Goal: Register for event/course

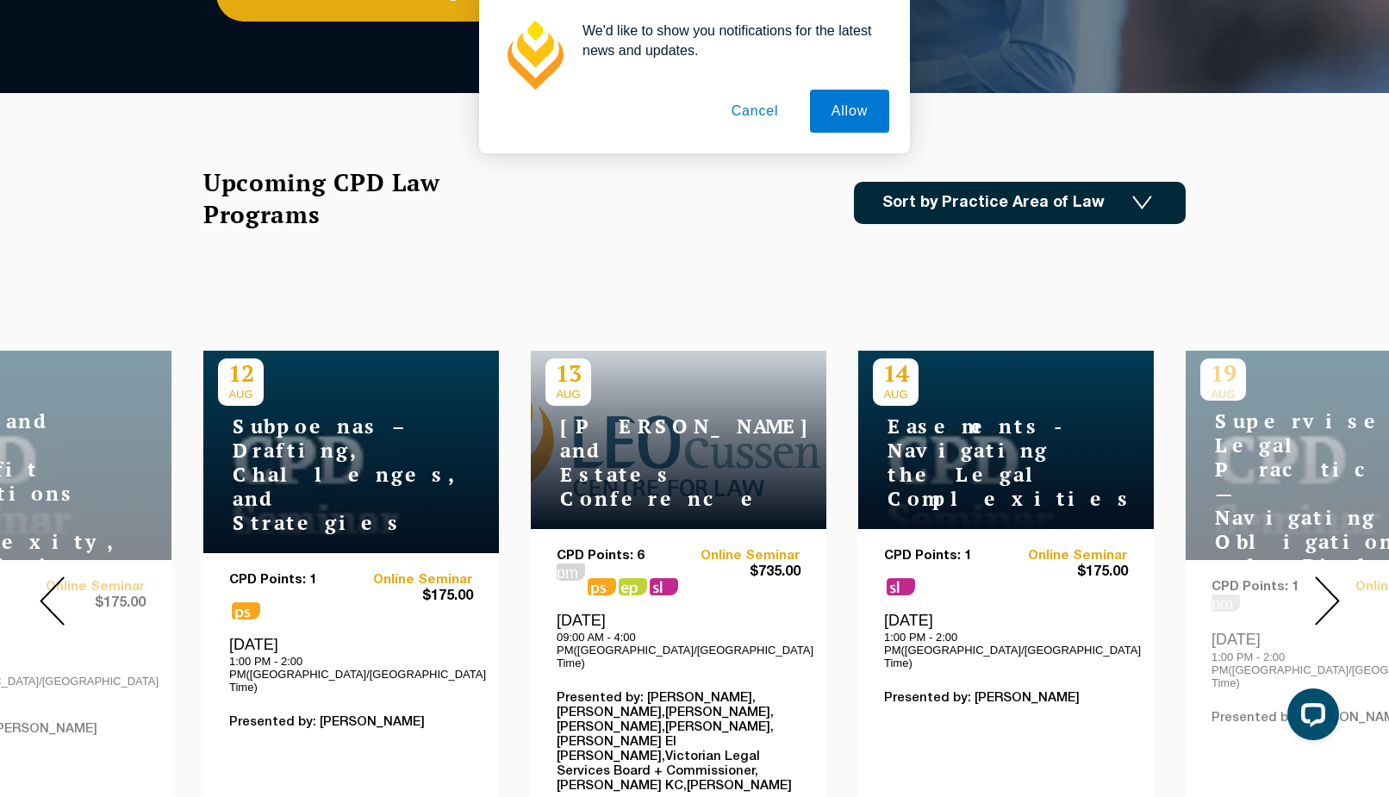
click at [765, 264] on div "Upcoming CPD Law Programs Sort by Practice Area of Law Building & Construction …" at bounding box center [694, 221] width 1008 height 111
click at [1323, 586] on img at bounding box center [1327, 601] width 25 height 49
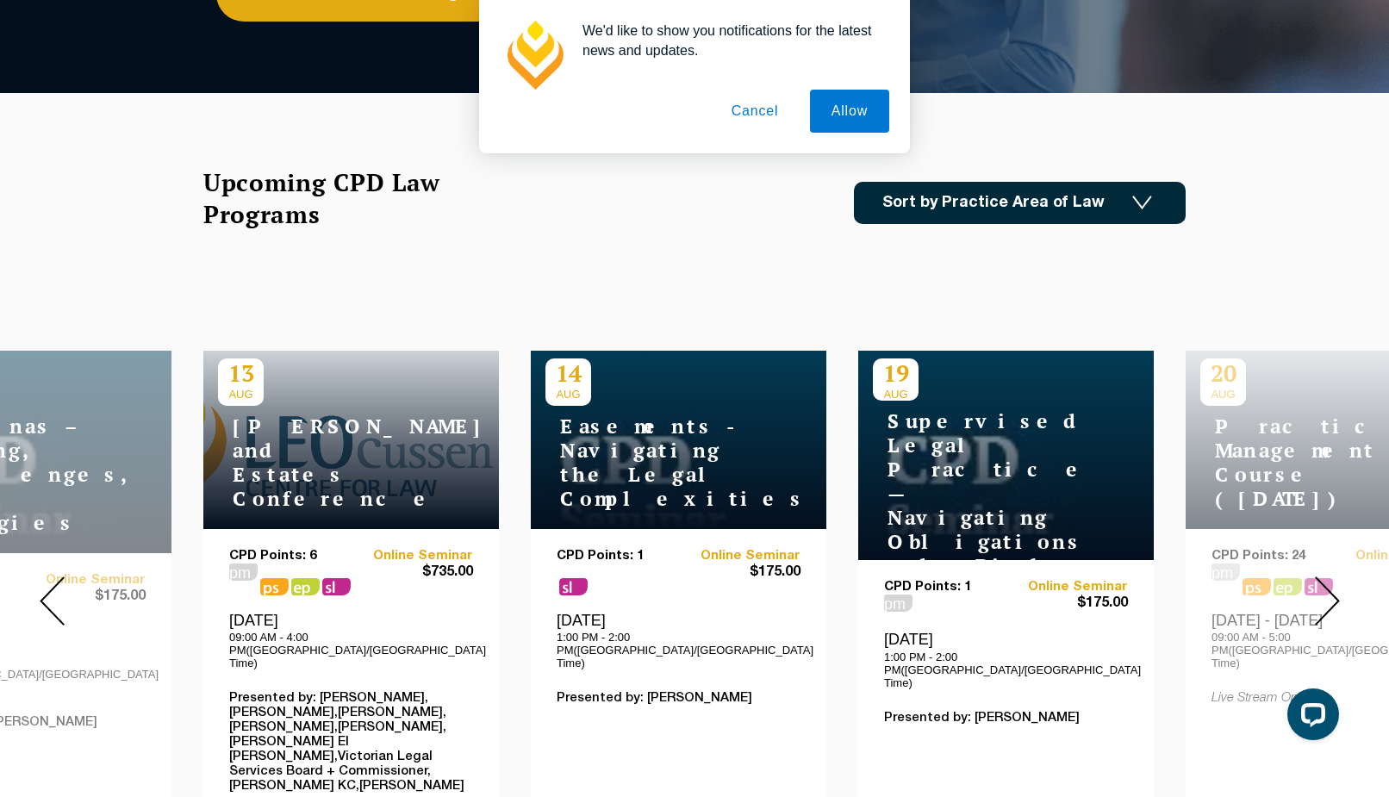
click at [1323, 586] on img at bounding box center [1327, 601] width 25 height 49
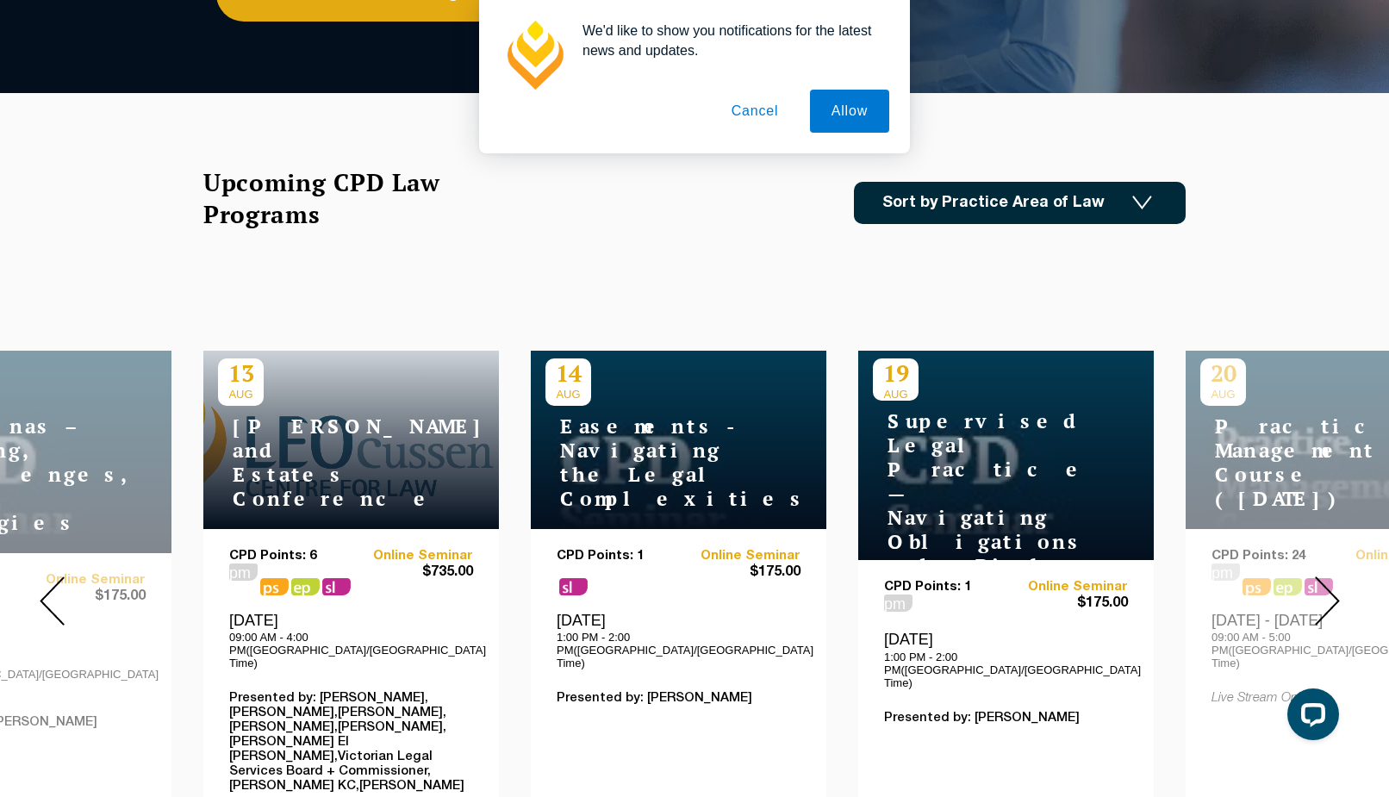
click at [1323, 586] on img at bounding box center [1327, 601] width 25 height 49
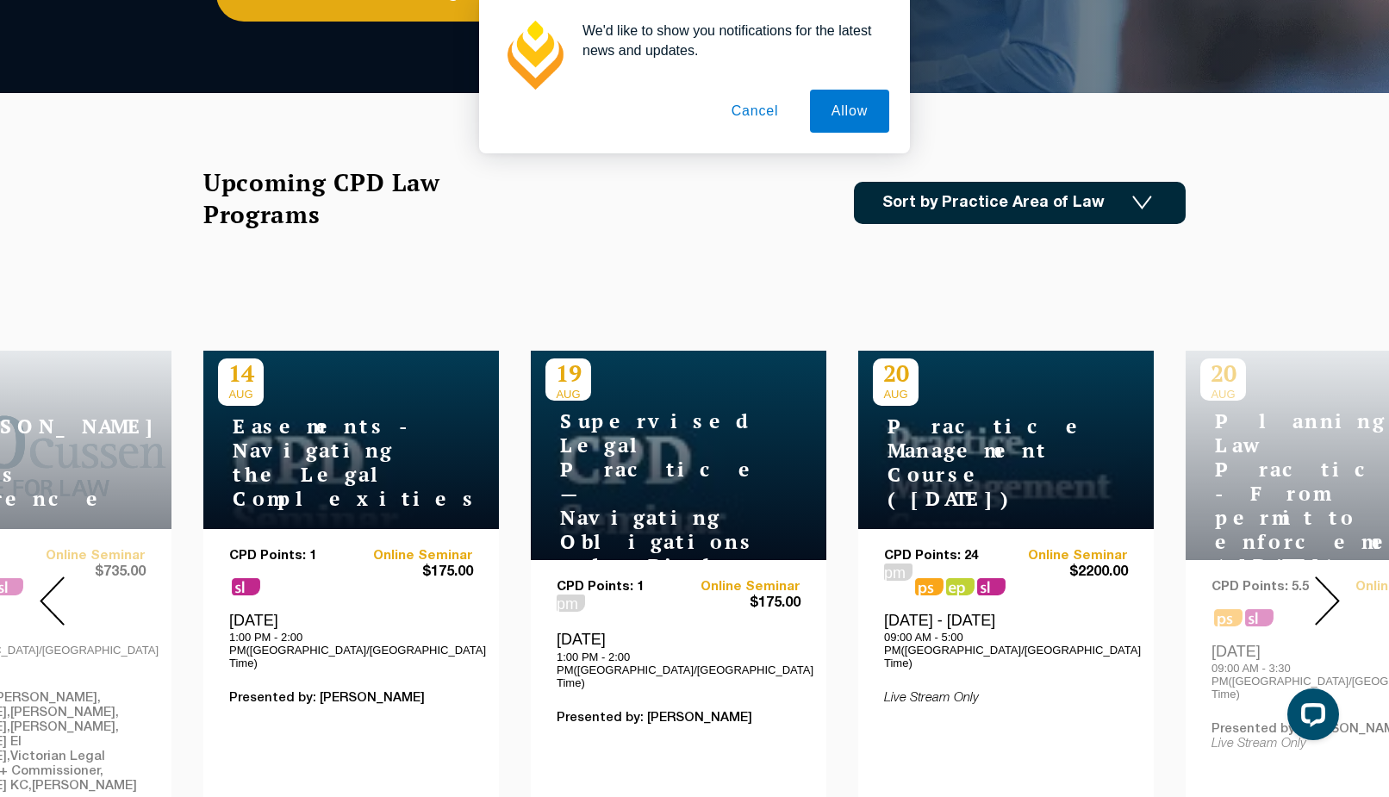
click at [1323, 586] on img at bounding box center [1327, 601] width 25 height 49
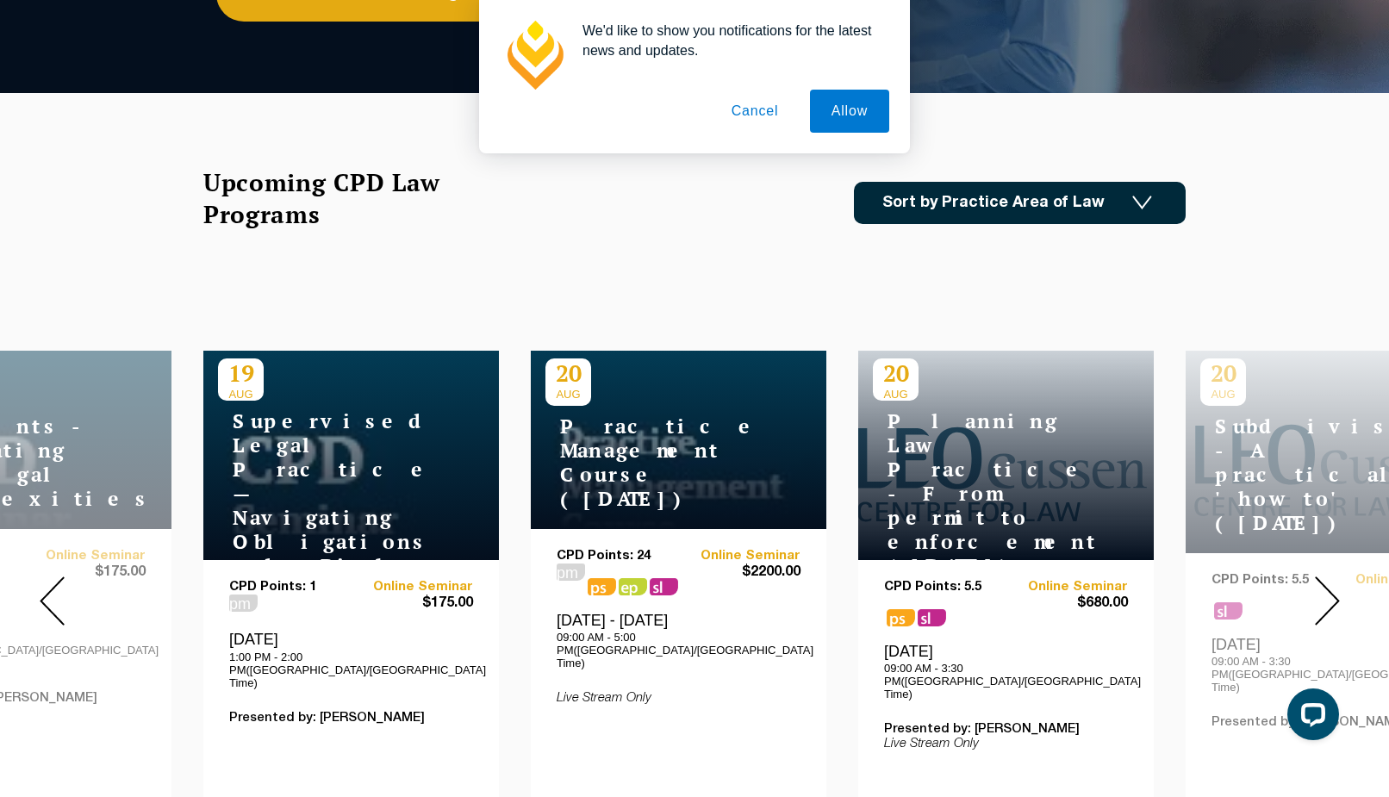
click at [1332, 587] on img at bounding box center [1327, 601] width 25 height 49
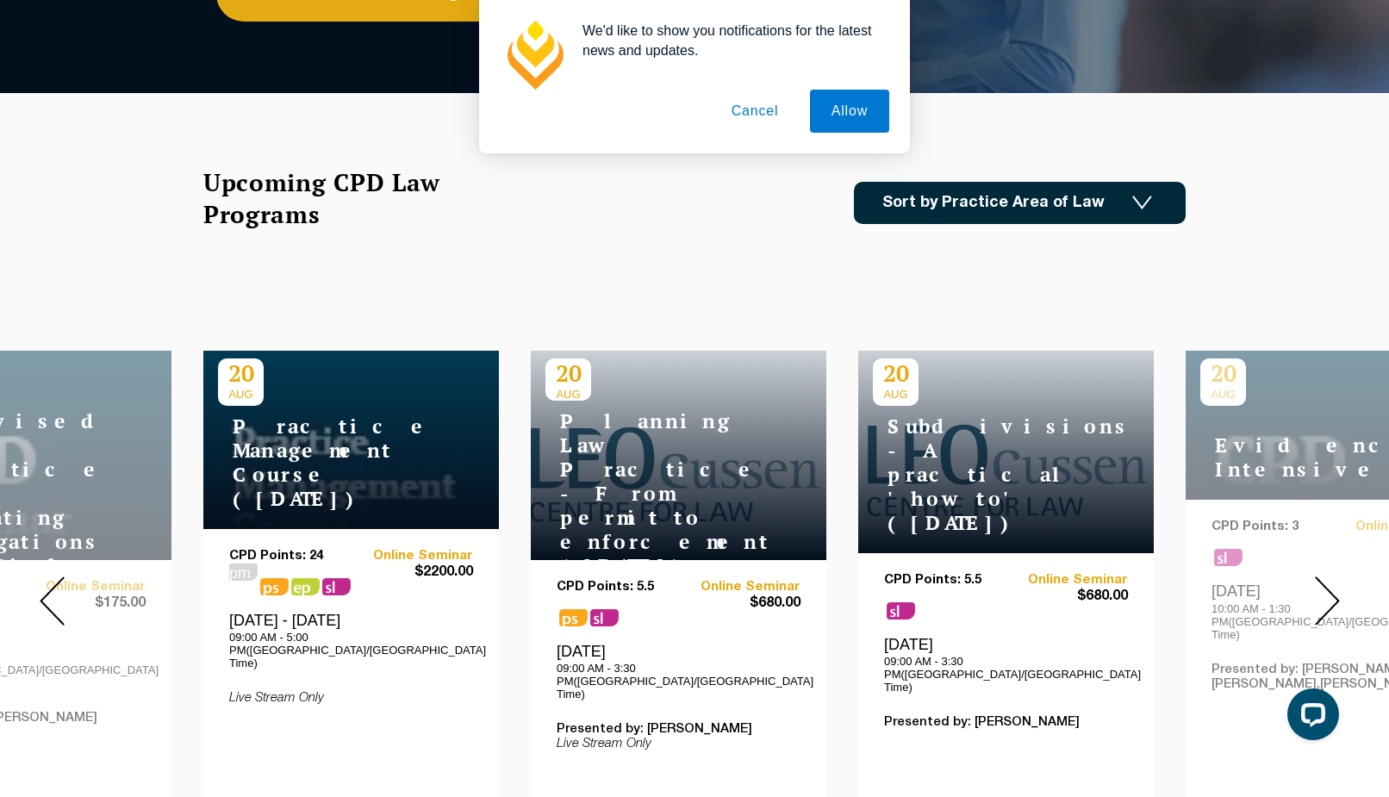
click at [1332, 579] on img at bounding box center [1327, 601] width 25 height 49
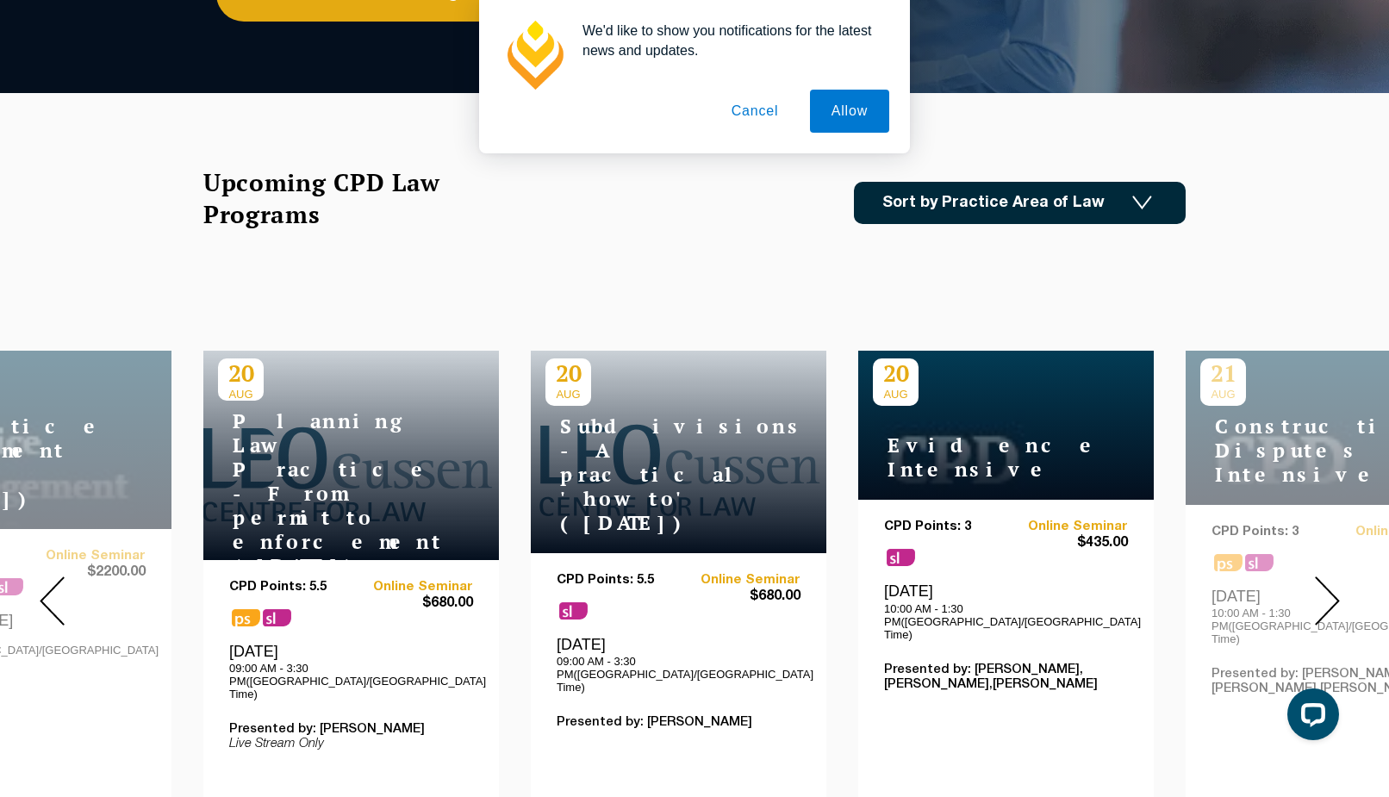
click at [1336, 578] on img at bounding box center [1327, 601] width 25 height 49
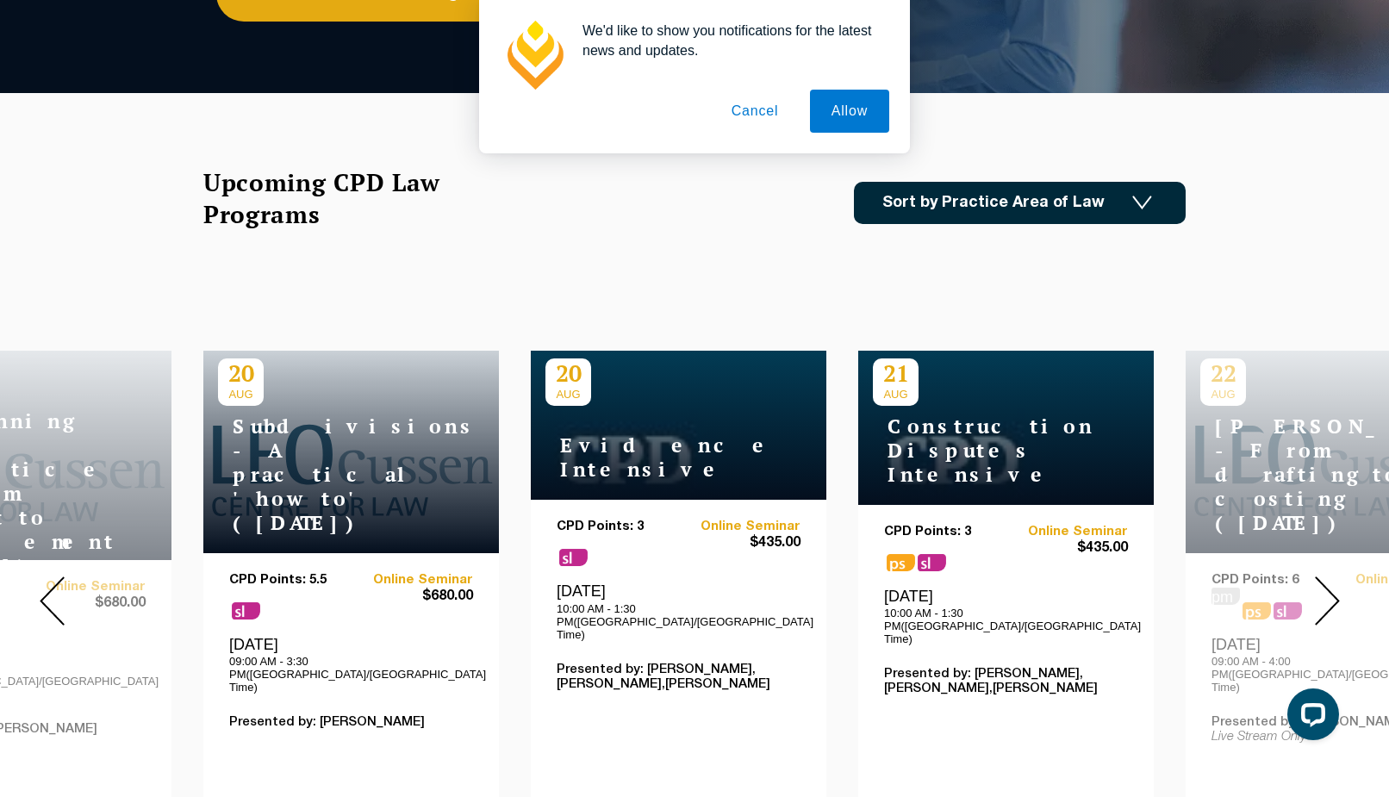
click at [1336, 578] on img at bounding box center [1327, 601] width 25 height 49
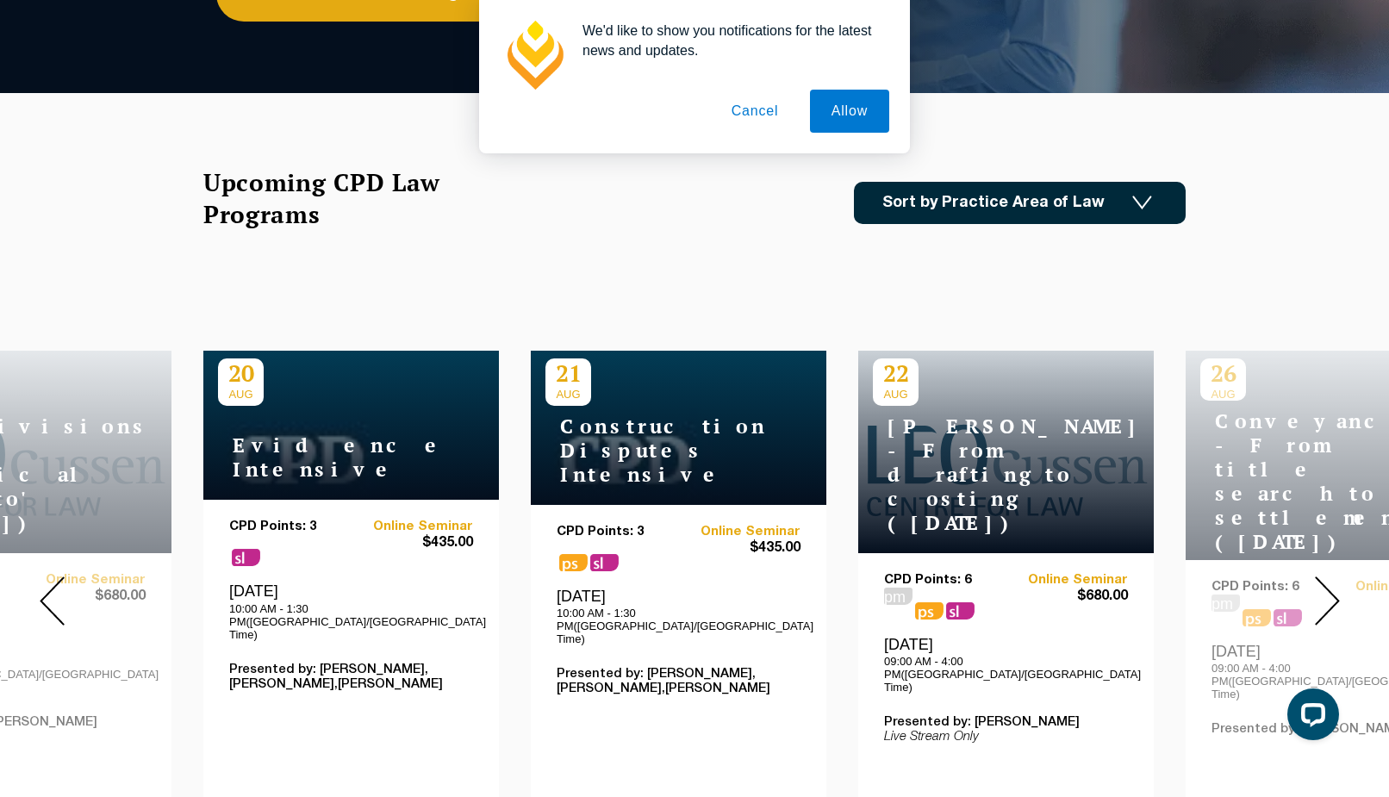
click at [1336, 578] on img at bounding box center [1327, 601] width 25 height 49
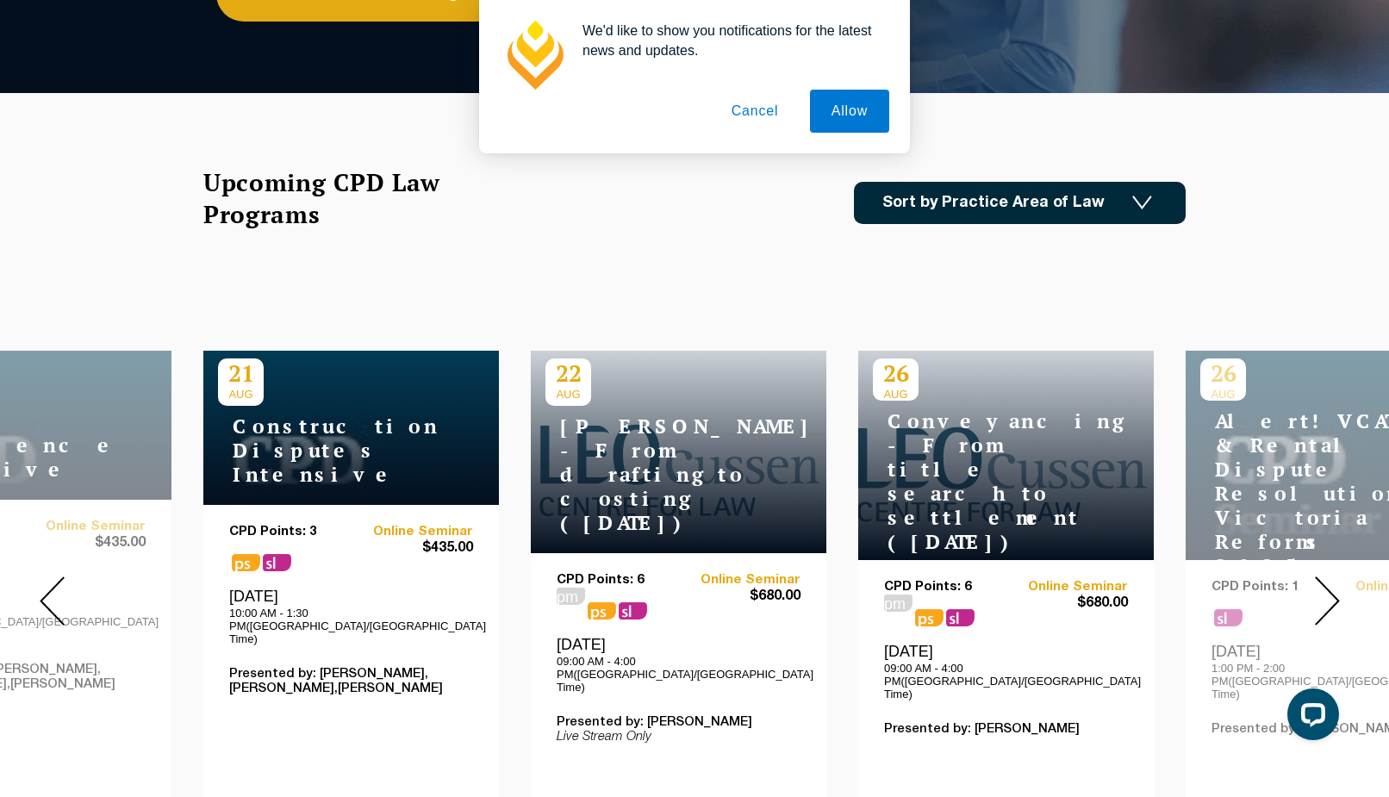
click at [1336, 578] on img at bounding box center [1327, 601] width 25 height 49
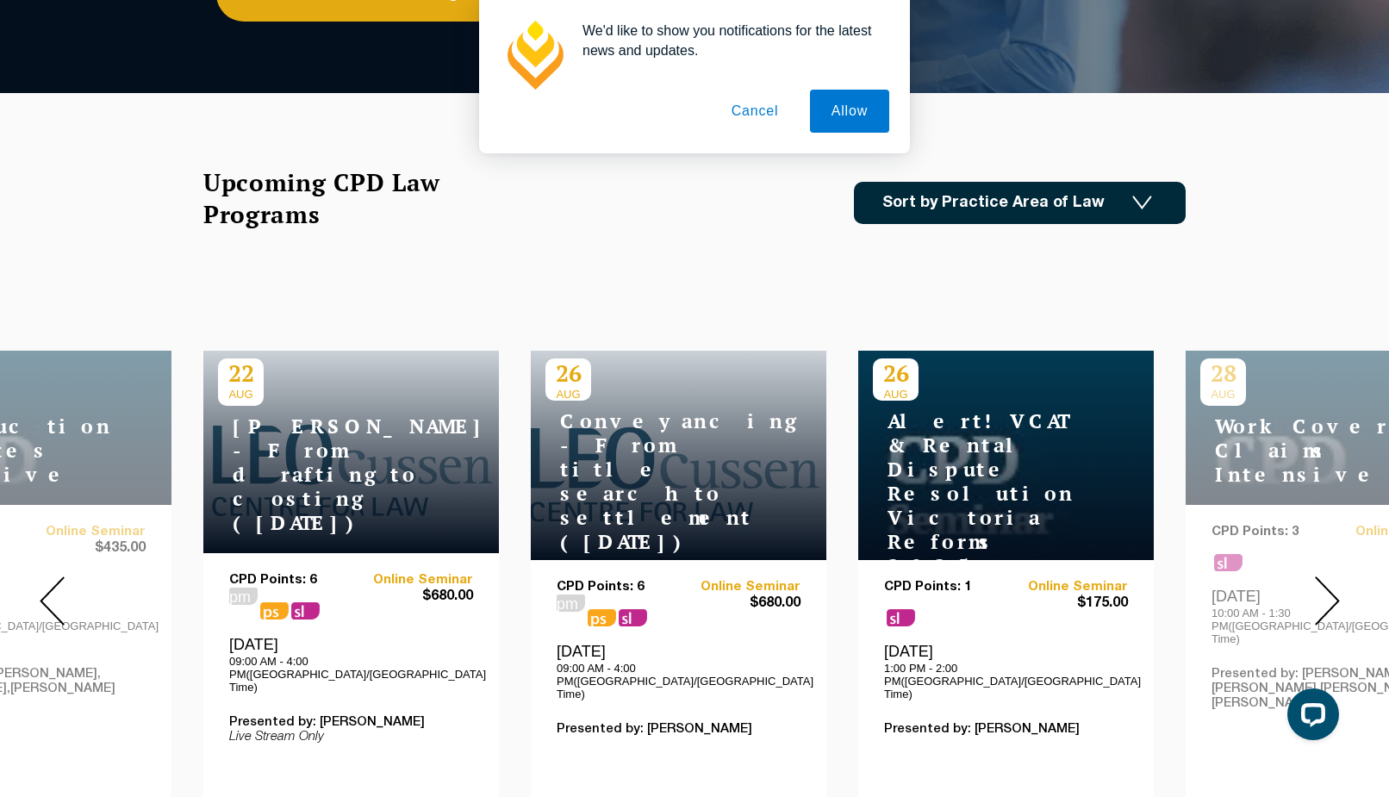
click at [1336, 578] on img at bounding box center [1327, 601] width 25 height 49
click at [1332, 577] on img at bounding box center [1327, 601] width 25 height 49
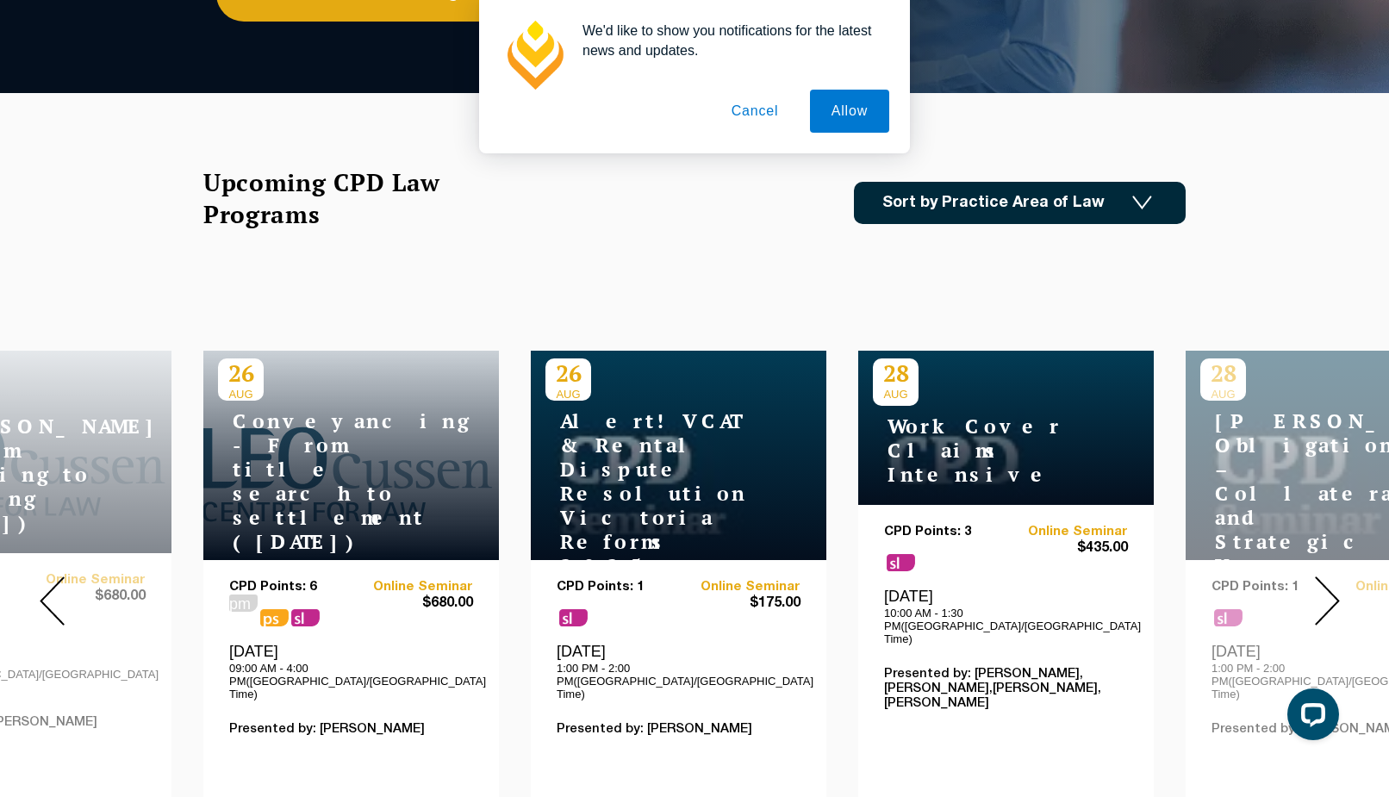
click at [1332, 577] on img at bounding box center [1327, 601] width 25 height 49
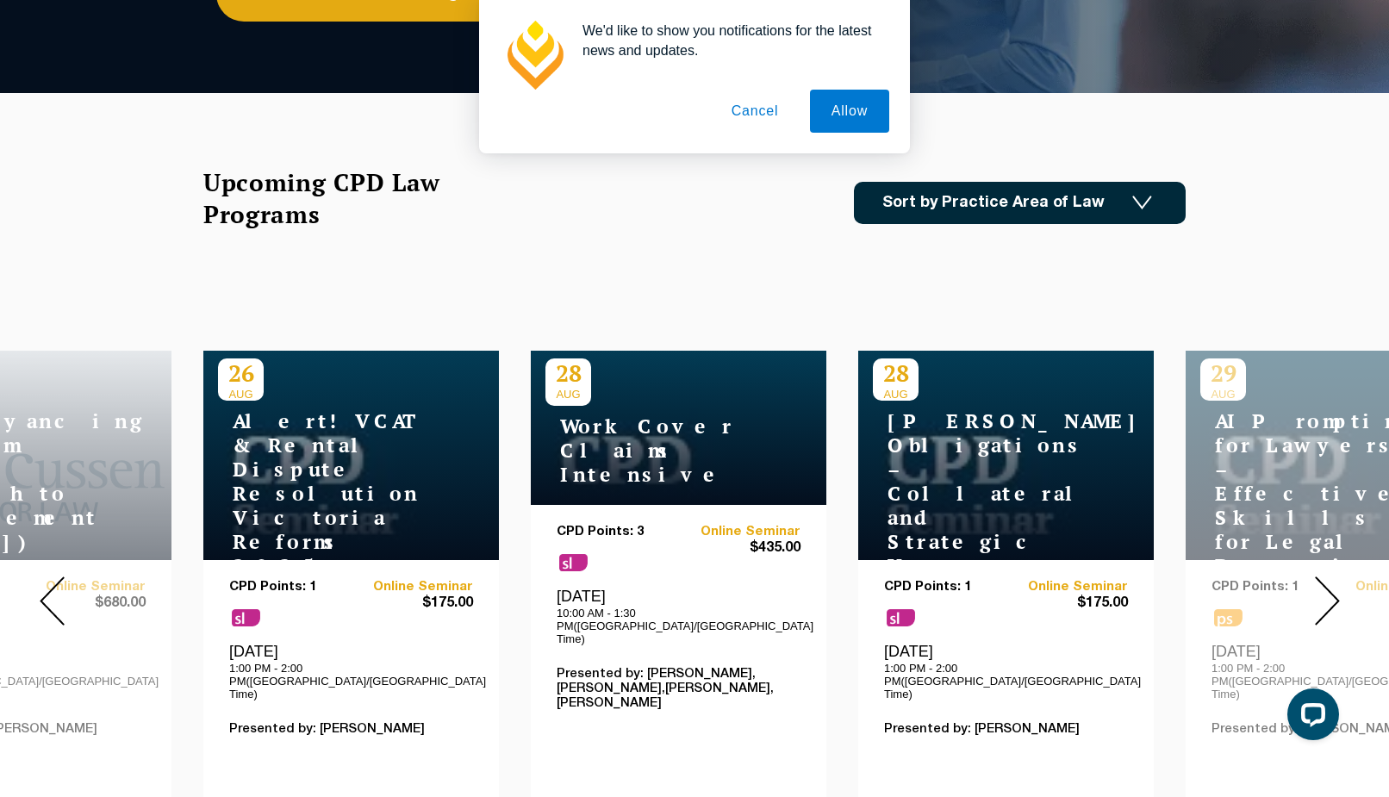
click at [1332, 577] on img at bounding box center [1327, 601] width 25 height 49
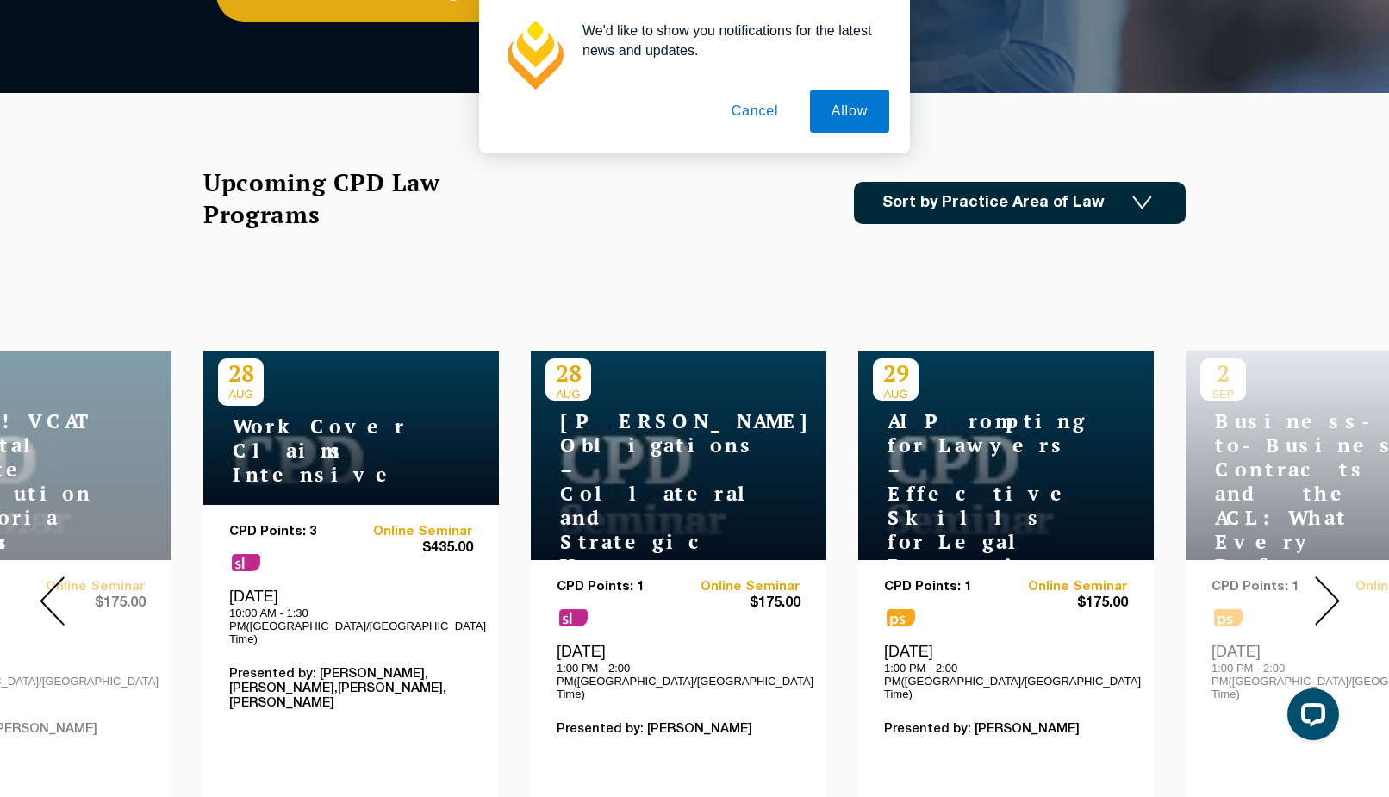
click at [1332, 577] on img at bounding box center [1327, 601] width 25 height 49
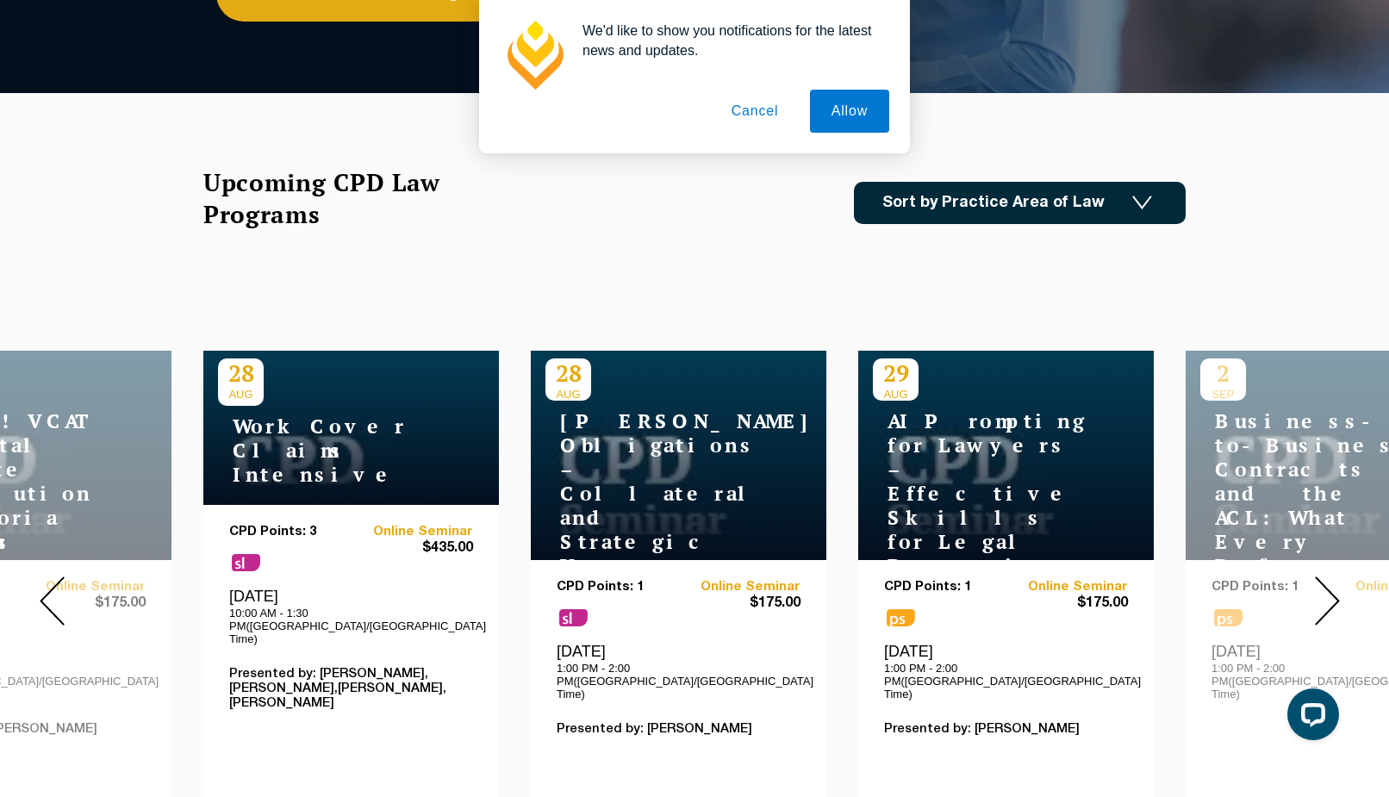
click at [1332, 577] on img at bounding box center [1327, 601] width 25 height 49
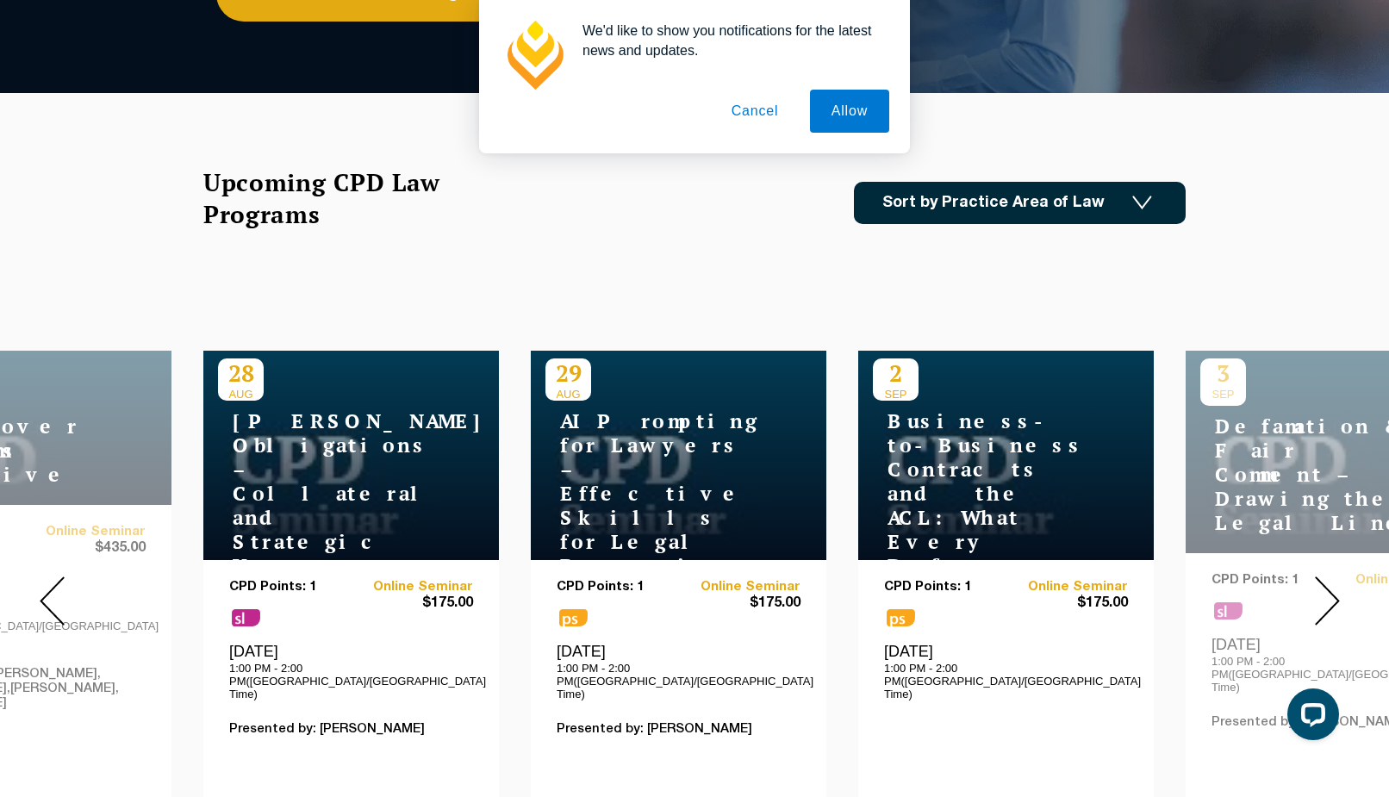
click at [1332, 577] on img at bounding box center [1327, 601] width 25 height 49
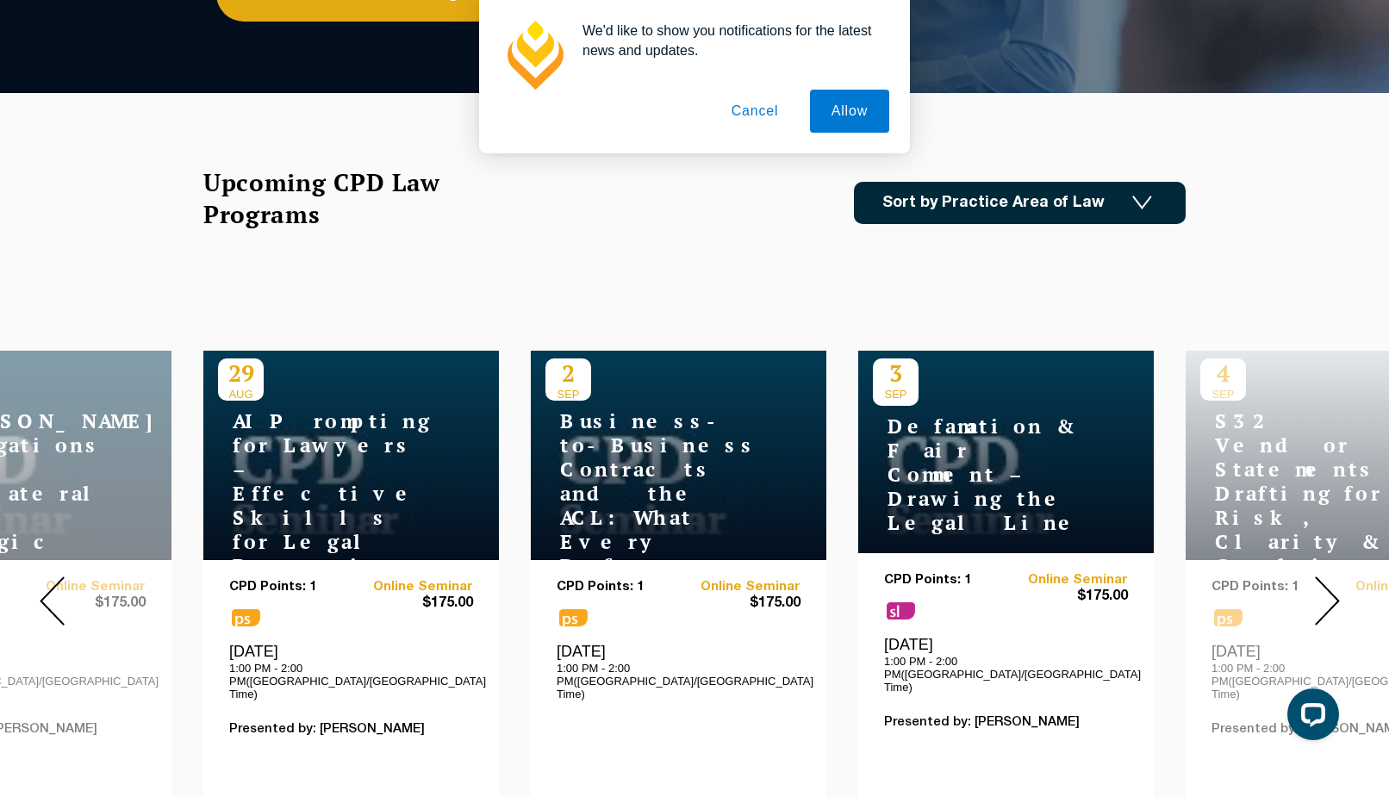
click at [1332, 577] on img at bounding box center [1327, 601] width 25 height 49
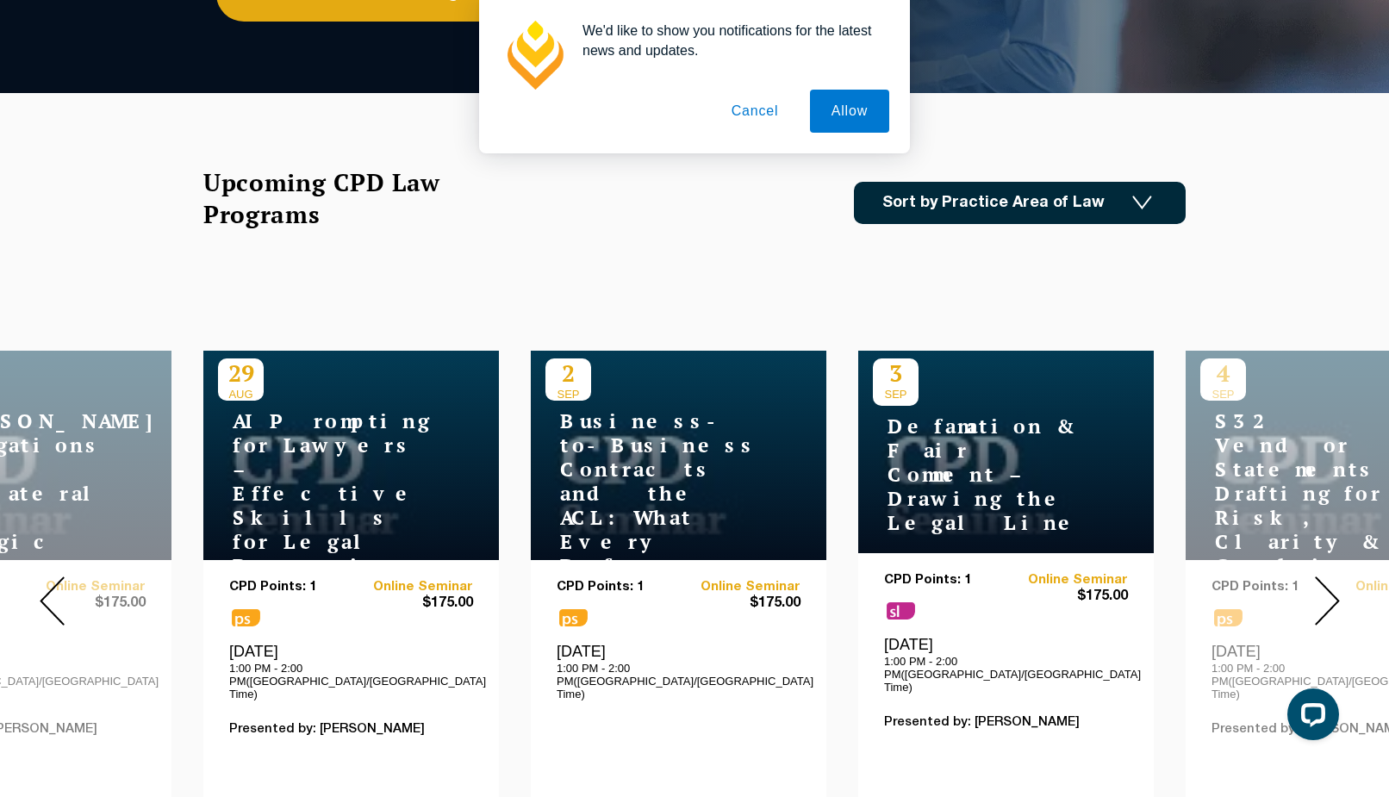
click at [1332, 577] on img at bounding box center [1327, 601] width 25 height 49
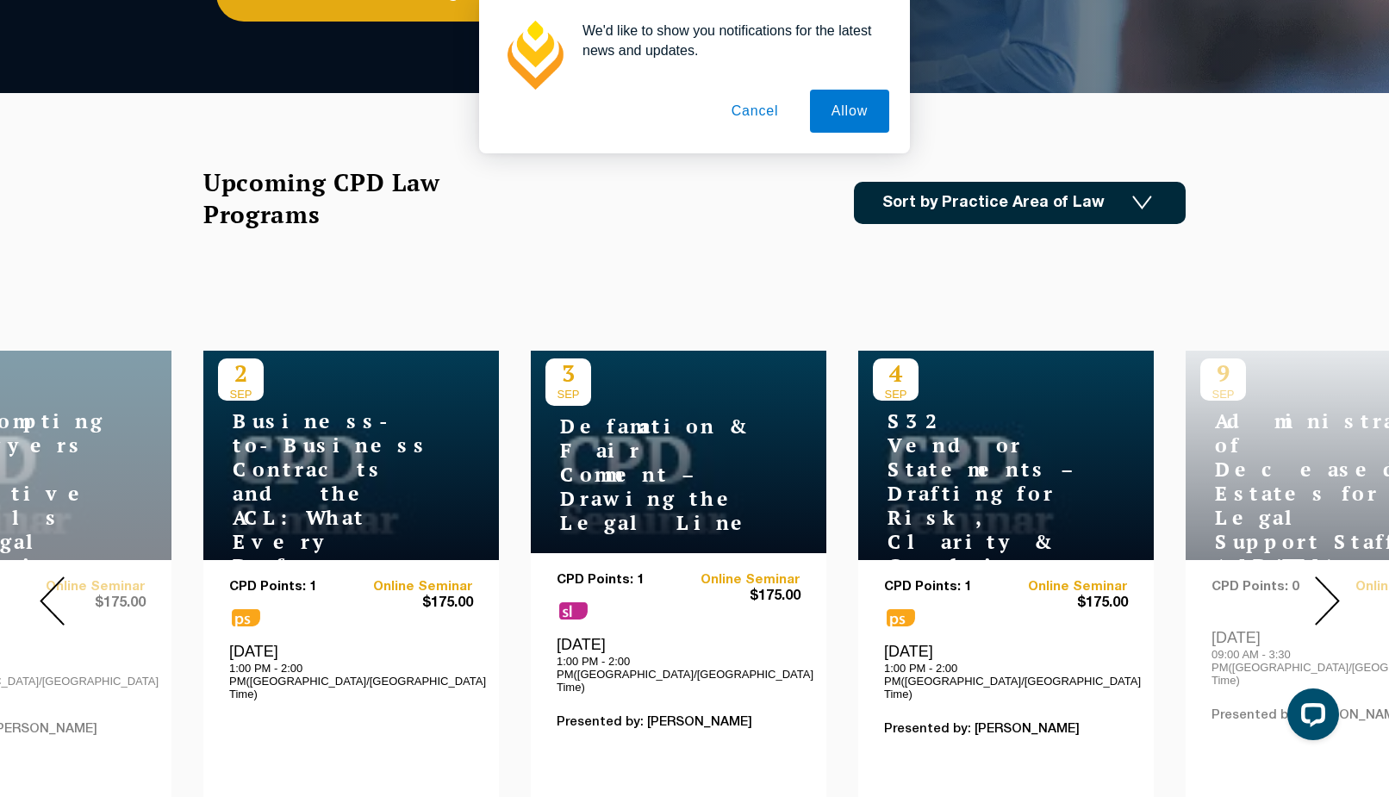
click at [1332, 577] on img at bounding box center [1327, 601] width 25 height 49
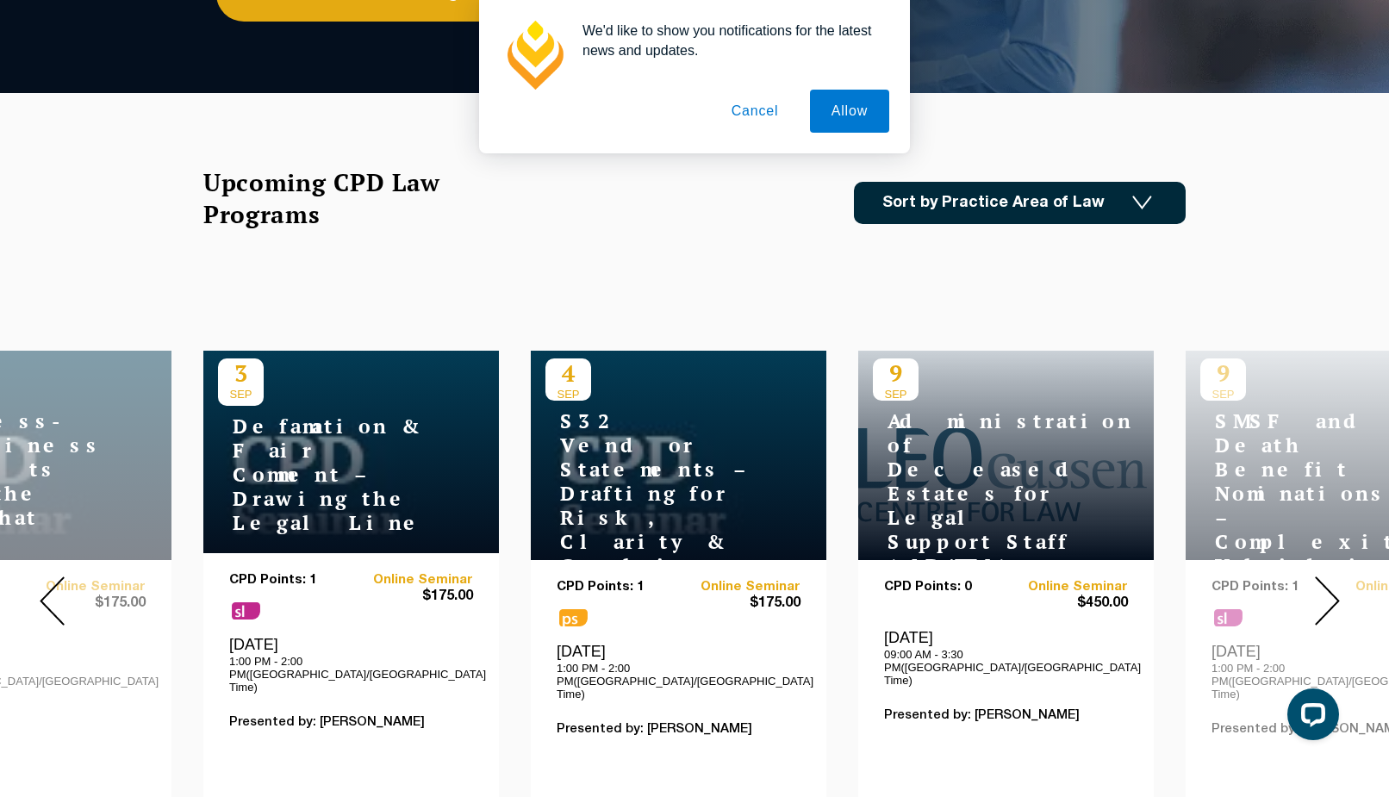
click at [1332, 577] on img at bounding box center [1327, 601] width 25 height 49
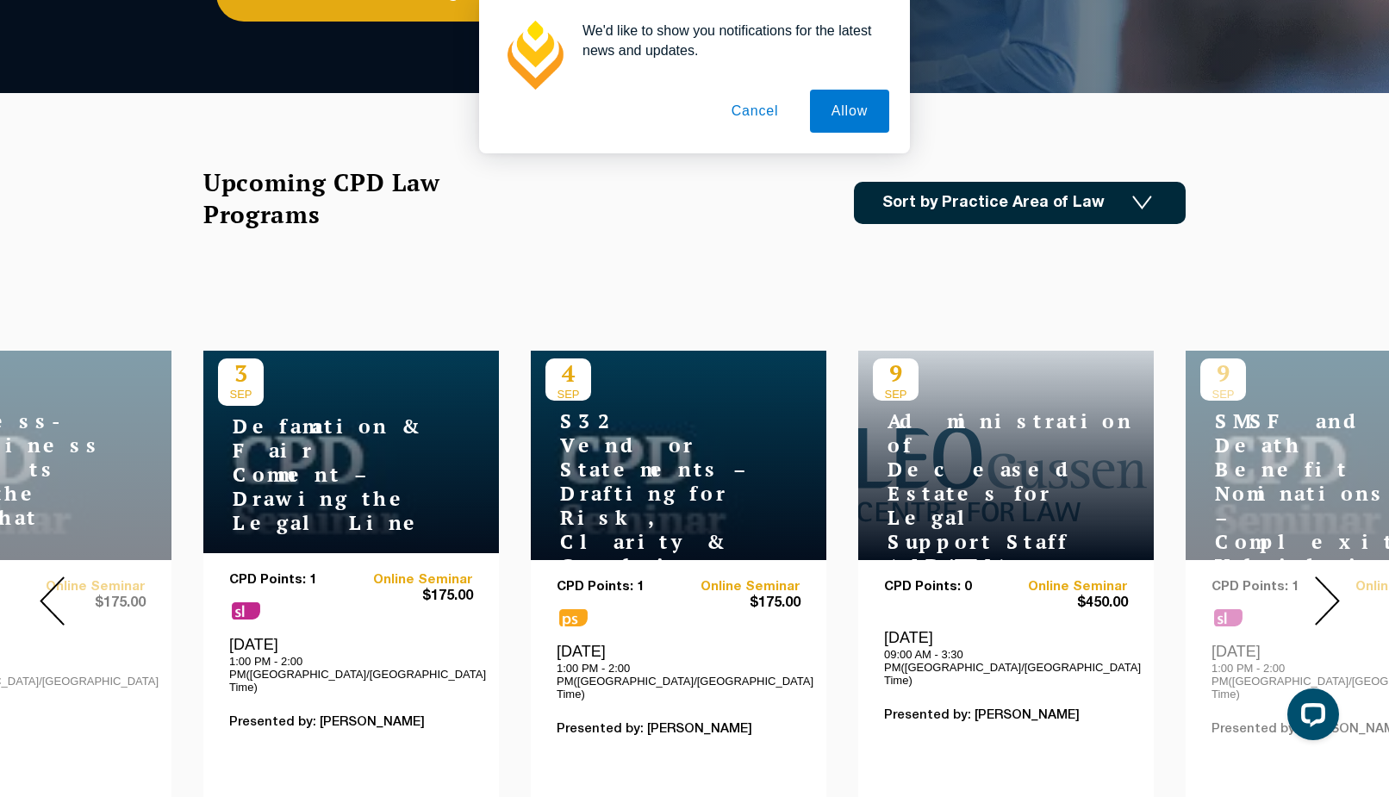
click at [1332, 577] on img at bounding box center [1327, 601] width 25 height 49
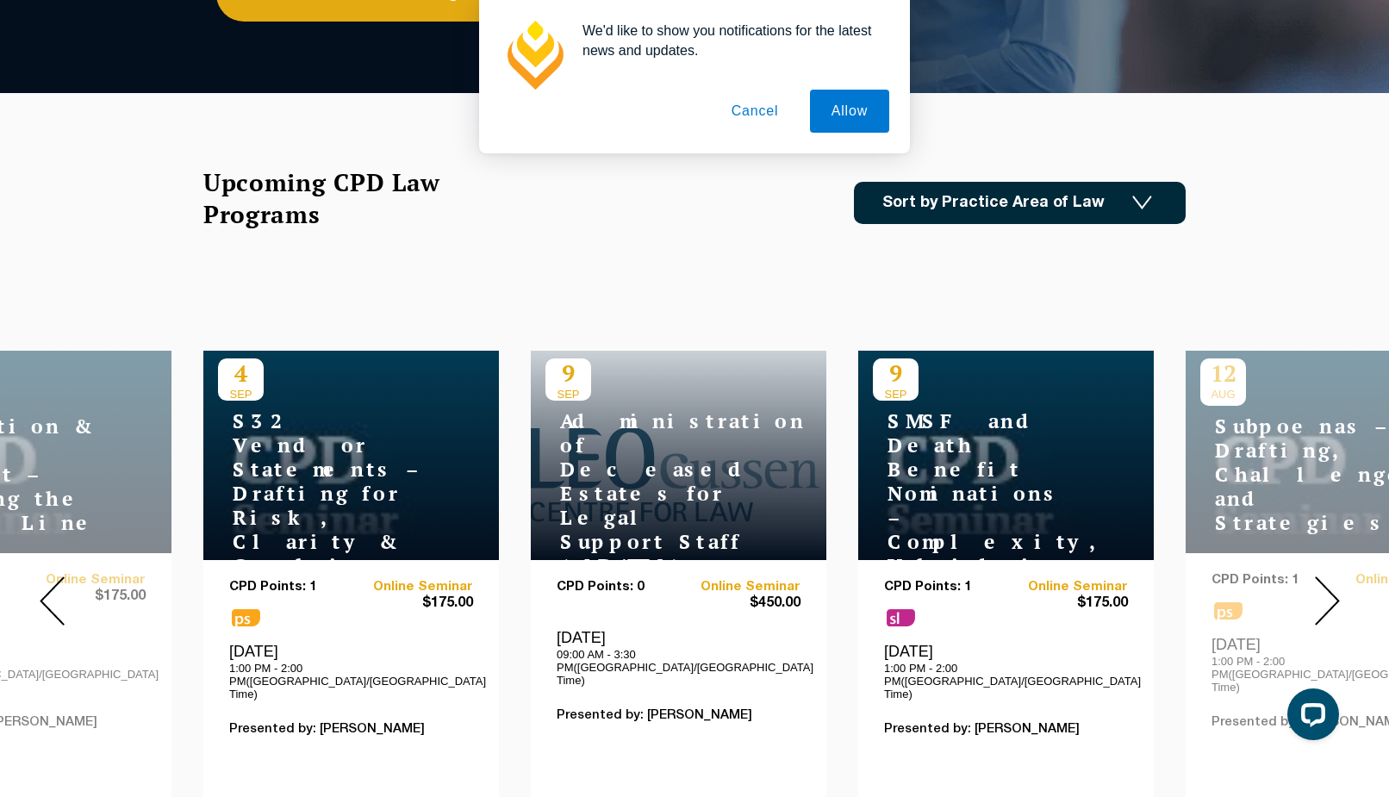
click at [1332, 577] on img at bounding box center [1327, 601] width 25 height 49
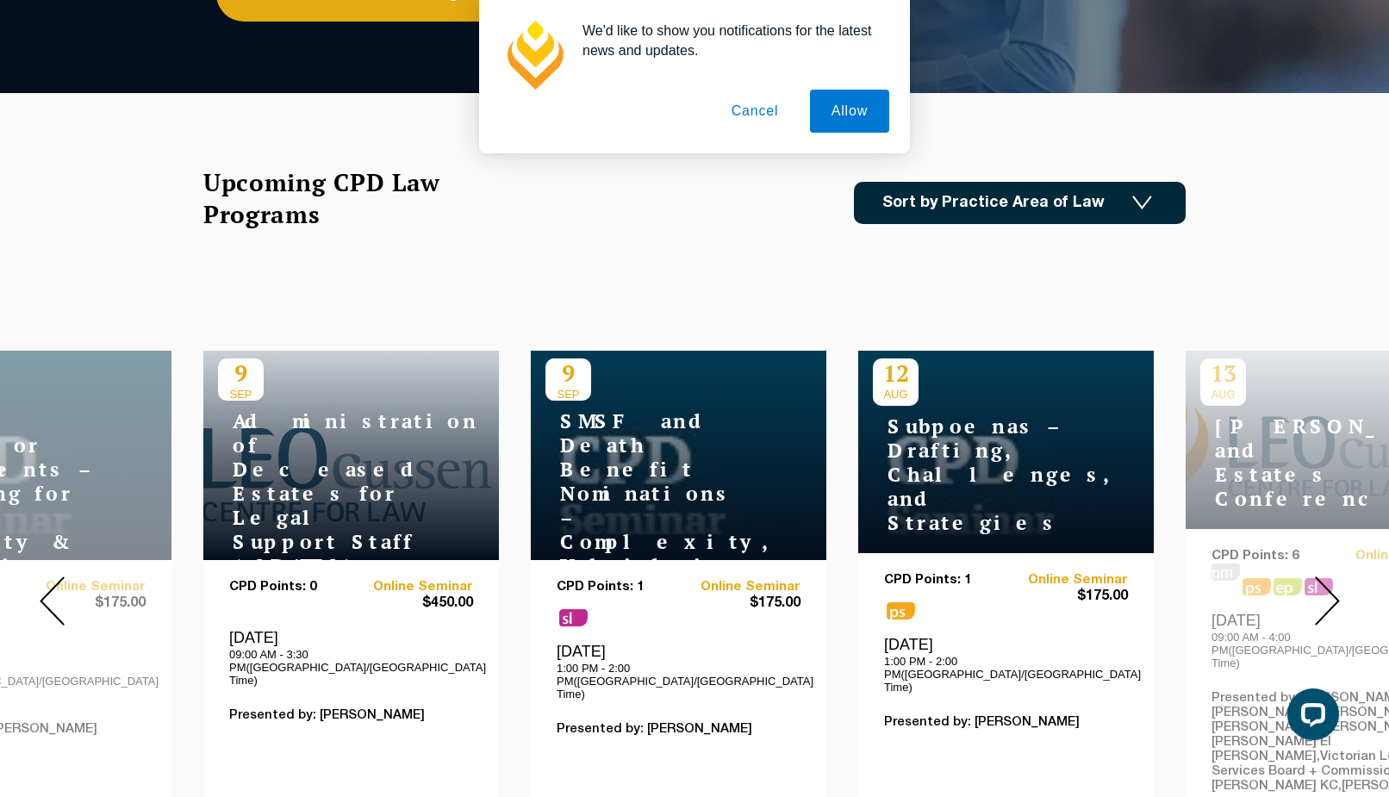
click at [1332, 577] on img at bounding box center [1327, 601] width 25 height 49
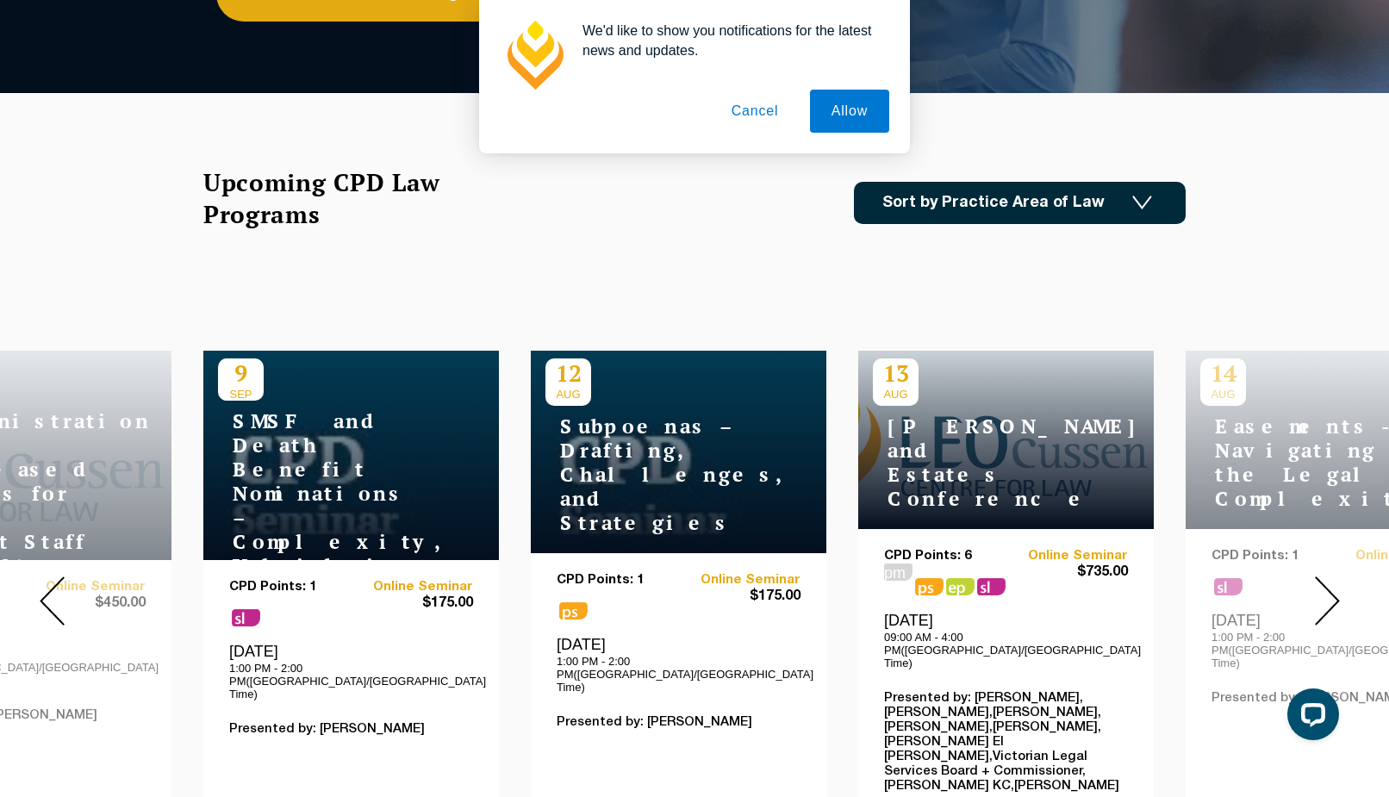
click at [1332, 577] on img at bounding box center [1327, 601] width 25 height 49
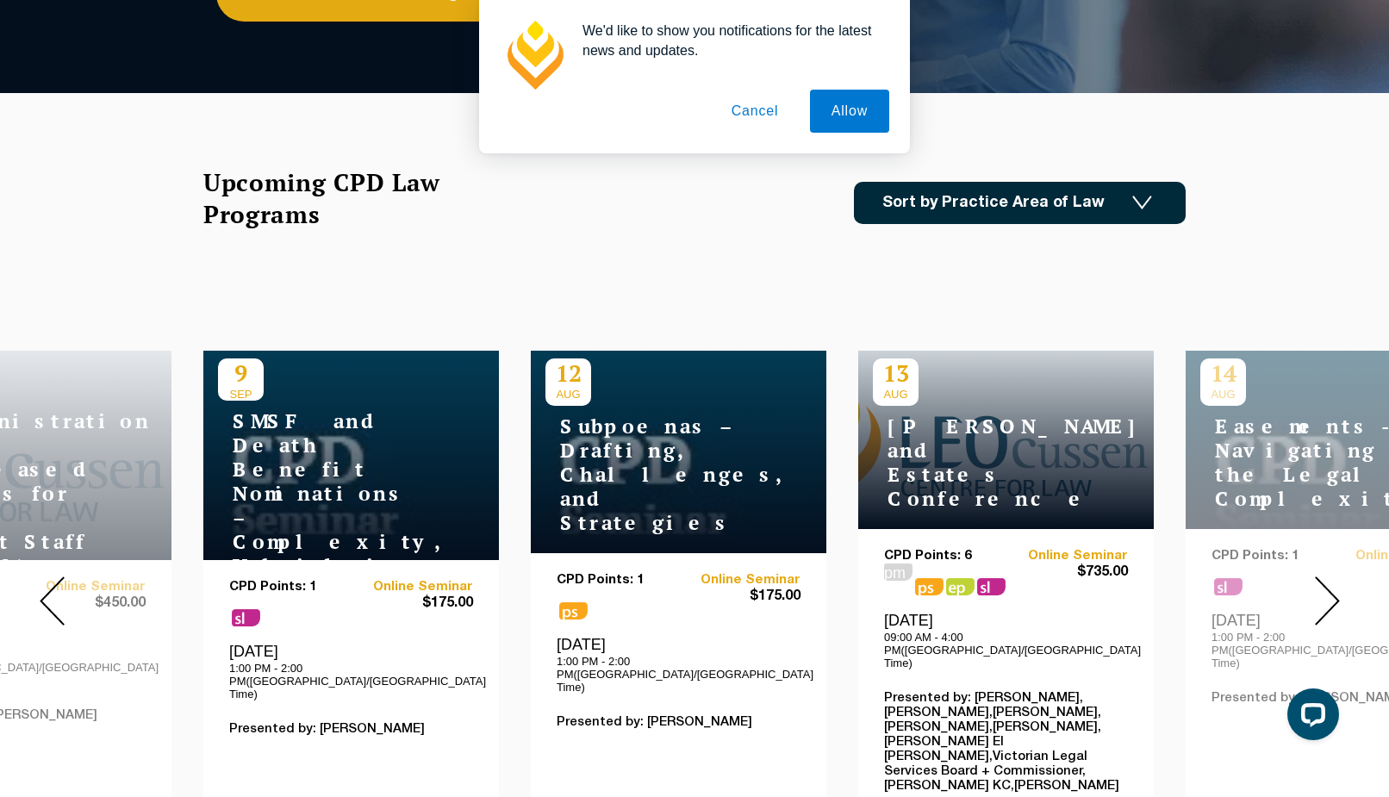
click at [1332, 577] on img at bounding box center [1327, 601] width 25 height 49
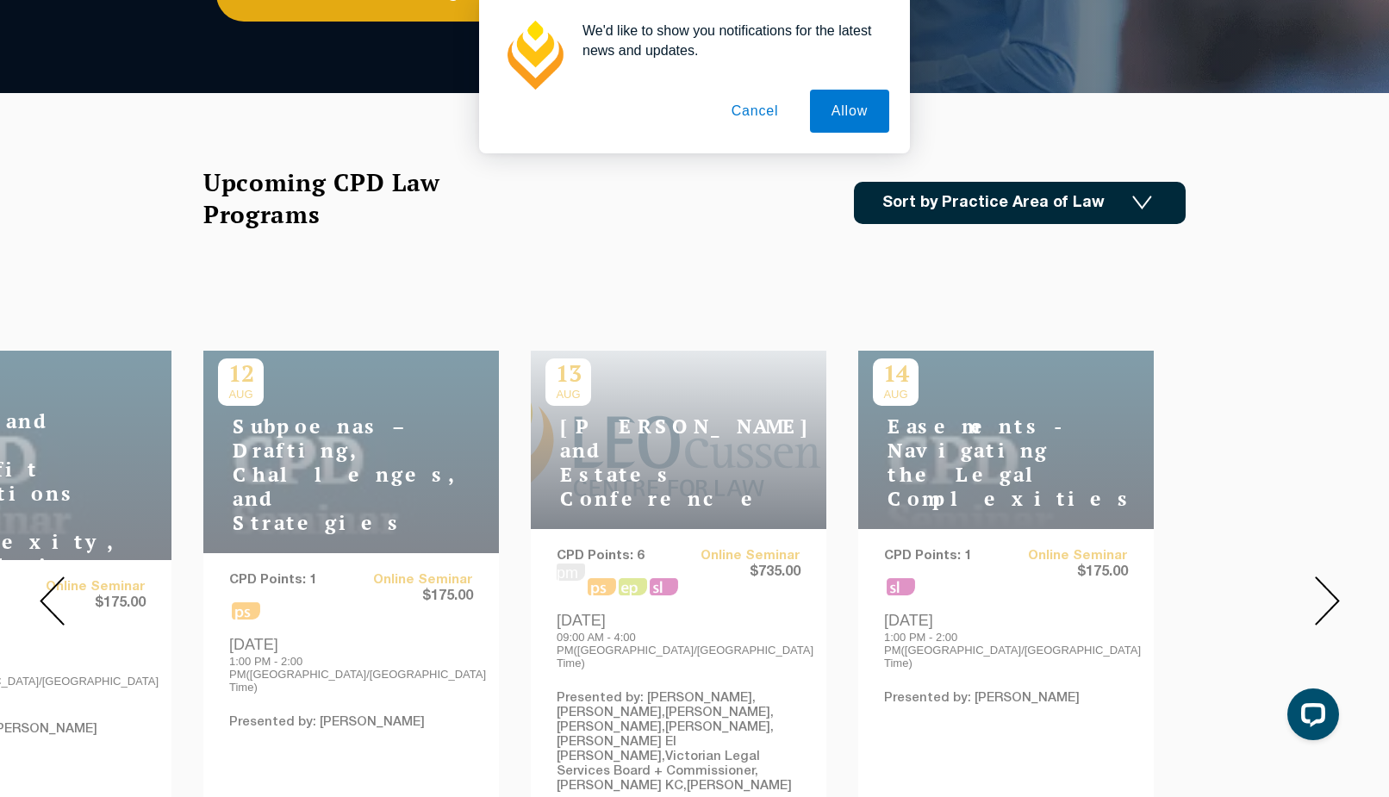
click at [1332, 577] on img at bounding box center [1327, 601] width 25 height 49
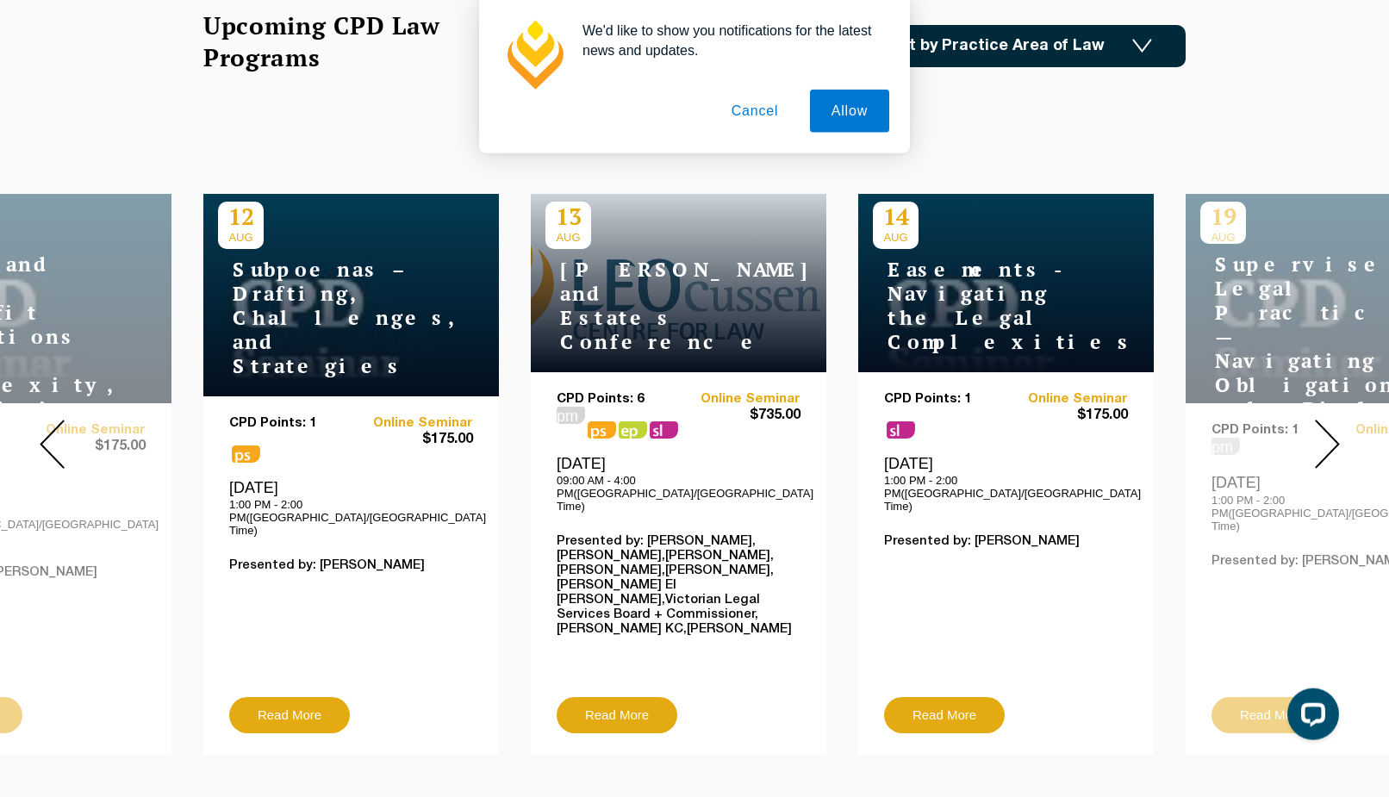
scroll to position [527, 0]
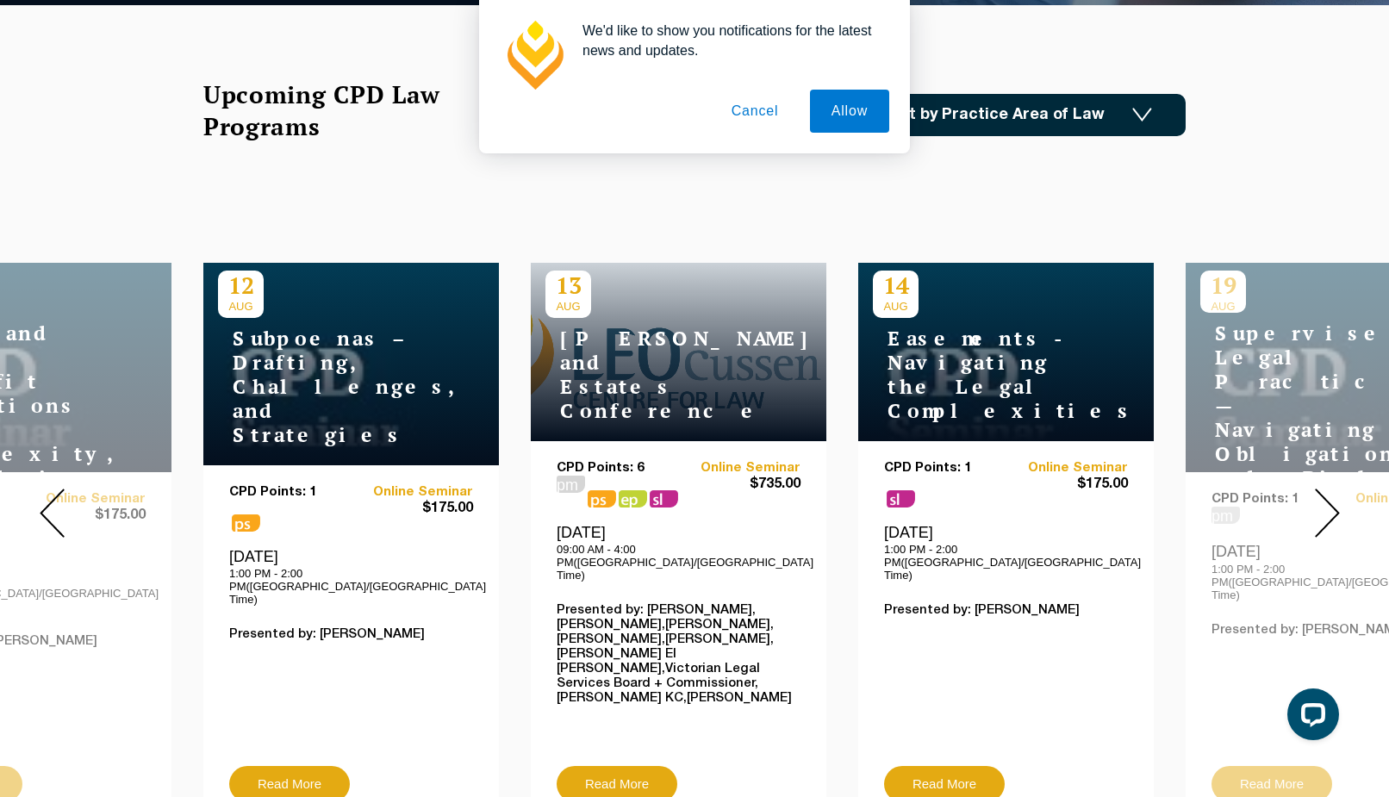
click at [1319, 489] on img at bounding box center [1327, 513] width 25 height 49
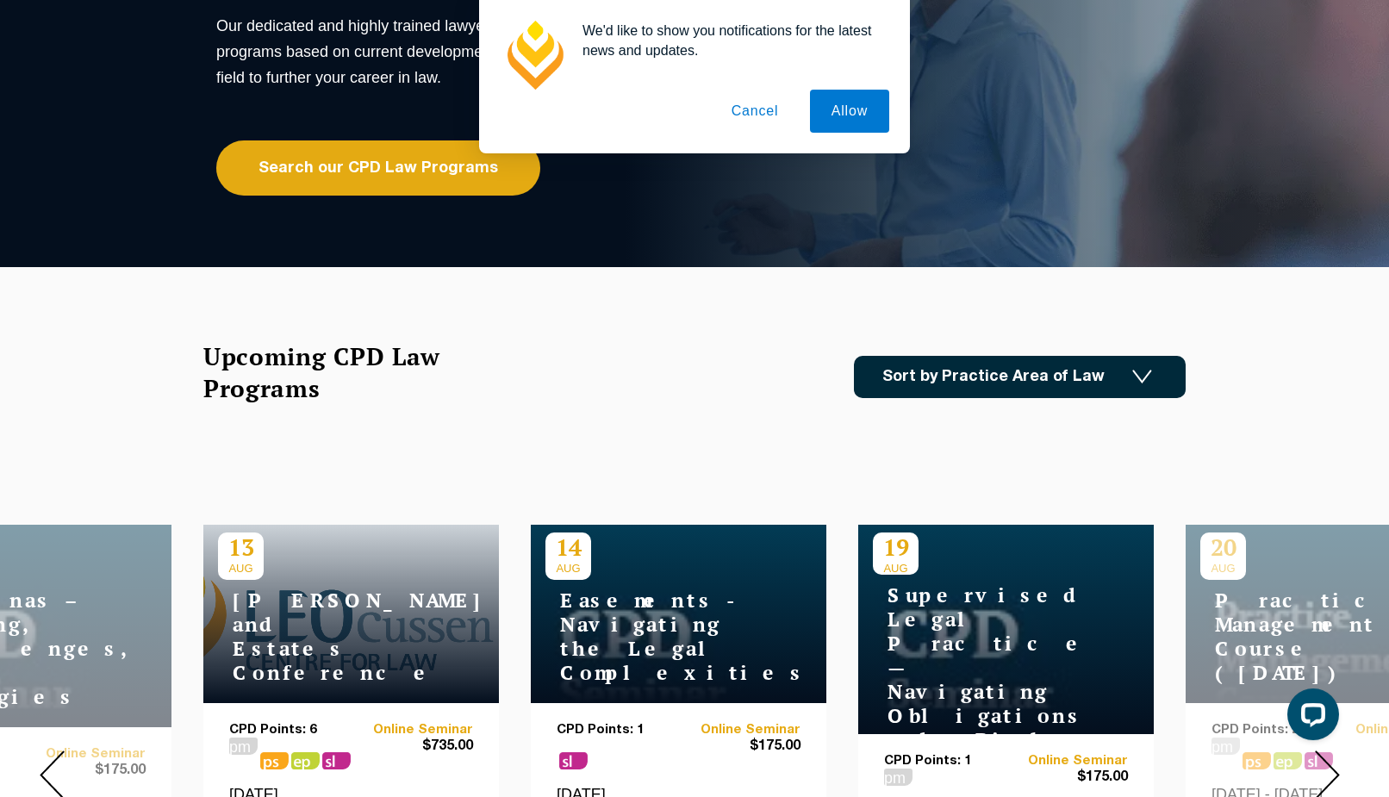
scroll to position [440, 0]
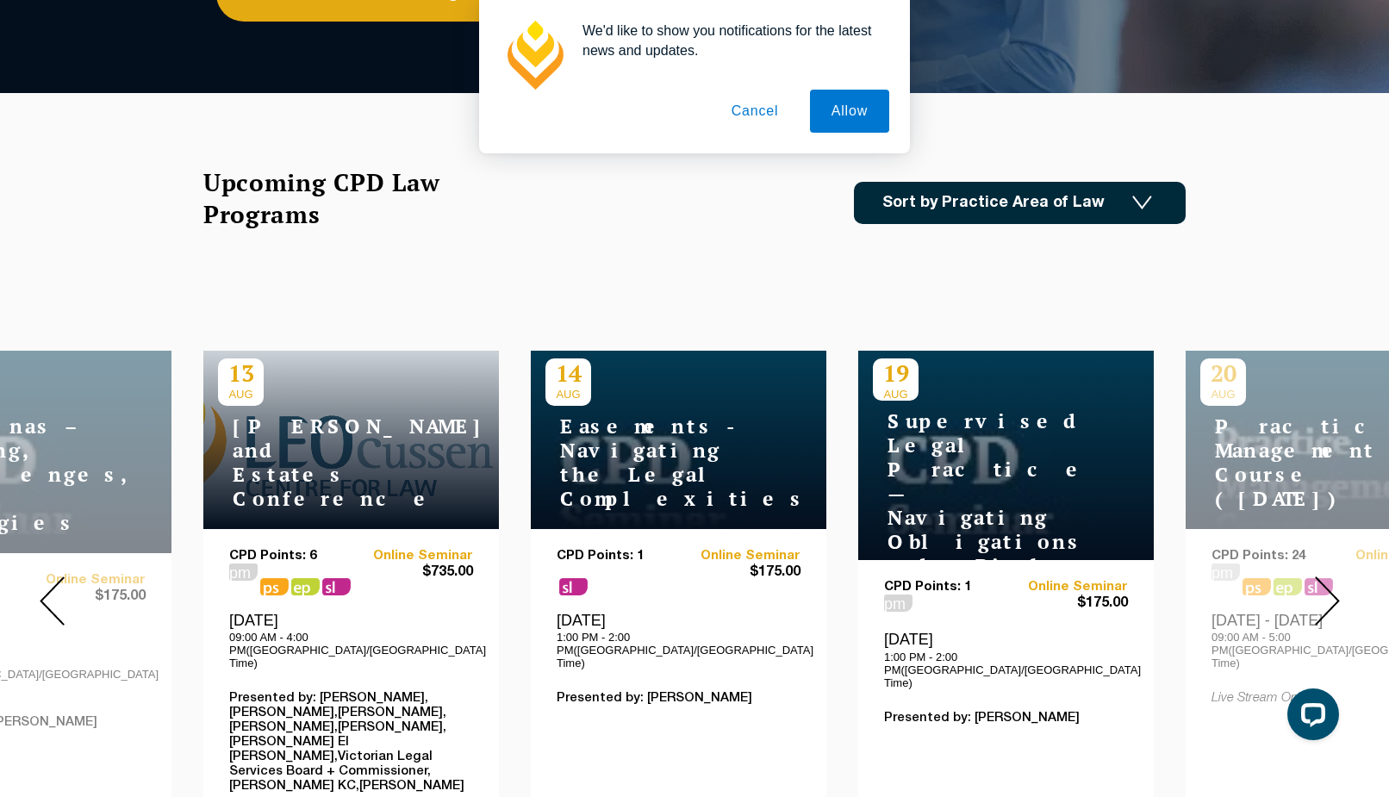
click at [1319, 583] on img at bounding box center [1327, 601] width 25 height 49
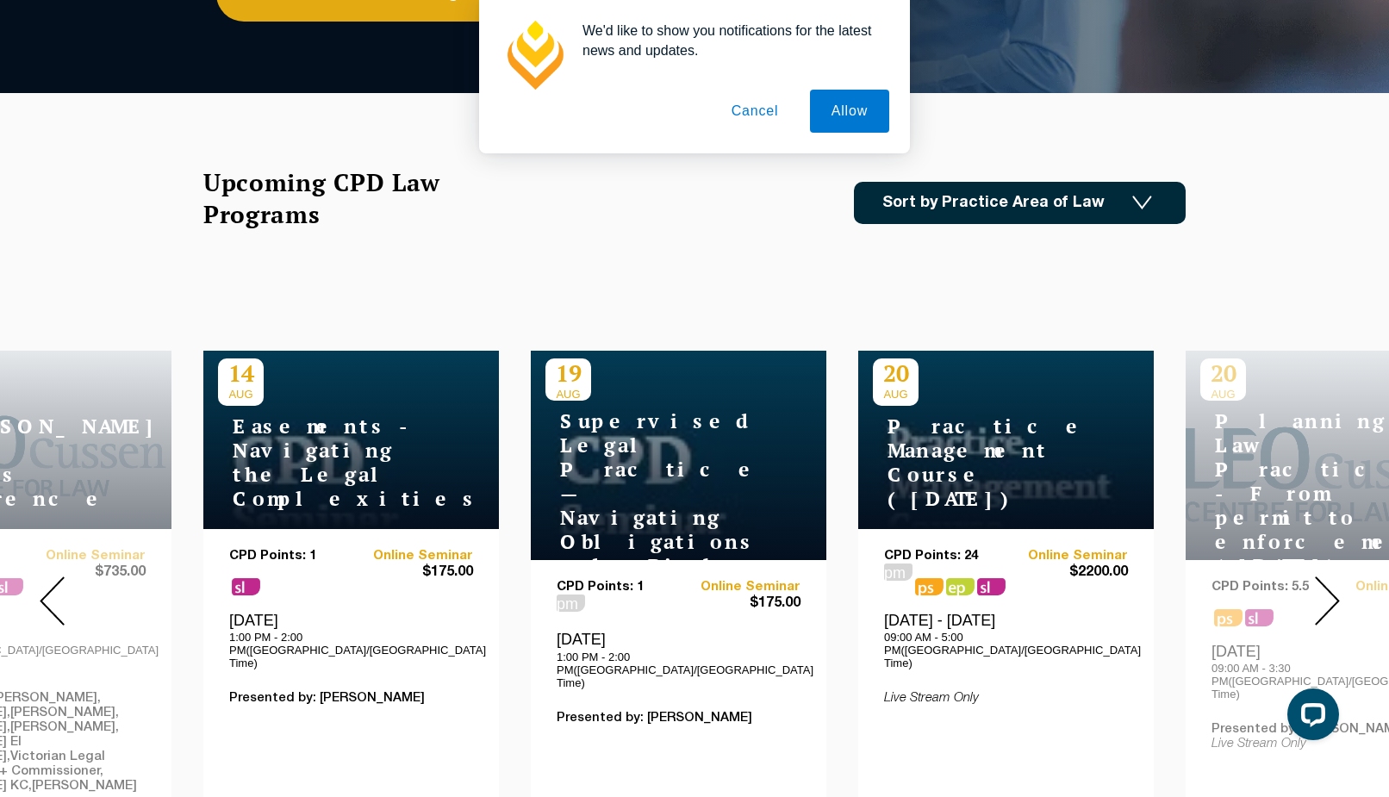
click at [1319, 583] on img at bounding box center [1327, 601] width 25 height 49
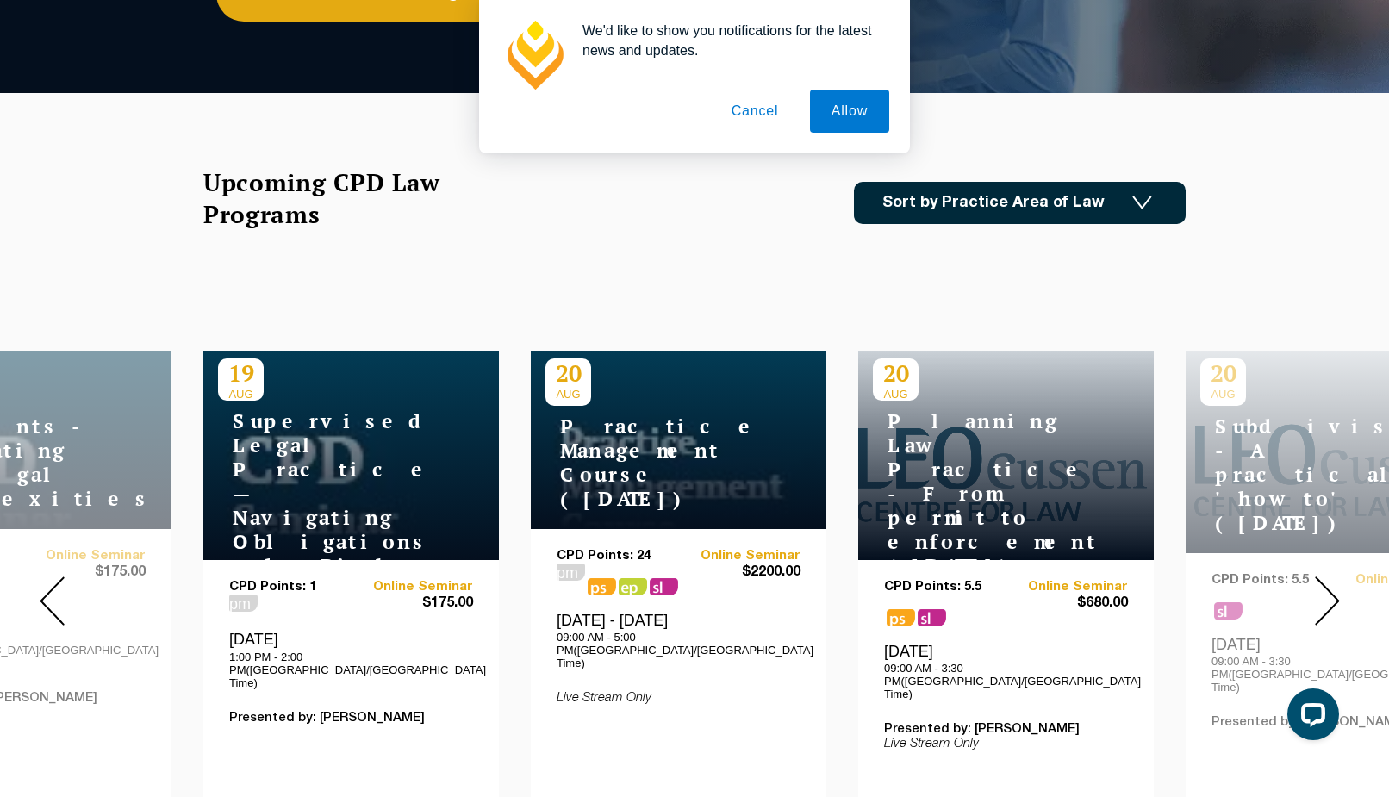
click at [1319, 583] on img at bounding box center [1327, 601] width 25 height 49
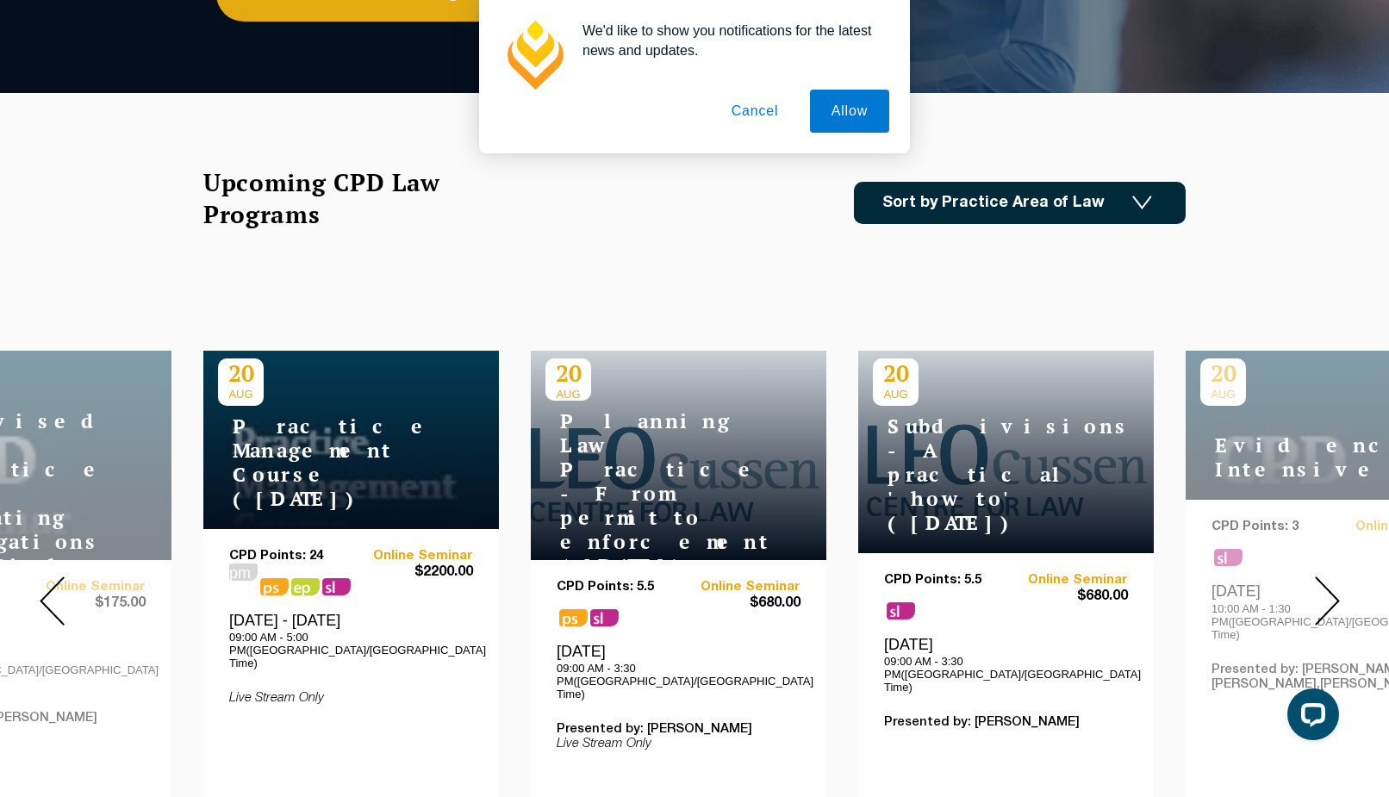
click at [1323, 577] on img at bounding box center [1327, 601] width 25 height 49
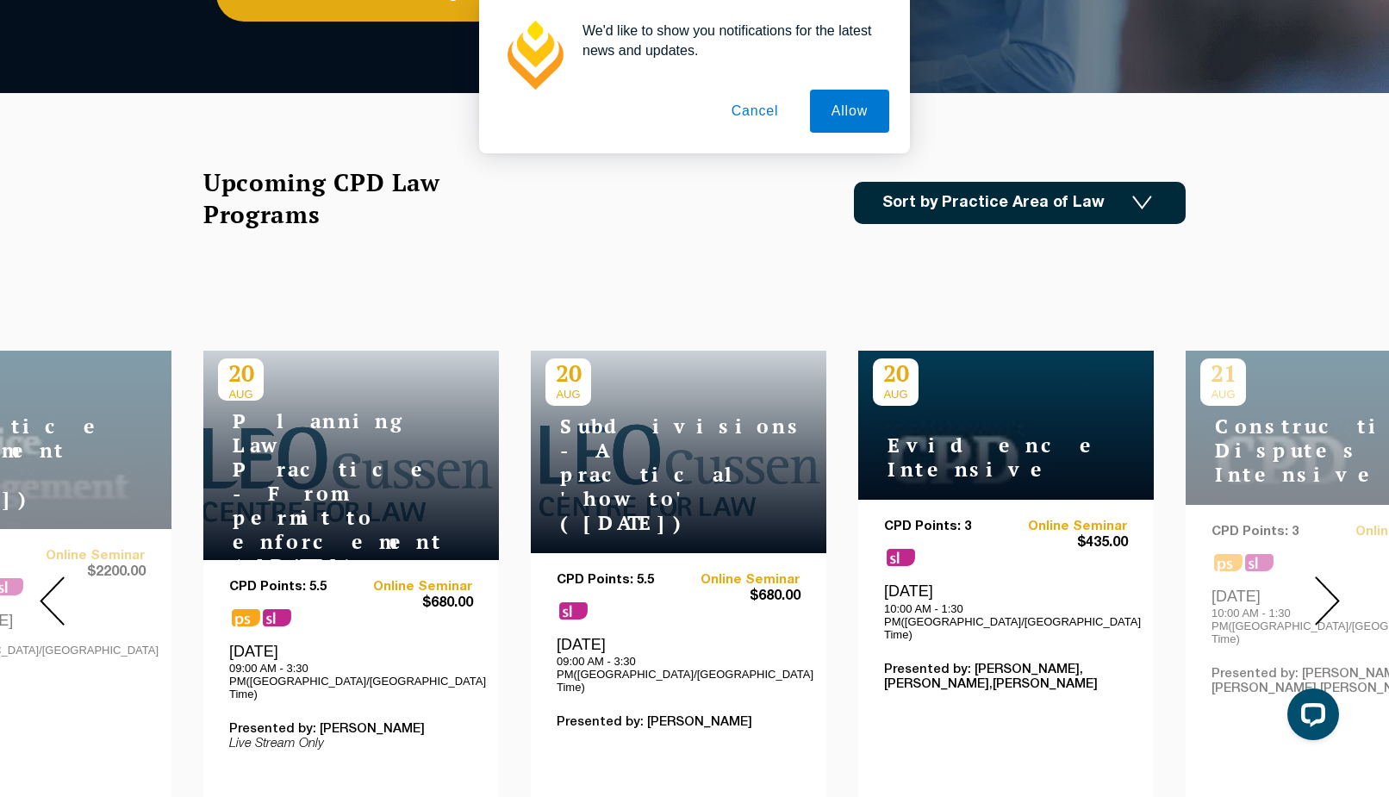
click at [1323, 577] on img at bounding box center [1327, 601] width 25 height 49
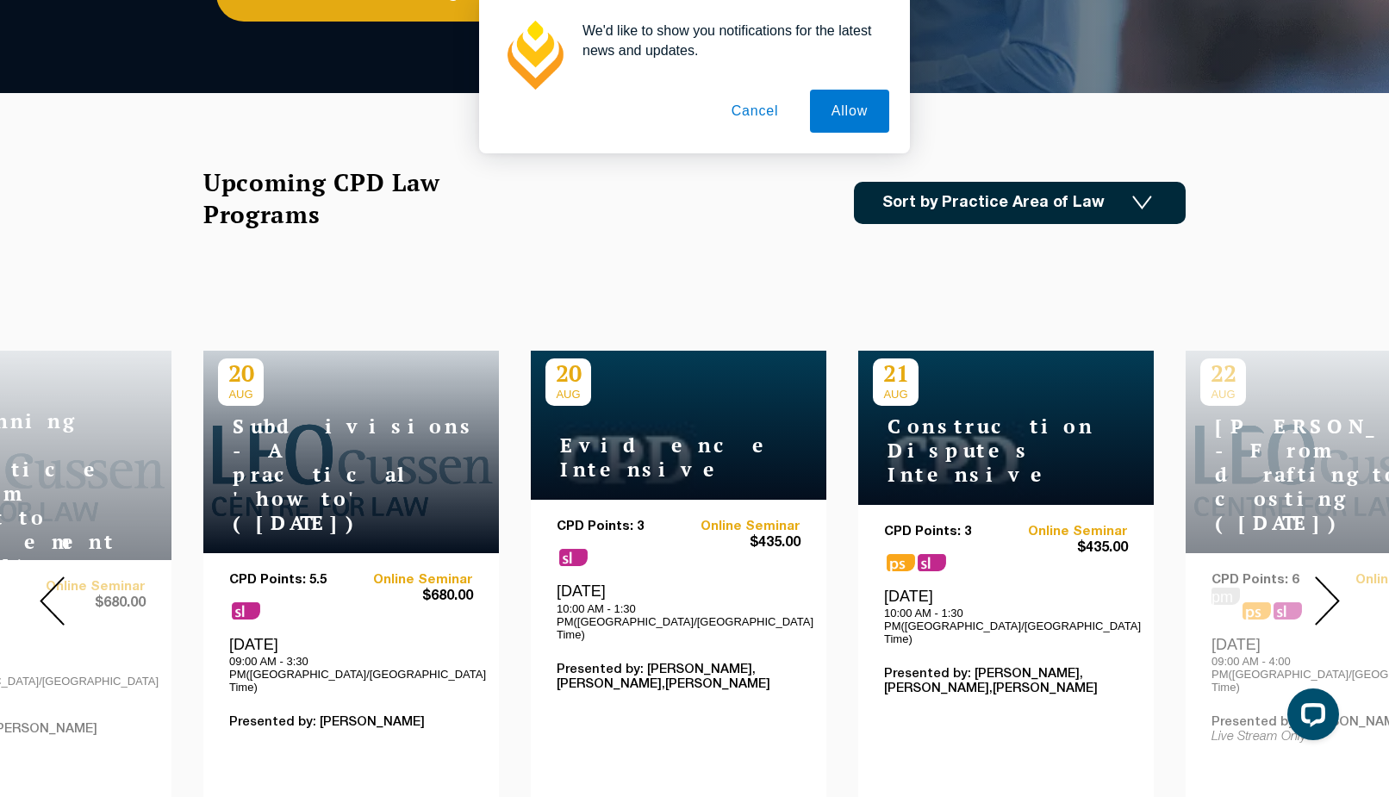
click at [1323, 577] on img at bounding box center [1327, 601] width 25 height 49
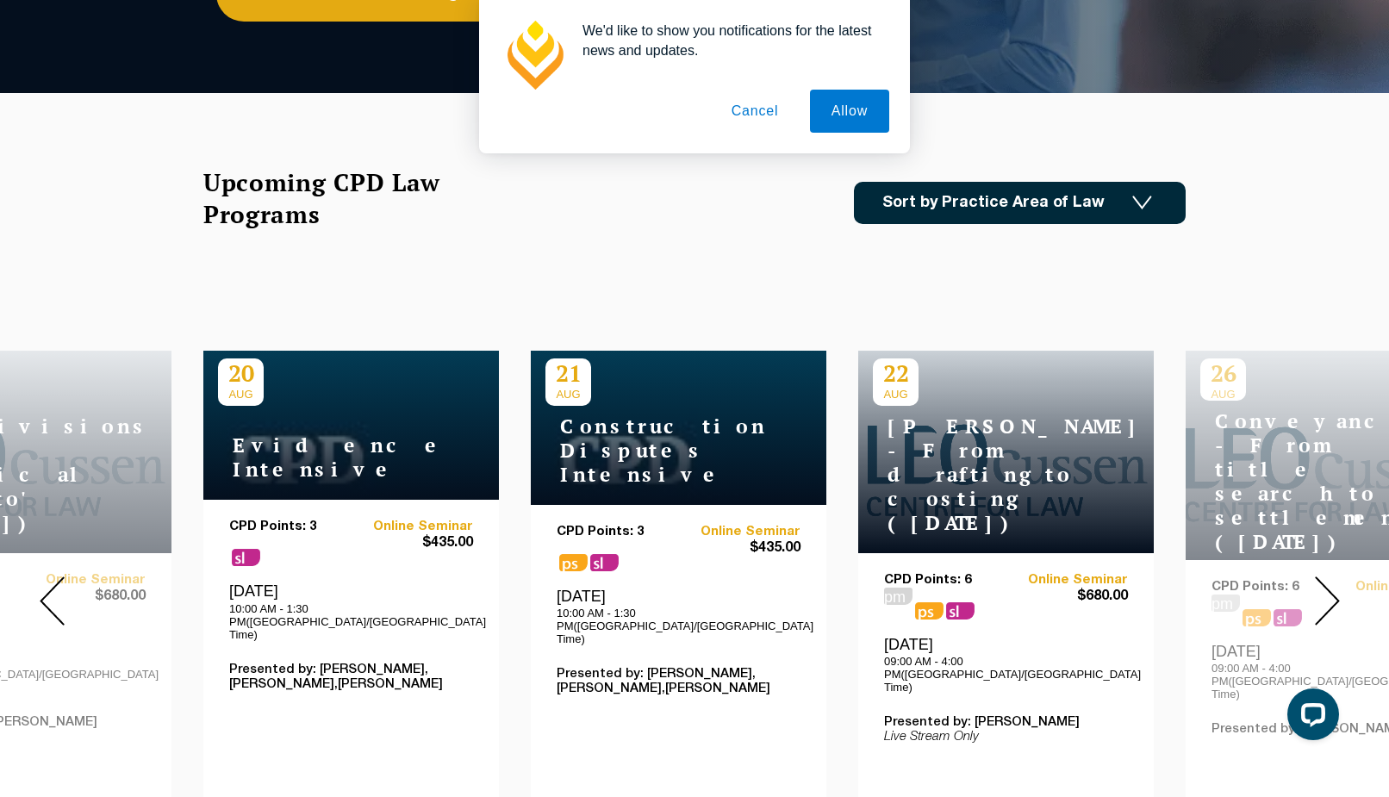
click at [1323, 577] on img at bounding box center [1327, 601] width 25 height 49
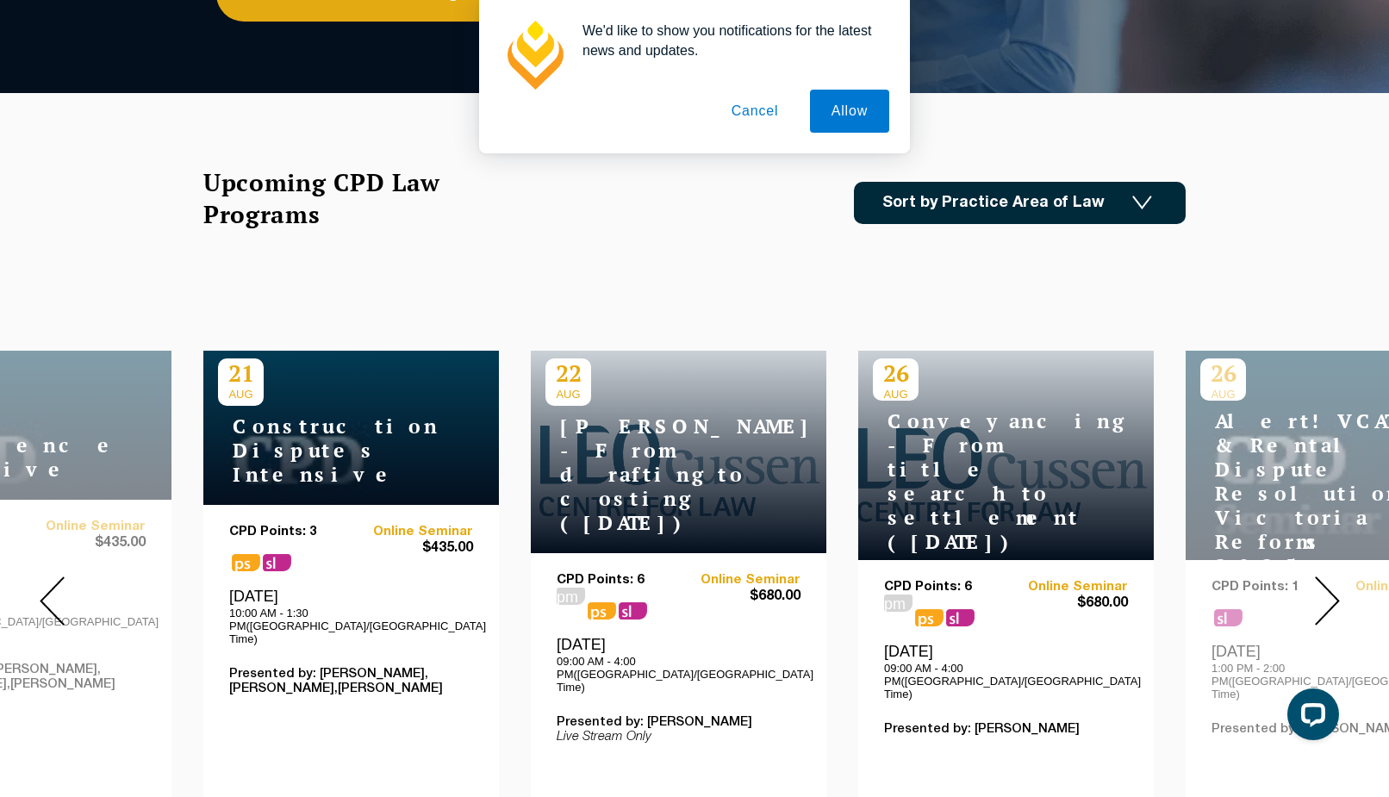
click at [1323, 577] on img at bounding box center [1327, 601] width 25 height 49
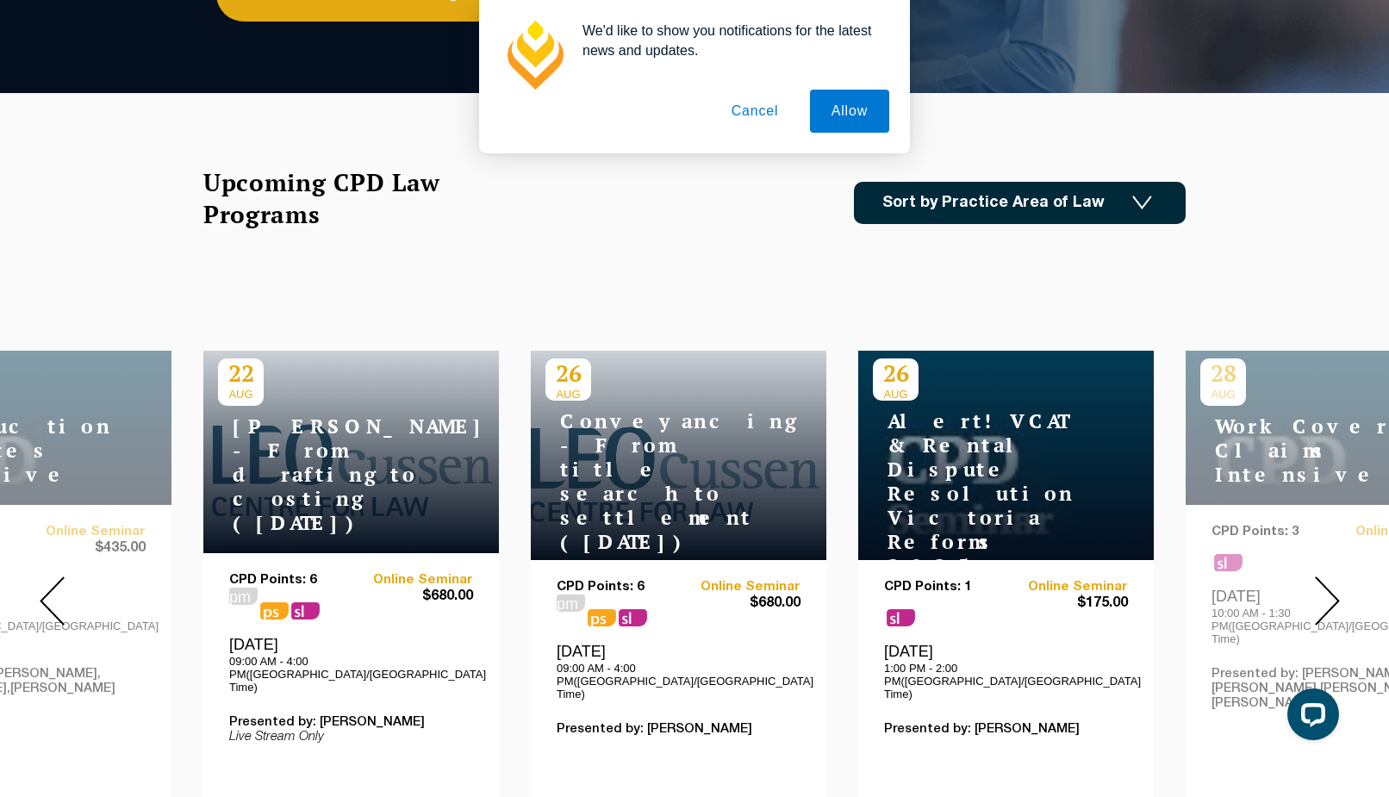
click at [1323, 577] on img at bounding box center [1327, 601] width 25 height 49
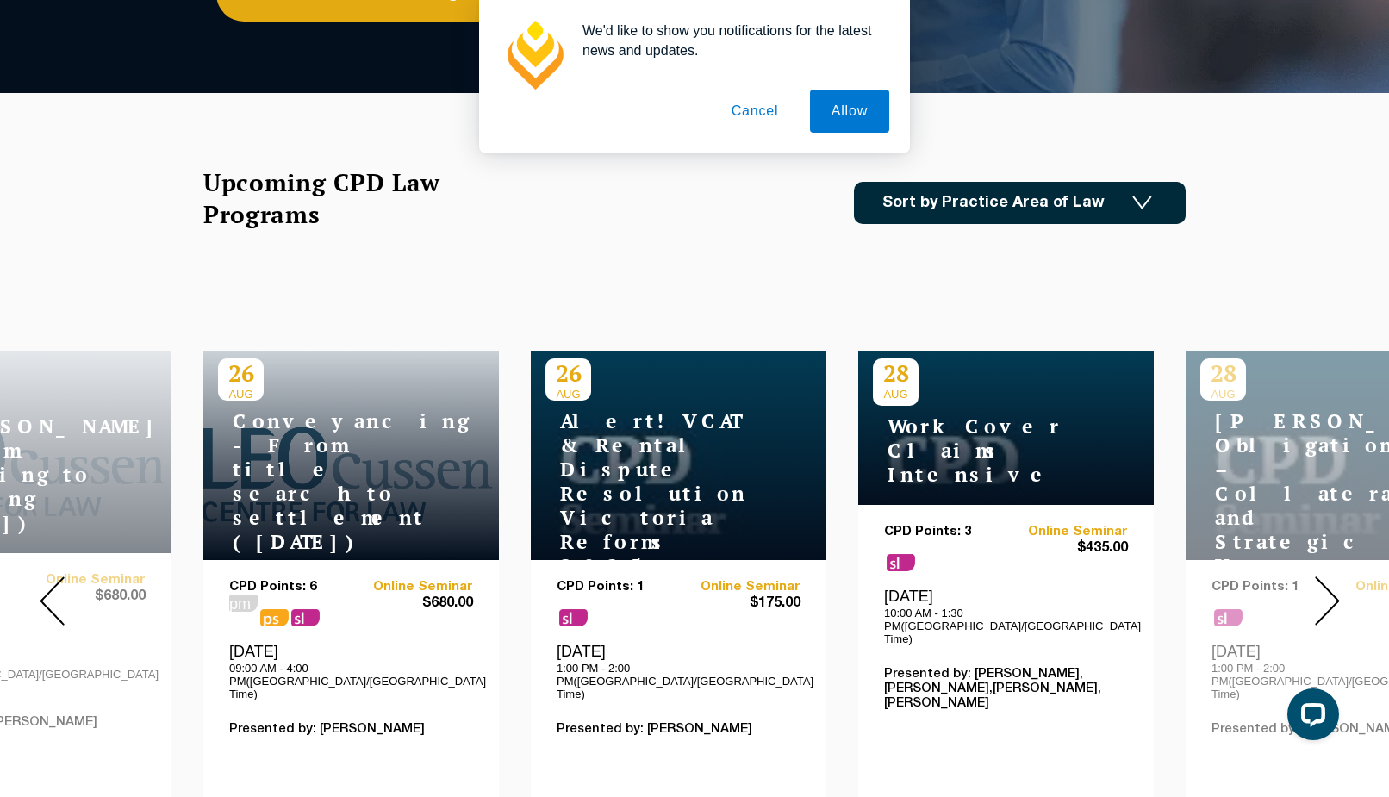
click at [1323, 577] on img at bounding box center [1327, 601] width 25 height 49
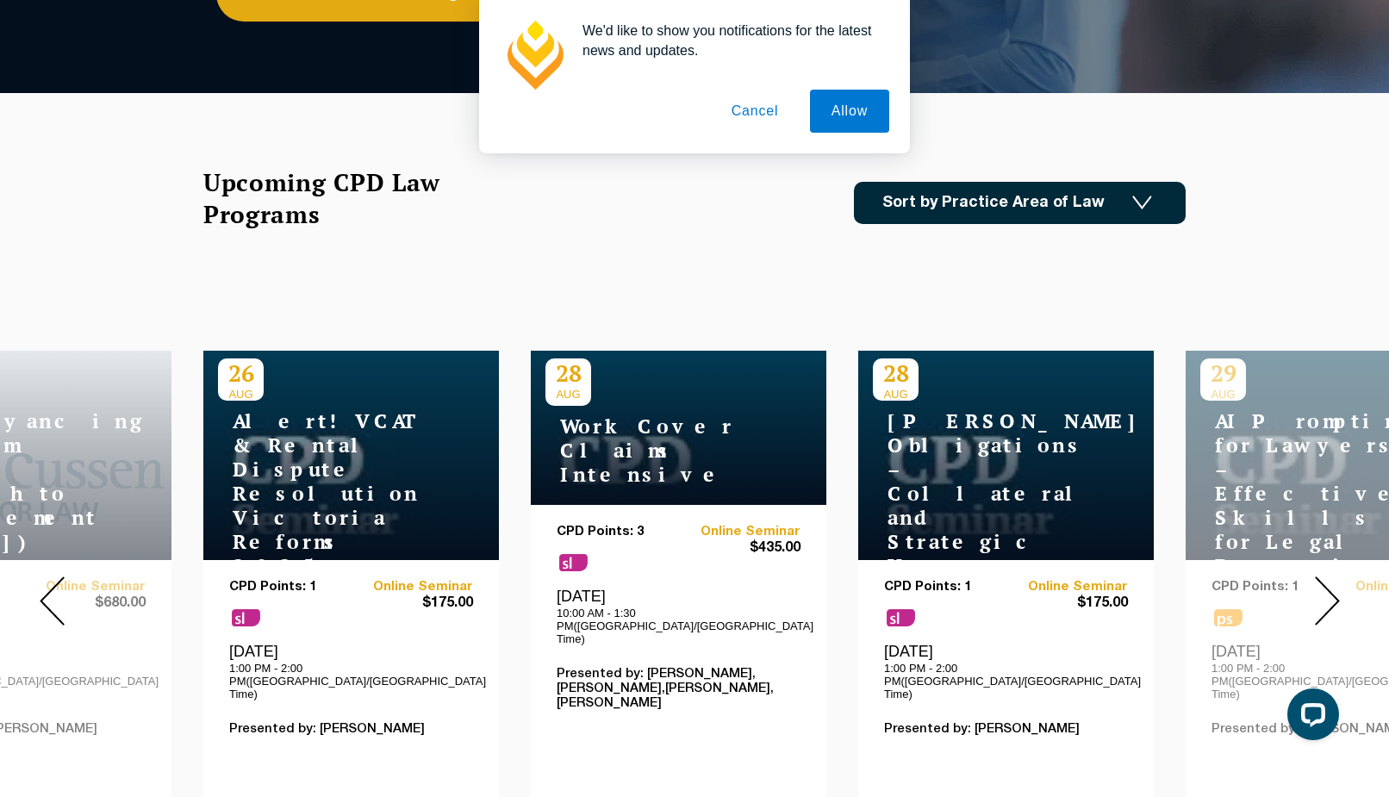
click at [1323, 577] on img at bounding box center [1327, 601] width 25 height 49
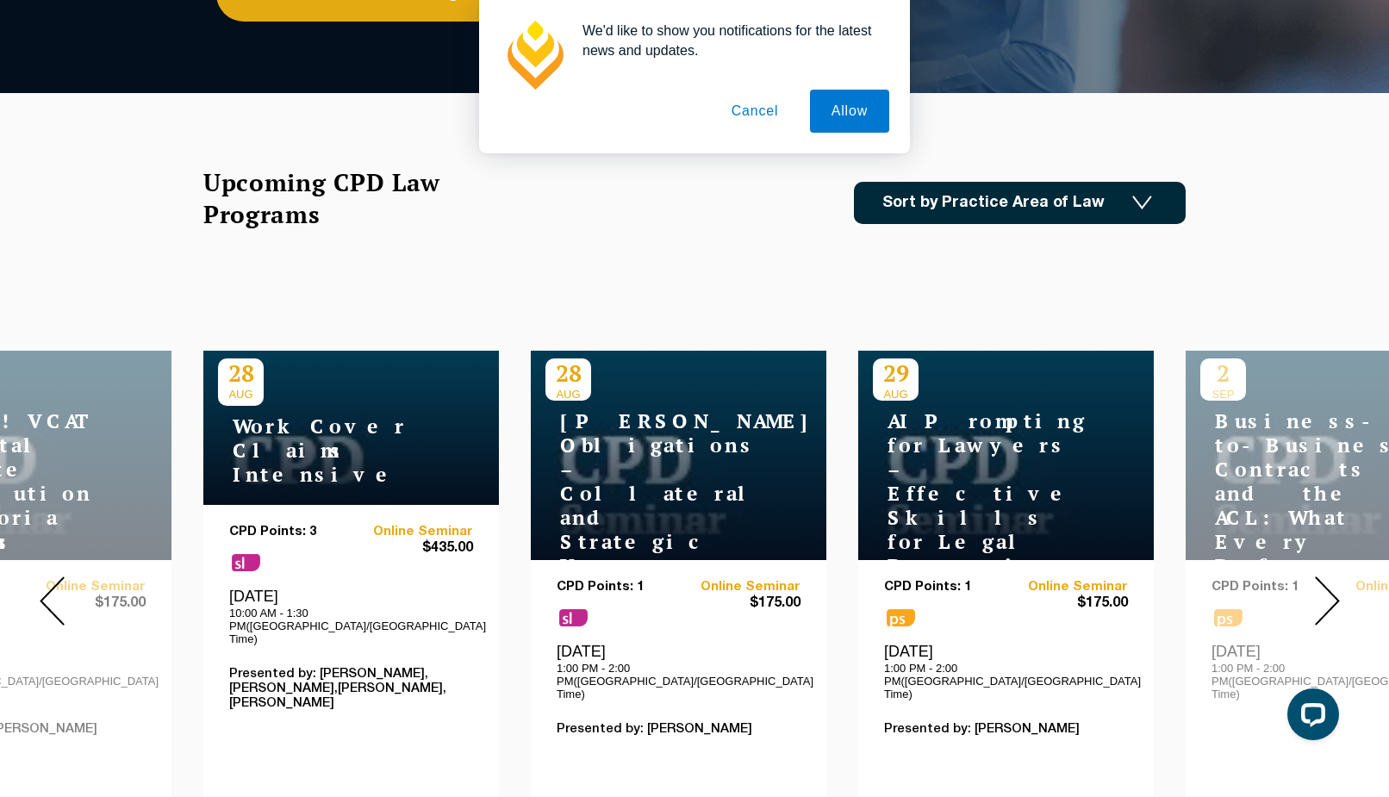
click at [1323, 577] on img at bounding box center [1327, 601] width 25 height 49
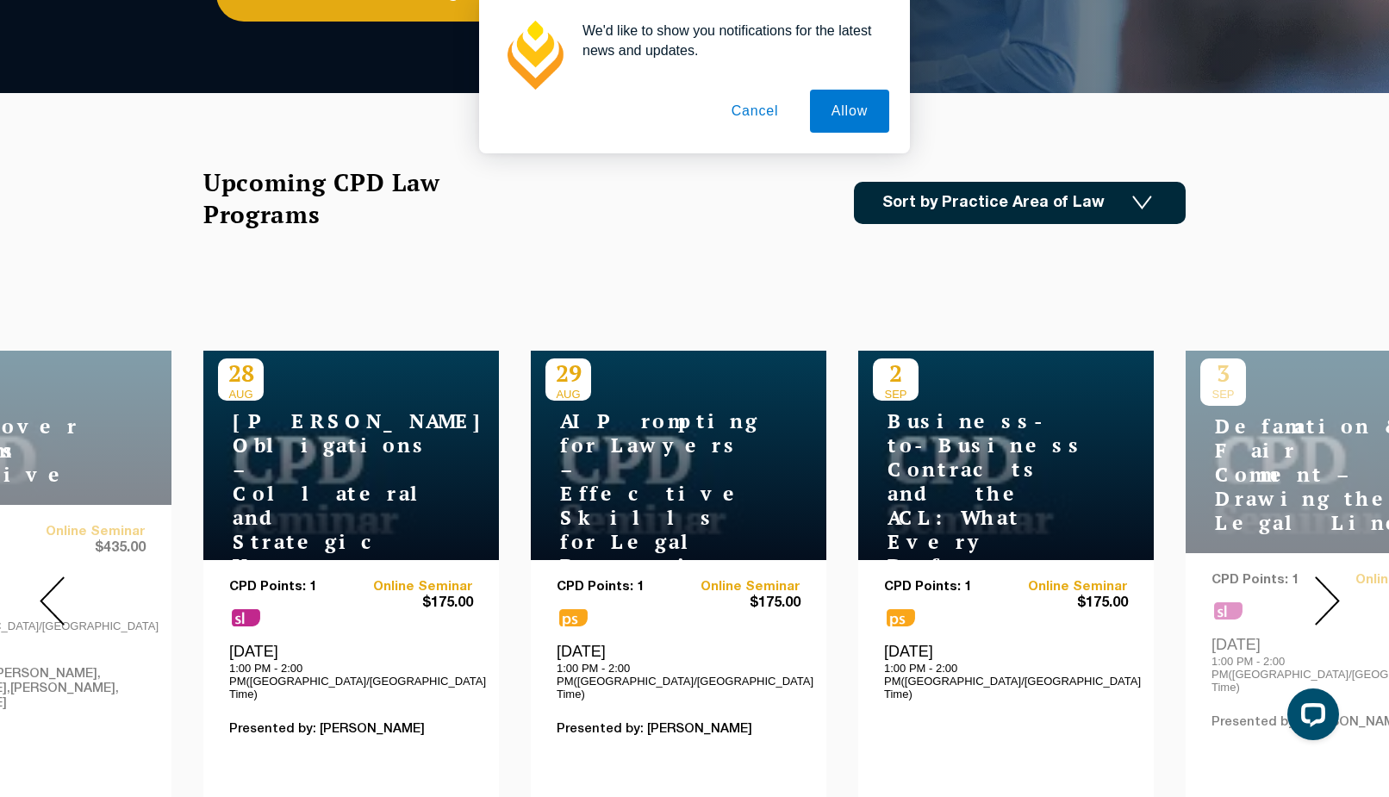
click at [1323, 577] on img at bounding box center [1327, 601] width 25 height 49
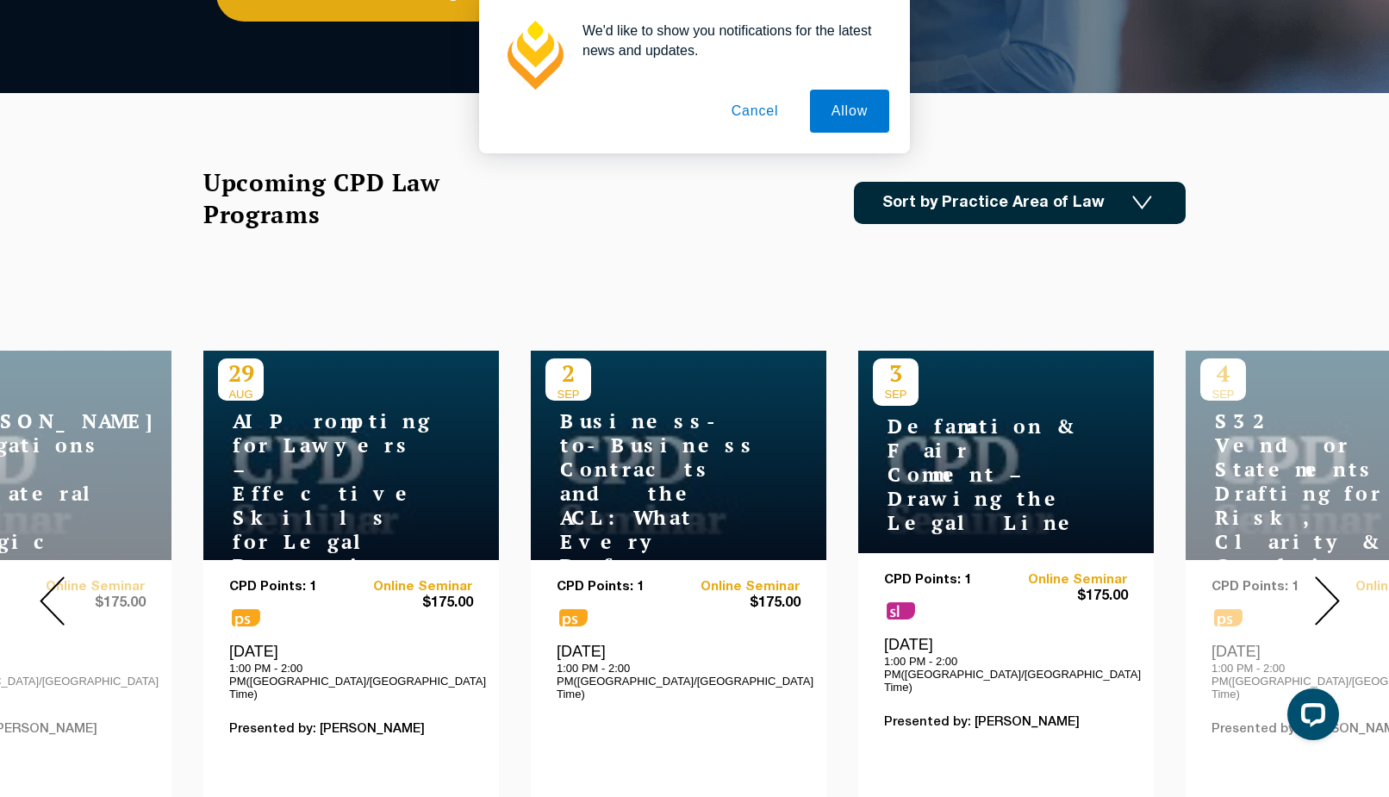
click at [1323, 577] on img at bounding box center [1327, 601] width 25 height 49
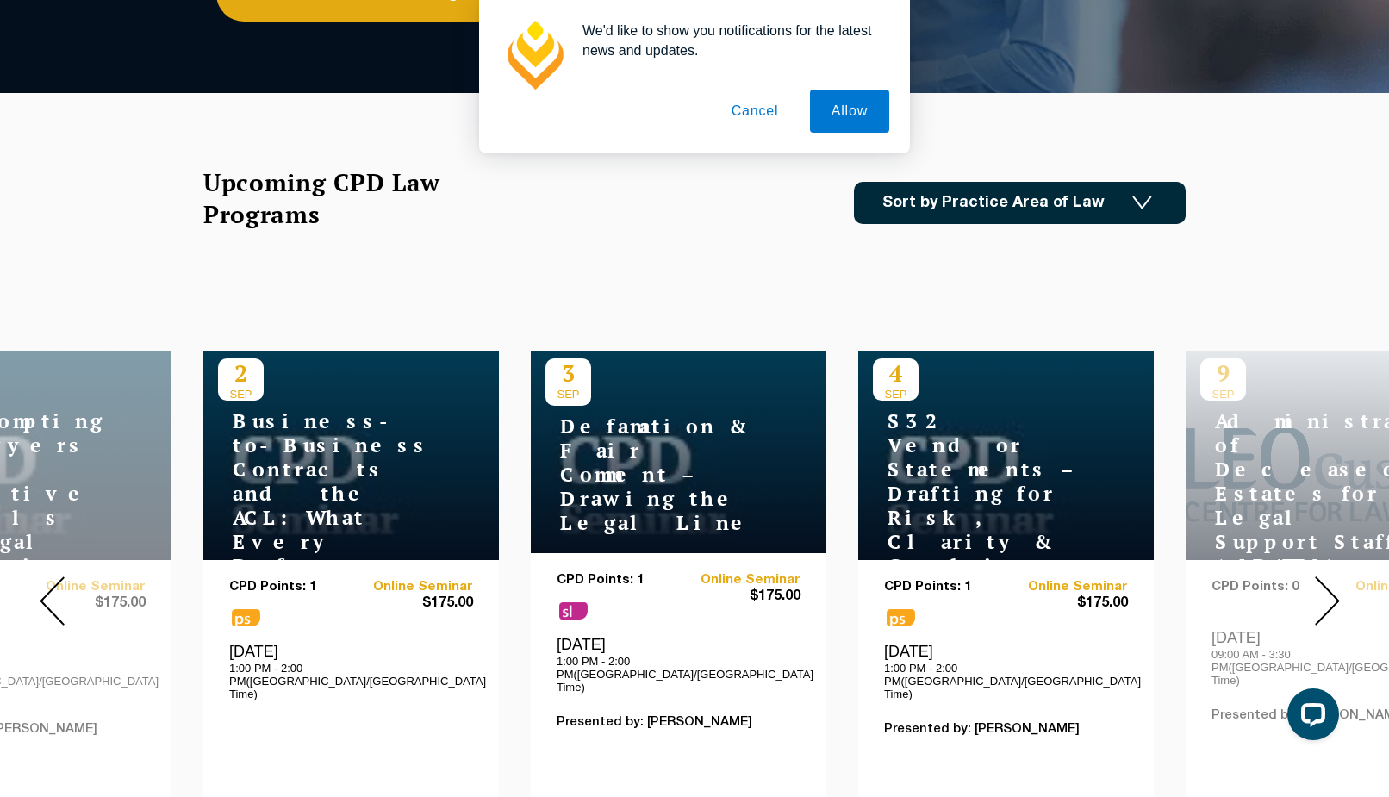
click at [1323, 577] on img at bounding box center [1327, 601] width 25 height 49
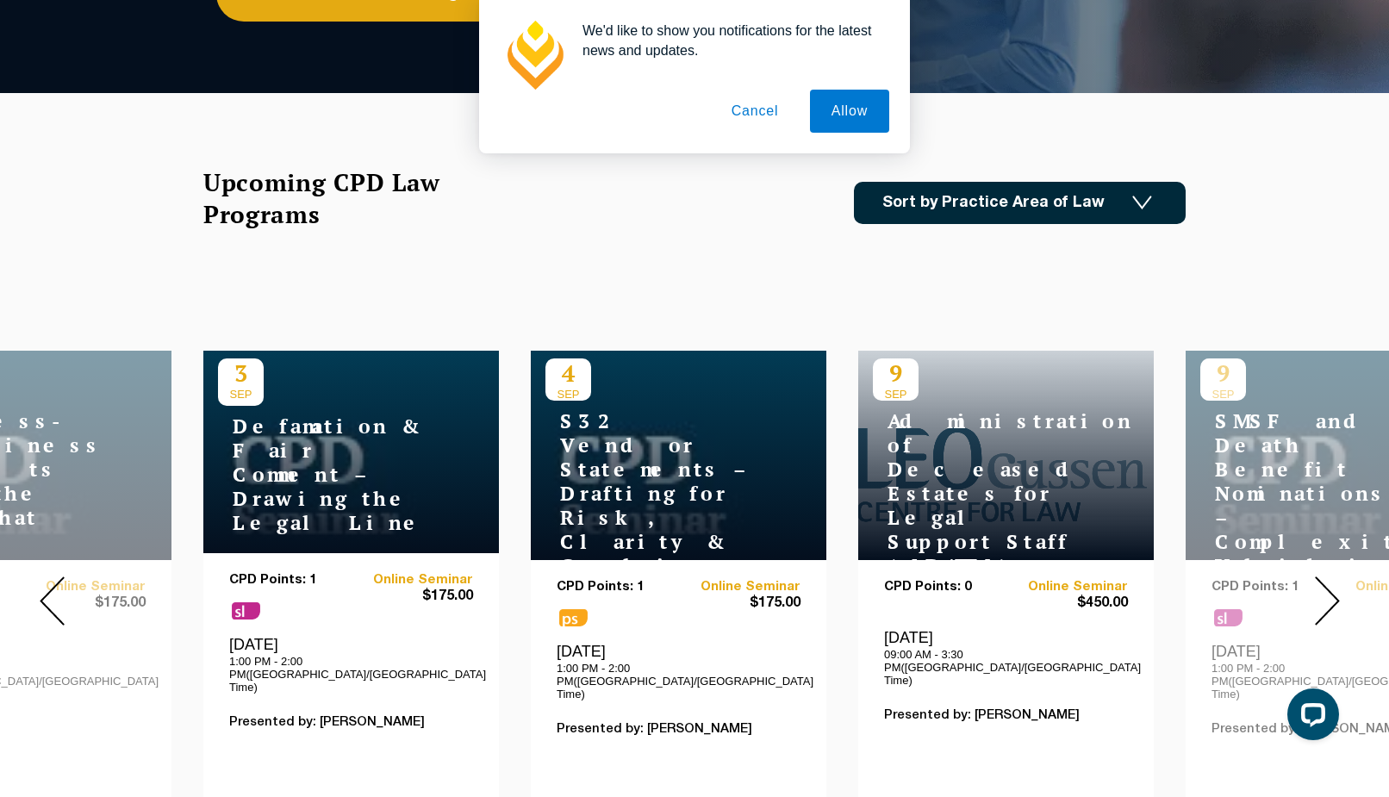
click at [1323, 577] on img at bounding box center [1327, 601] width 25 height 49
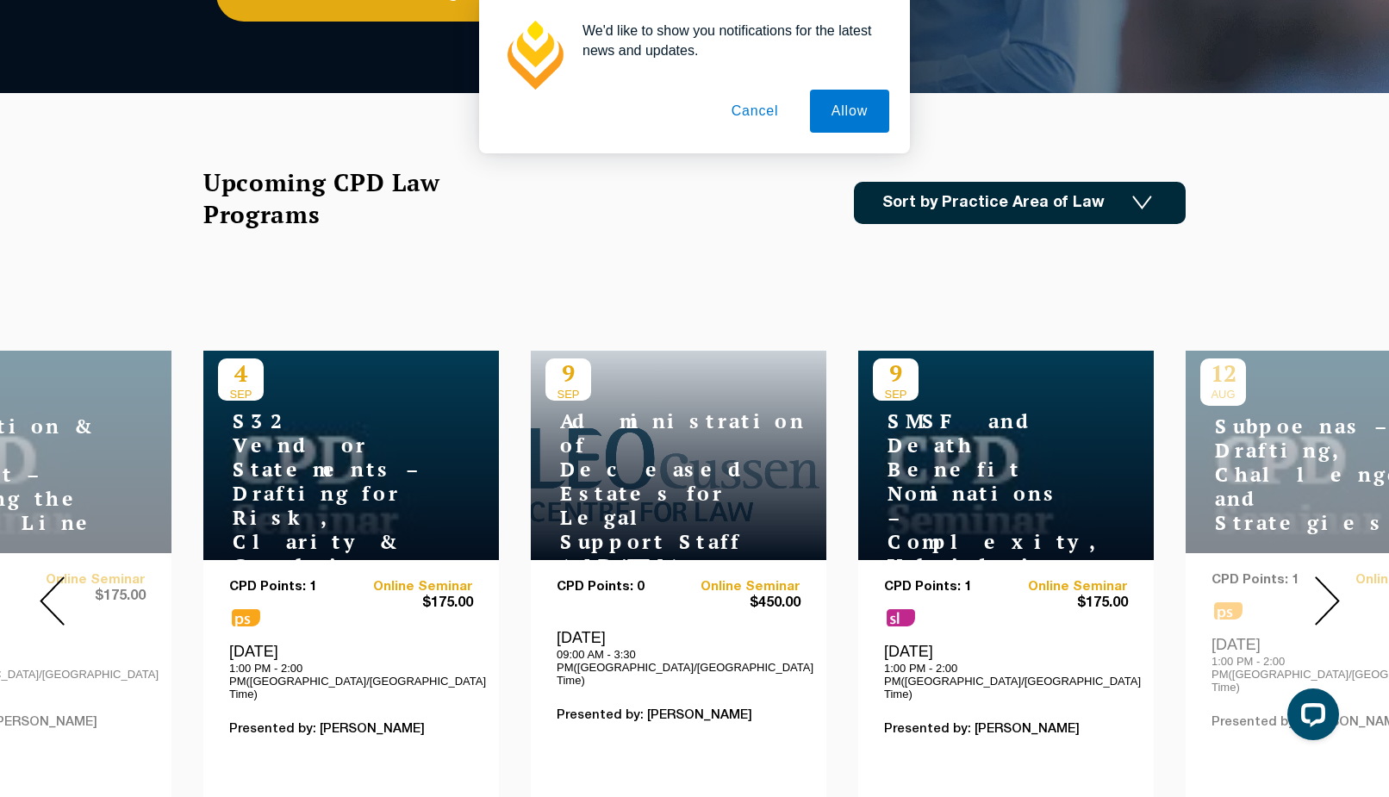
click at [1323, 577] on img at bounding box center [1327, 601] width 25 height 49
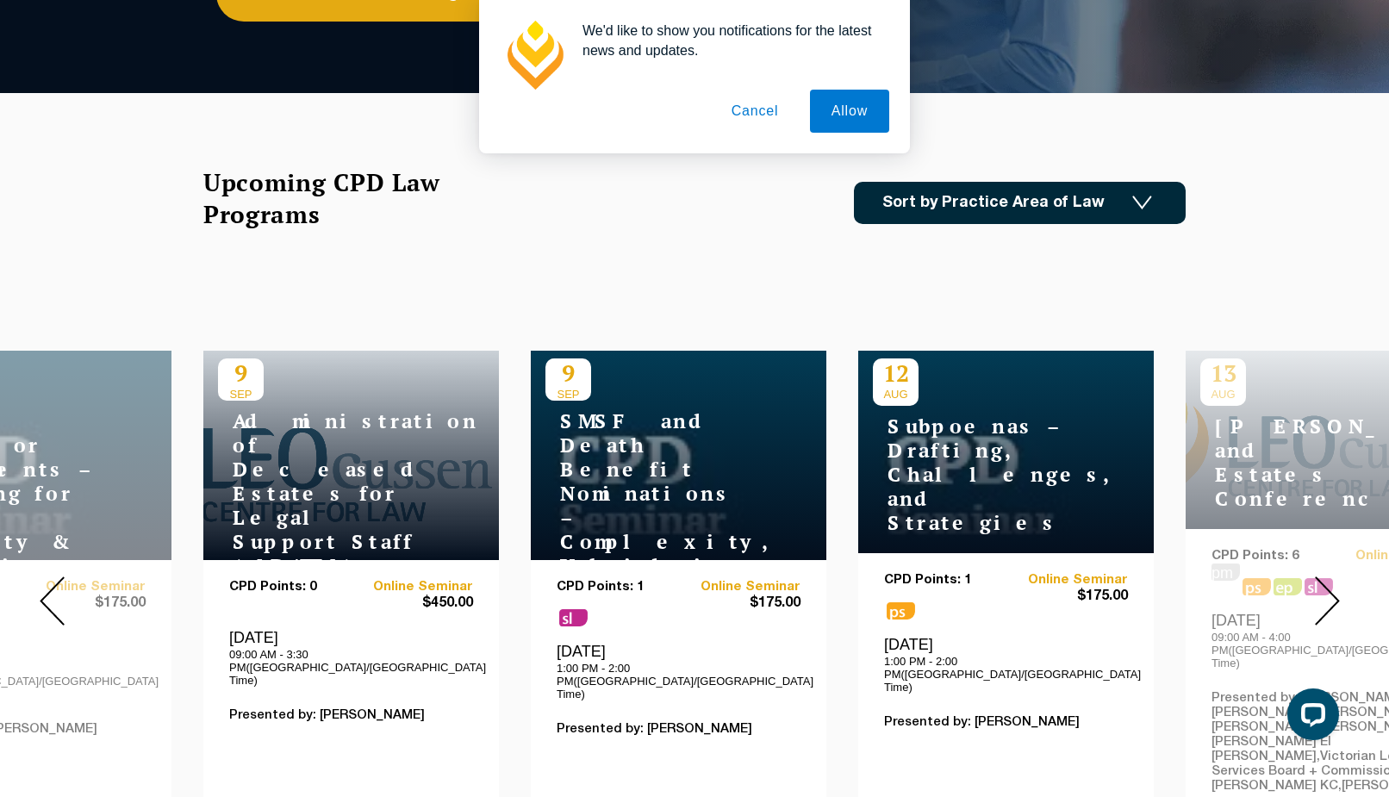
click at [1323, 577] on img at bounding box center [1327, 601] width 25 height 49
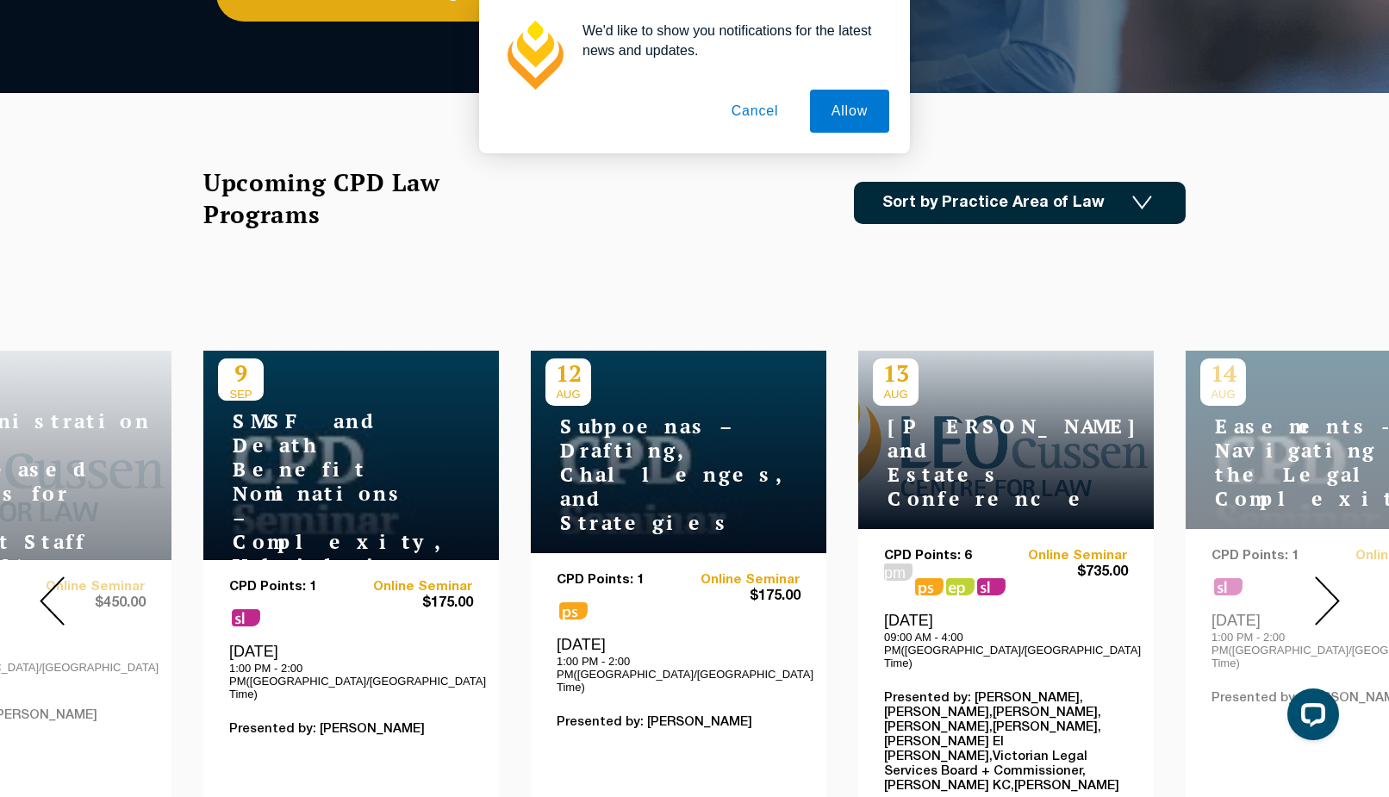
click at [1323, 577] on img at bounding box center [1327, 601] width 25 height 49
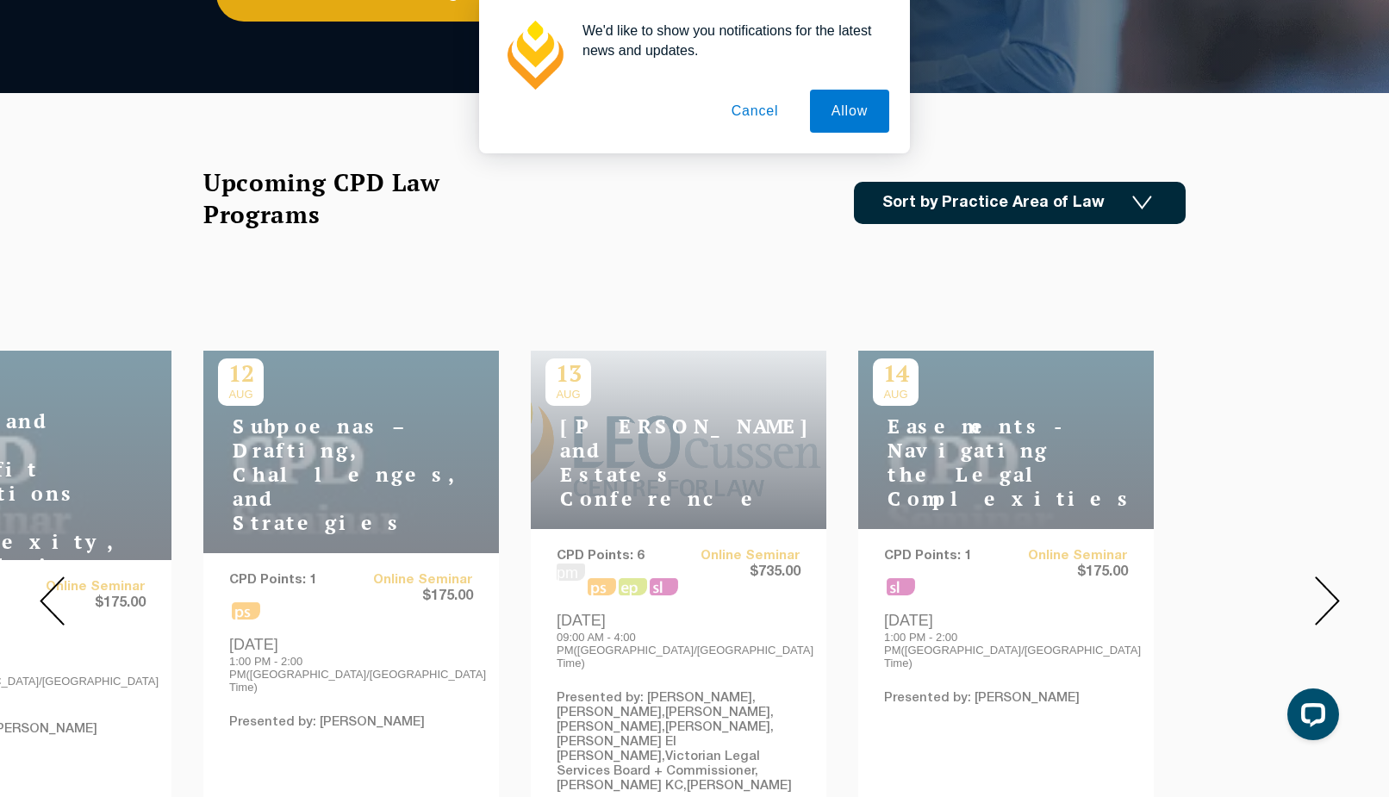
click at [1323, 577] on img at bounding box center [1327, 601] width 25 height 49
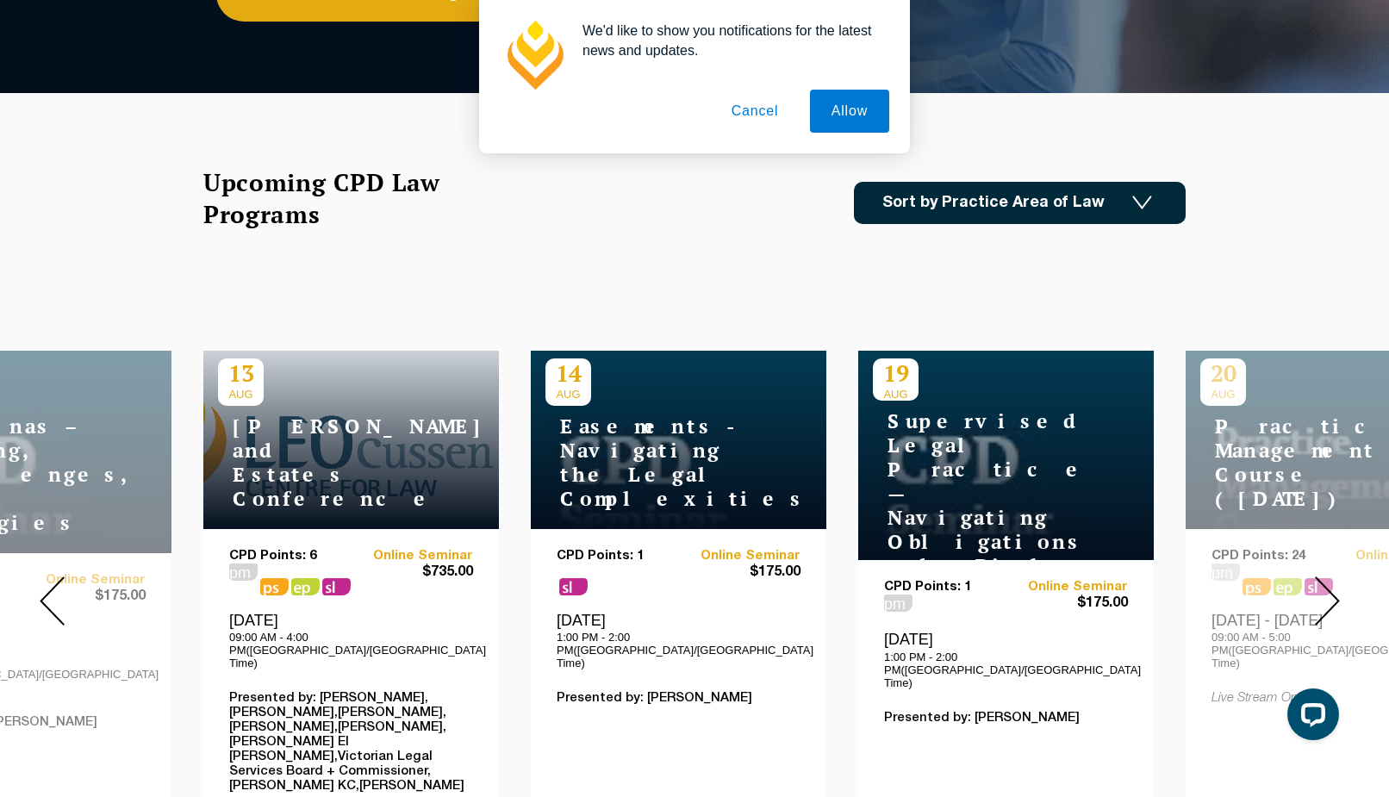
click at [1323, 577] on img at bounding box center [1327, 601] width 25 height 49
click at [742, 112] on button "Cancel" at bounding box center [755, 111] width 90 height 43
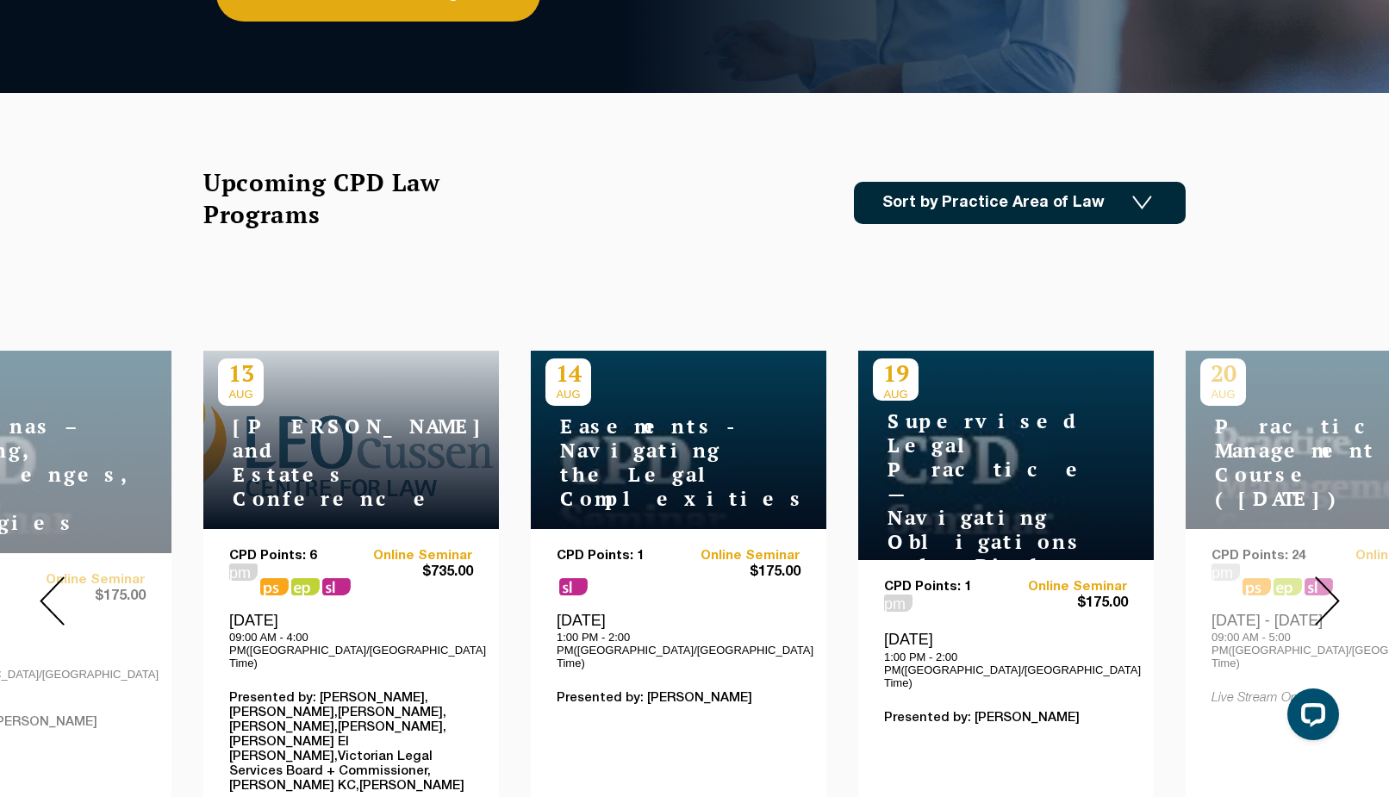
click at [1325, 584] on img at bounding box center [1327, 601] width 25 height 49
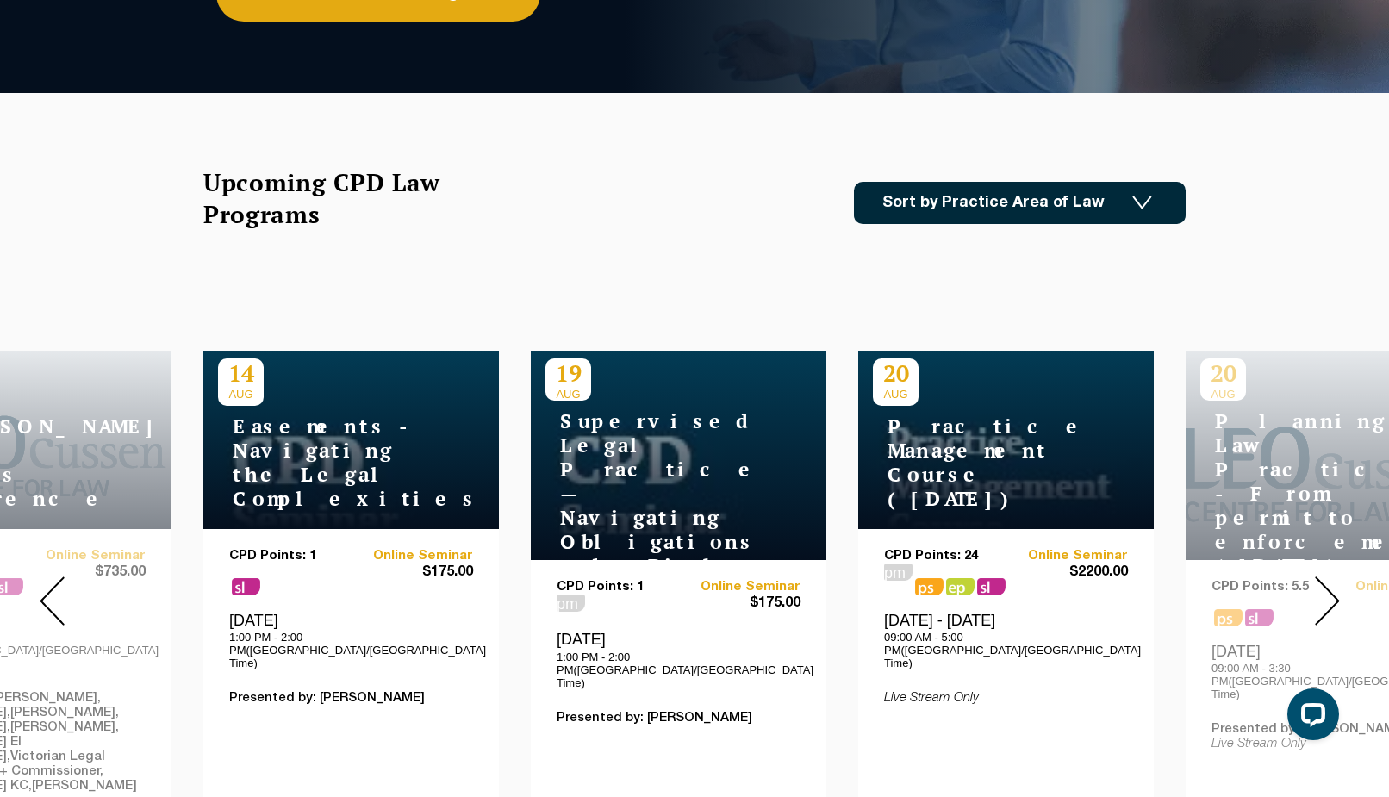
click at [1325, 584] on img at bounding box center [1327, 601] width 25 height 49
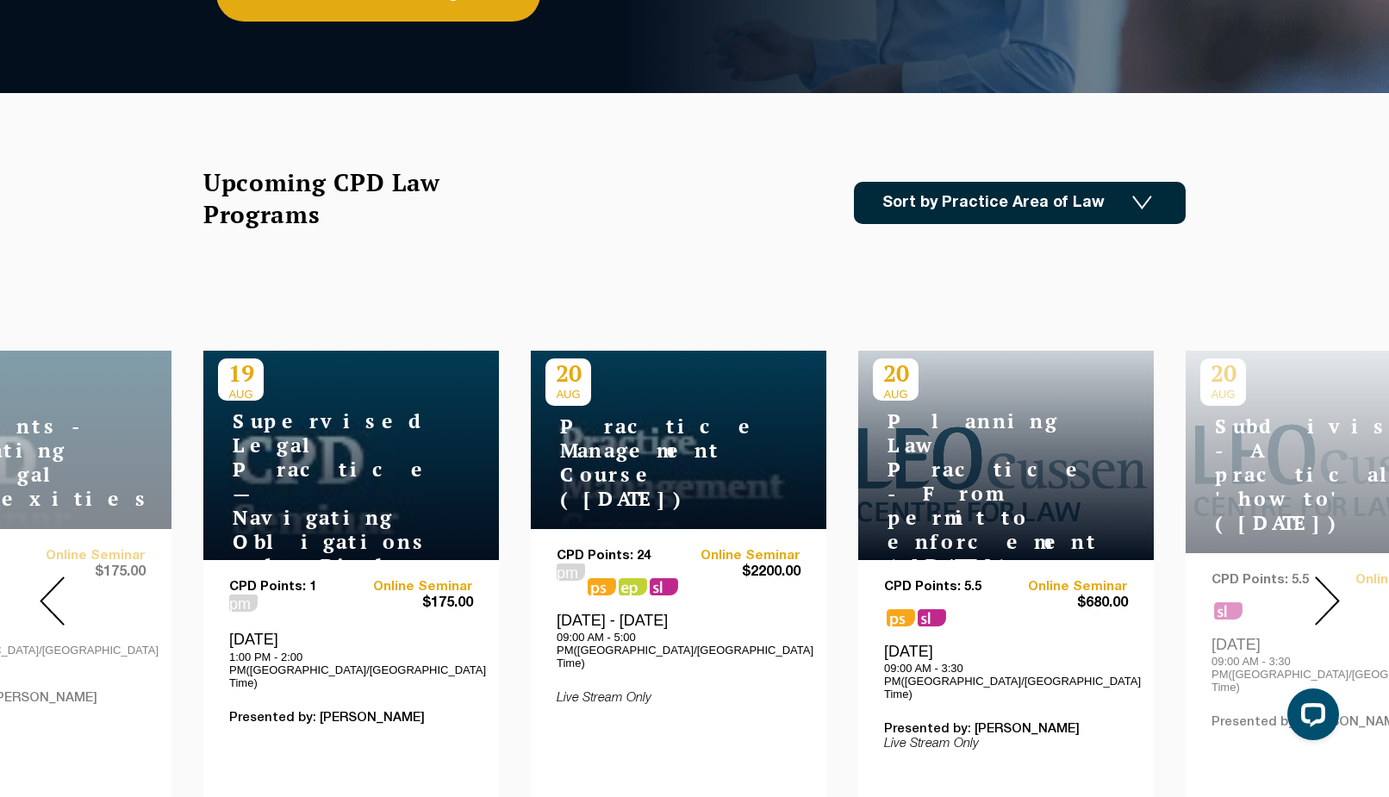
click at [1325, 584] on img at bounding box center [1327, 601] width 25 height 49
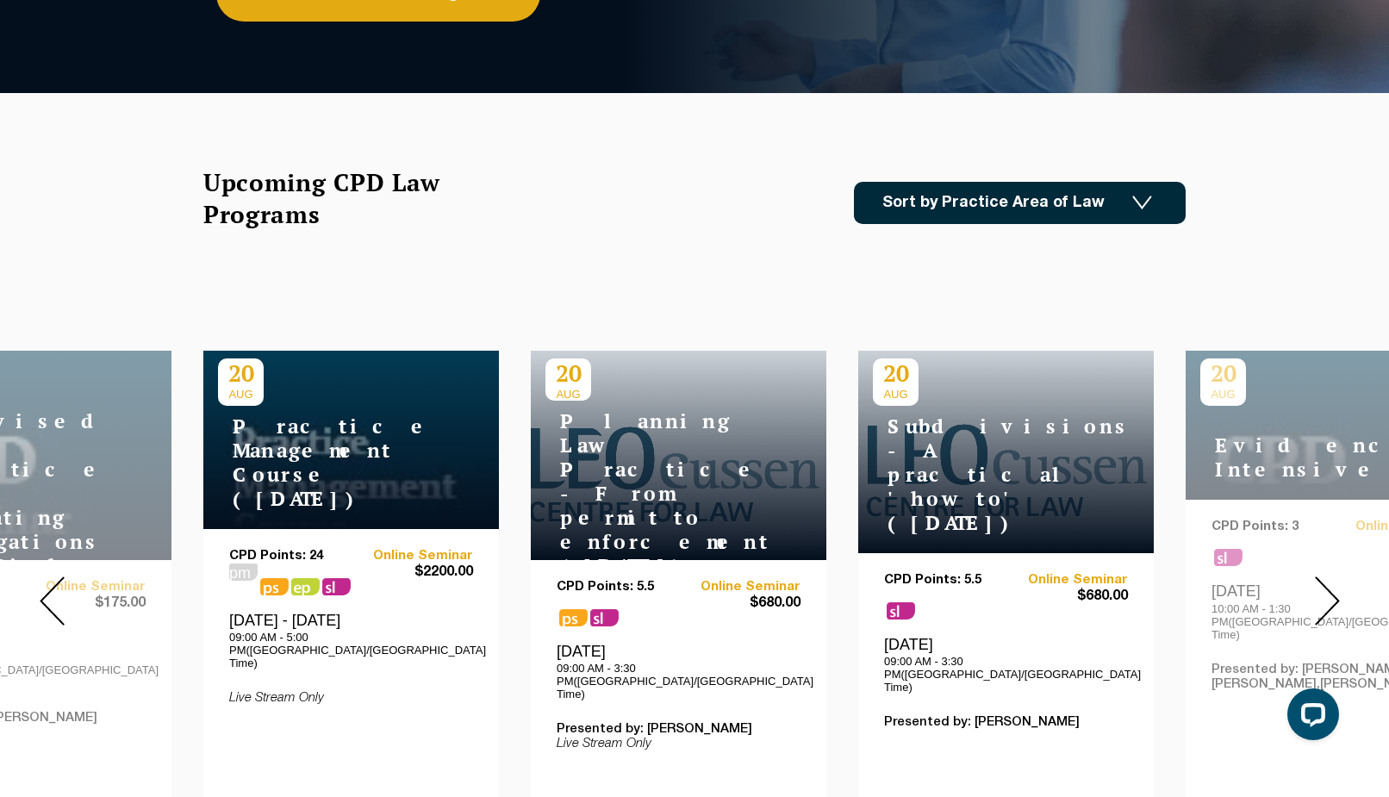
click at [1325, 584] on img at bounding box center [1327, 601] width 25 height 49
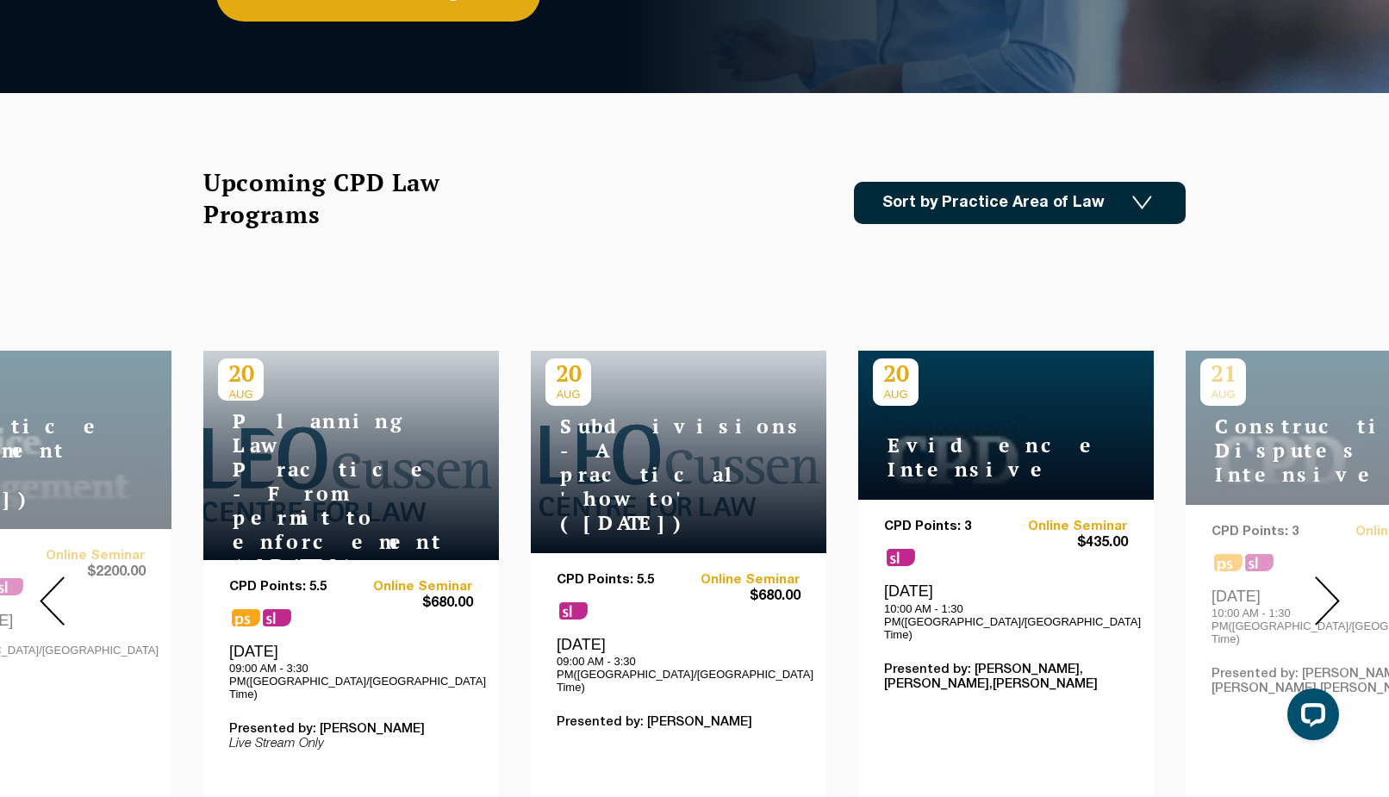
click at [1325, 584] on img at bounding box center [1327, 601] width 25 height 49
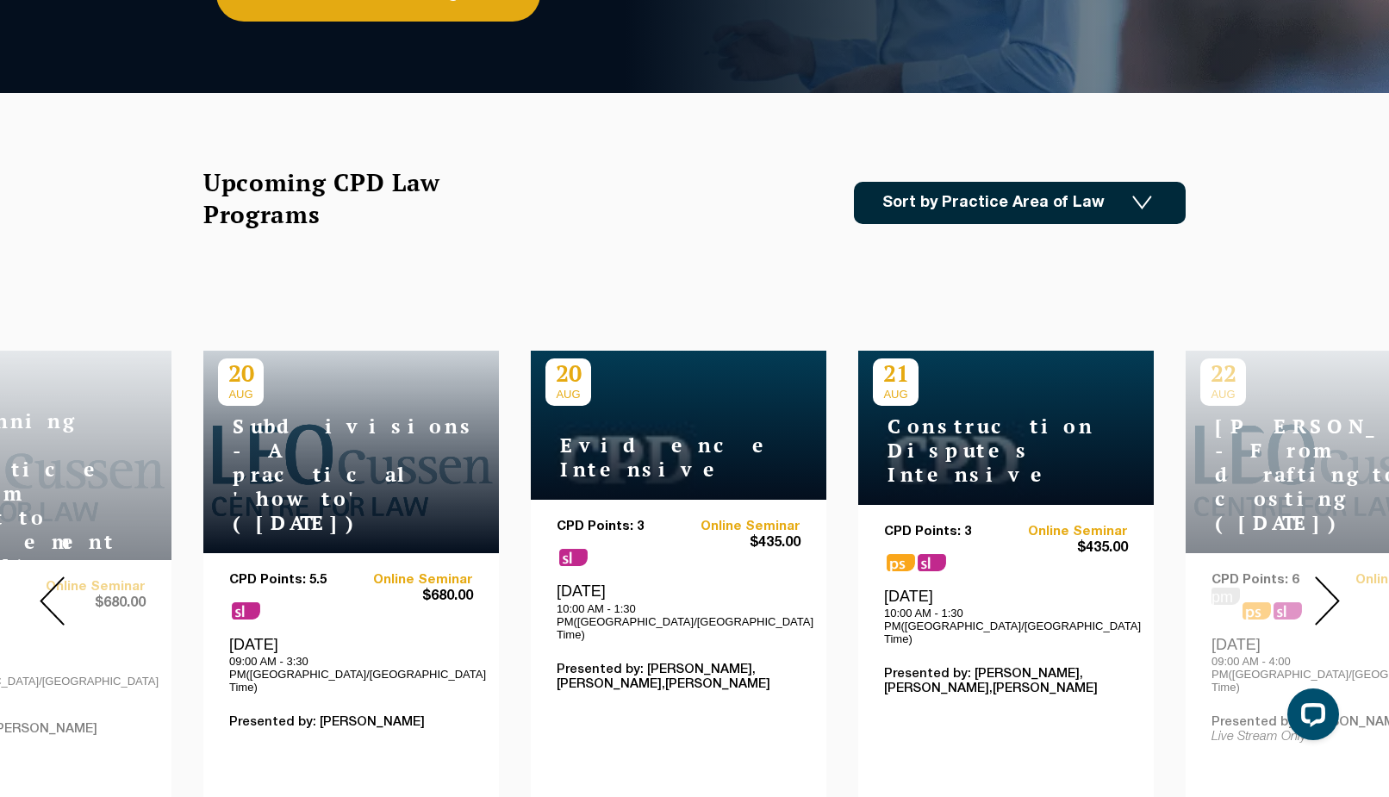
click at [1325, 584] on img at bounding box center [1327, 601] width 25 height 49
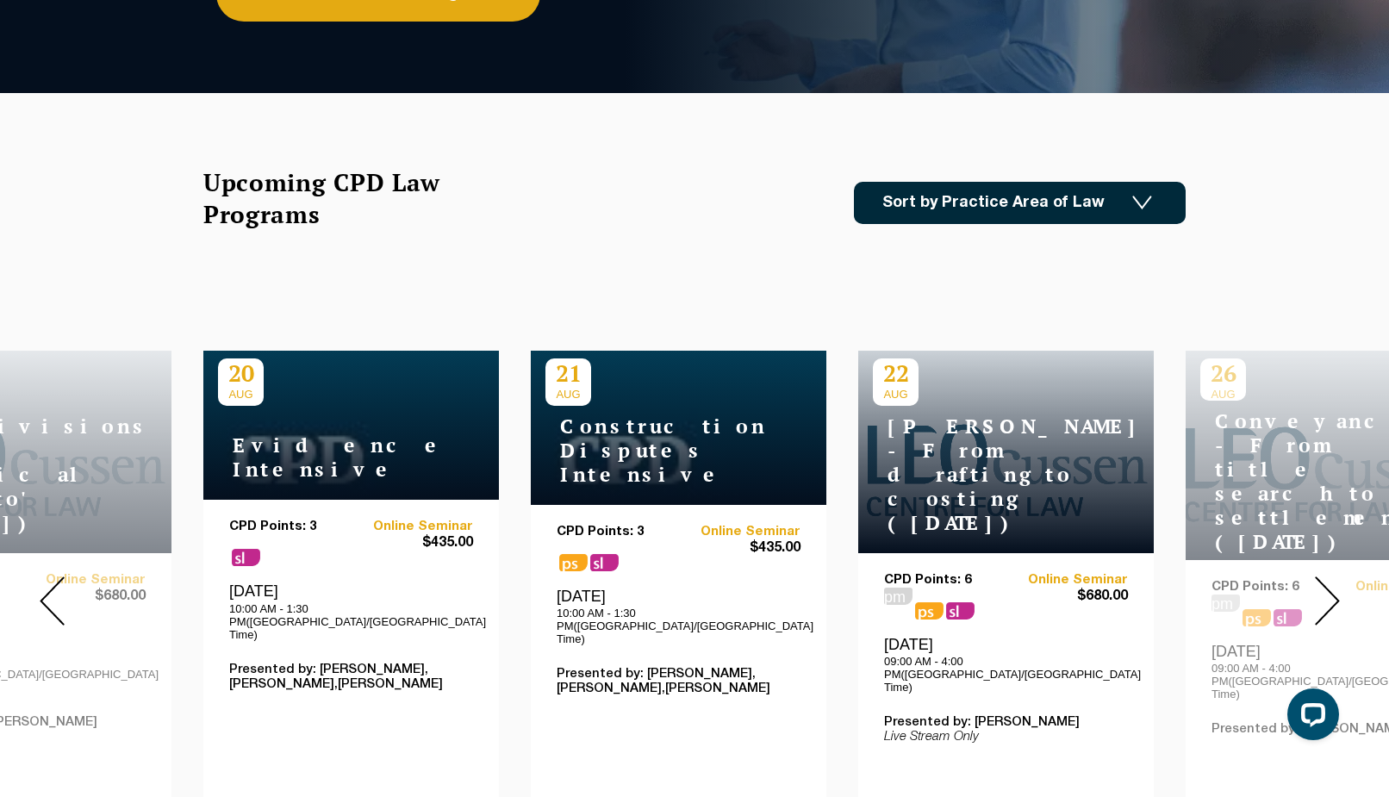
click at [1325, 584] on img at bounding box center [1327, 601] width 25 height 49
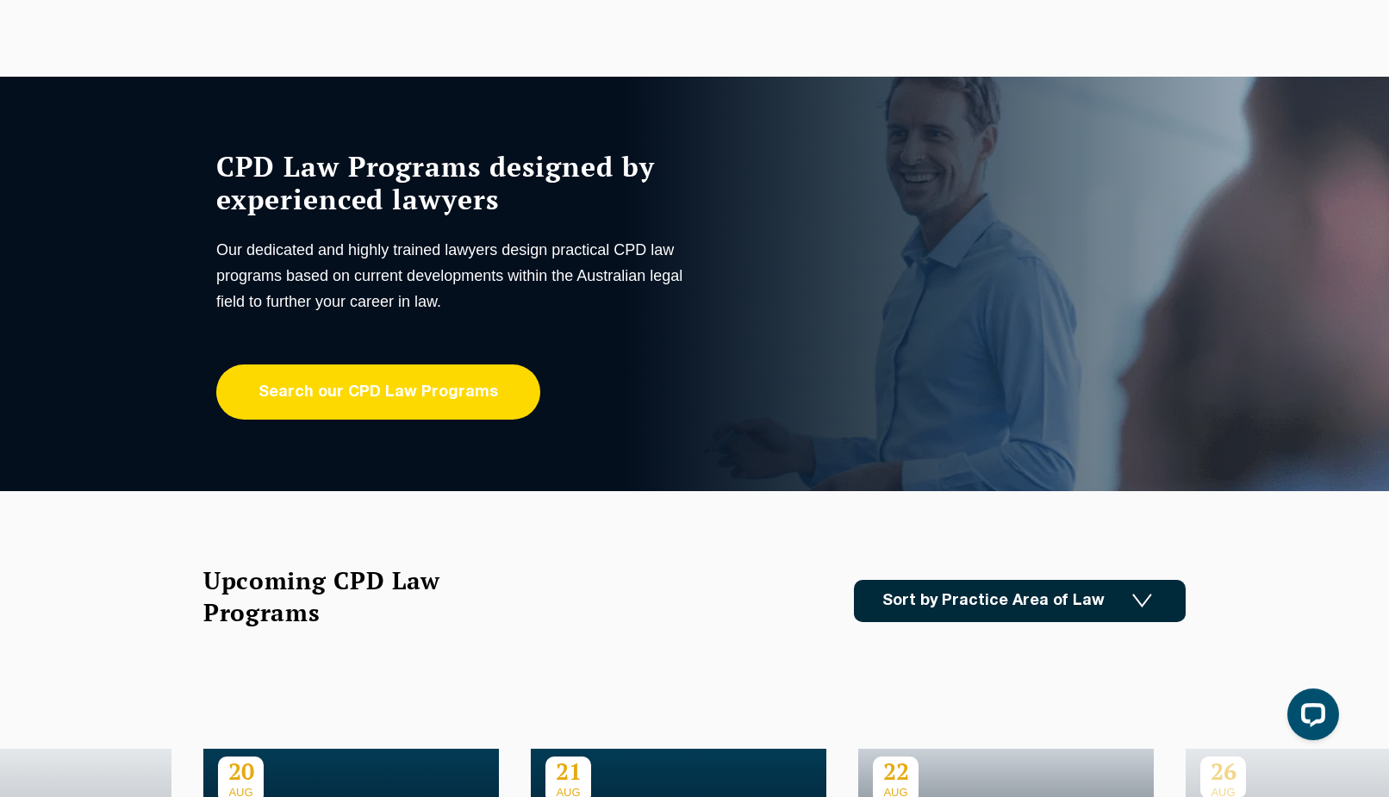
scroll to position [0, 0]
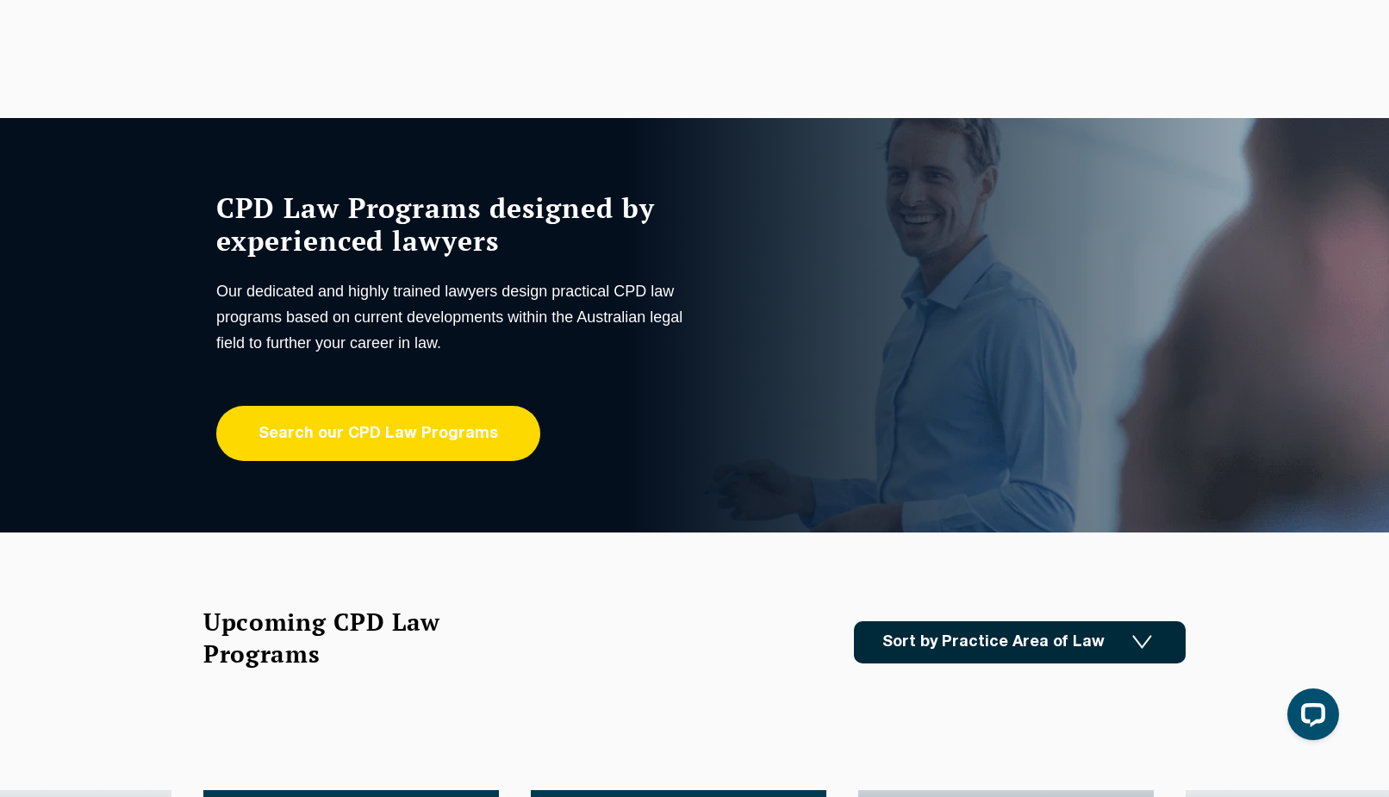
click at [458, 442] on link "Search our CPD Law Programs" at bounding box center [378, 433] width 324 height 55
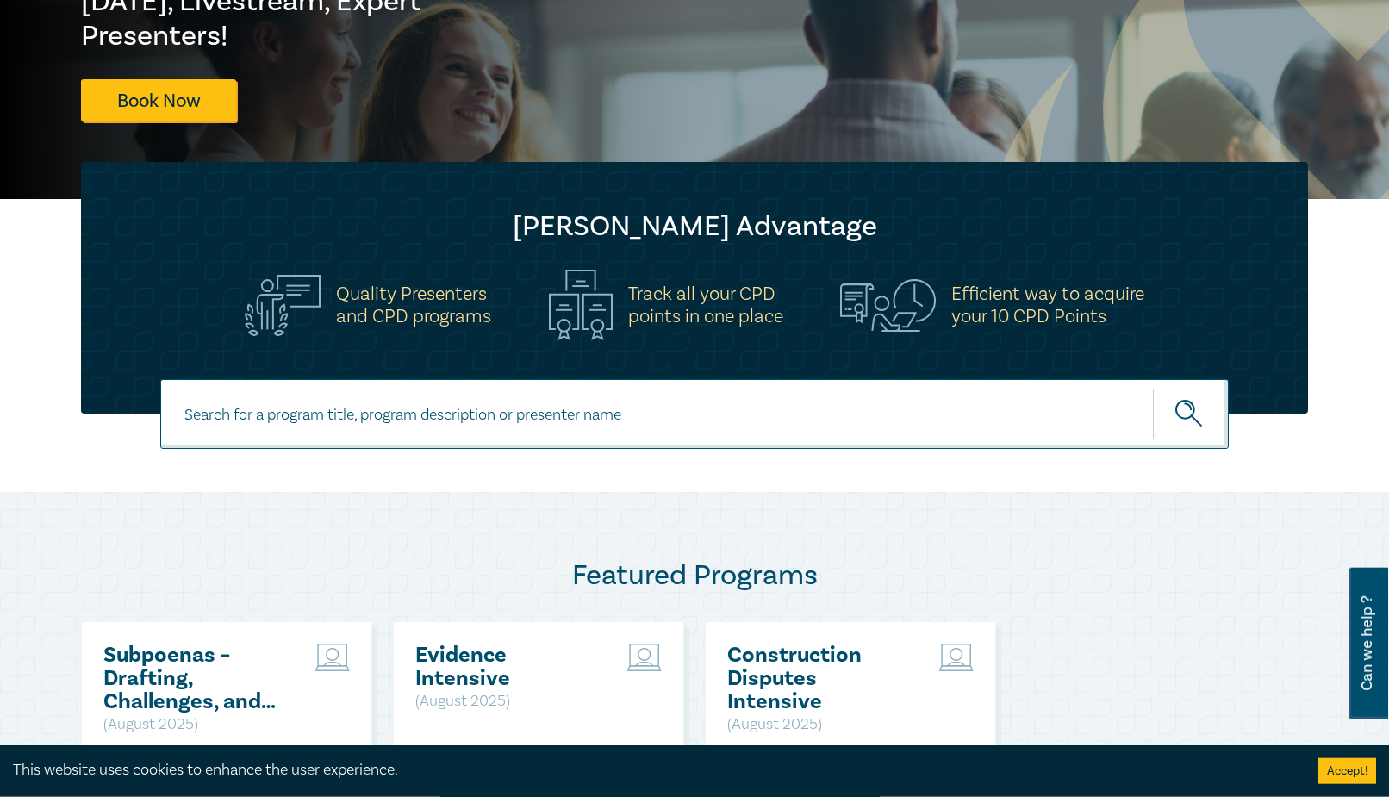
scroll to position [352, 0]
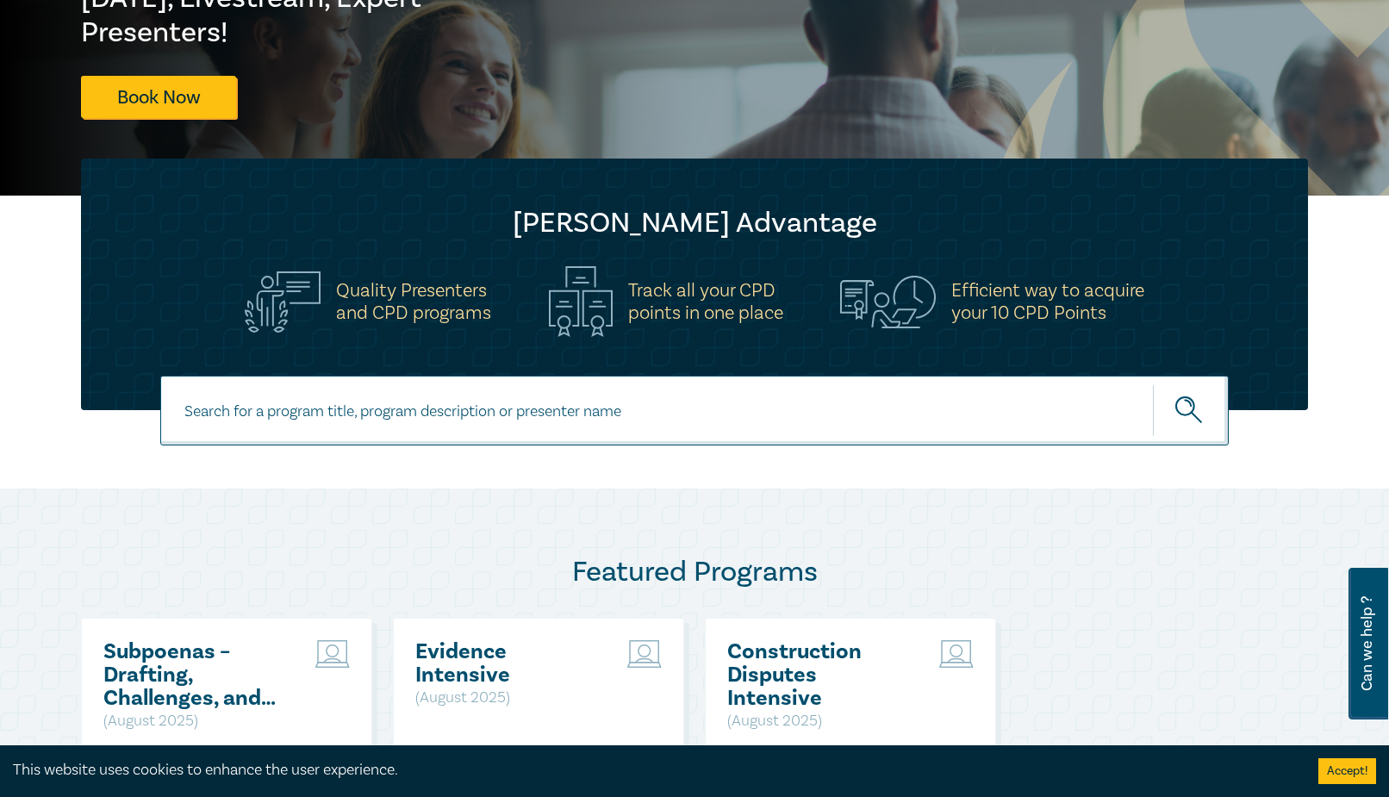
click at [669, 411] on input at bounding box center [694, 411] width 1069 height 70
type input "owner-builder"
click at [1153, 384] on button "submit" at bounding box center [1191, 410] width 76 height 53
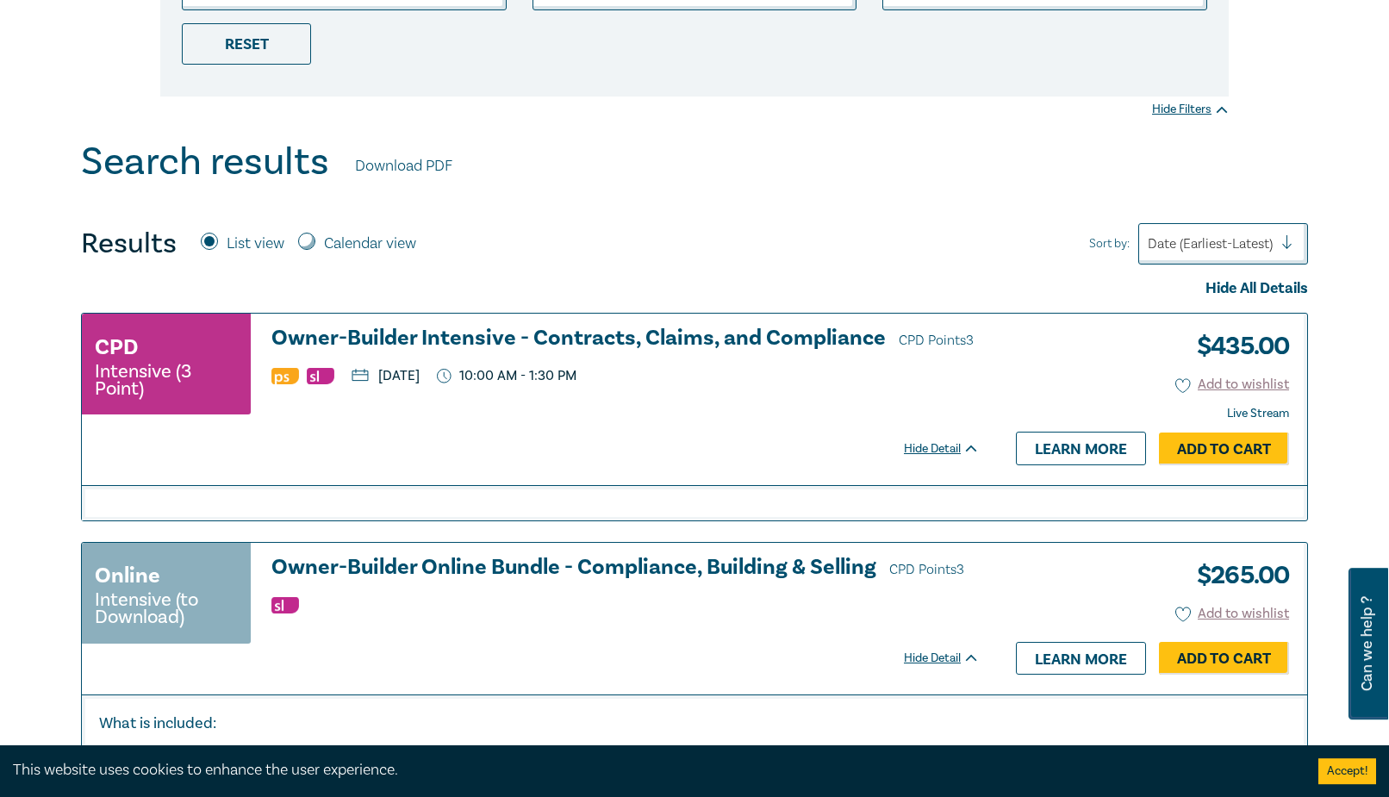
scroll to position [527, 0]
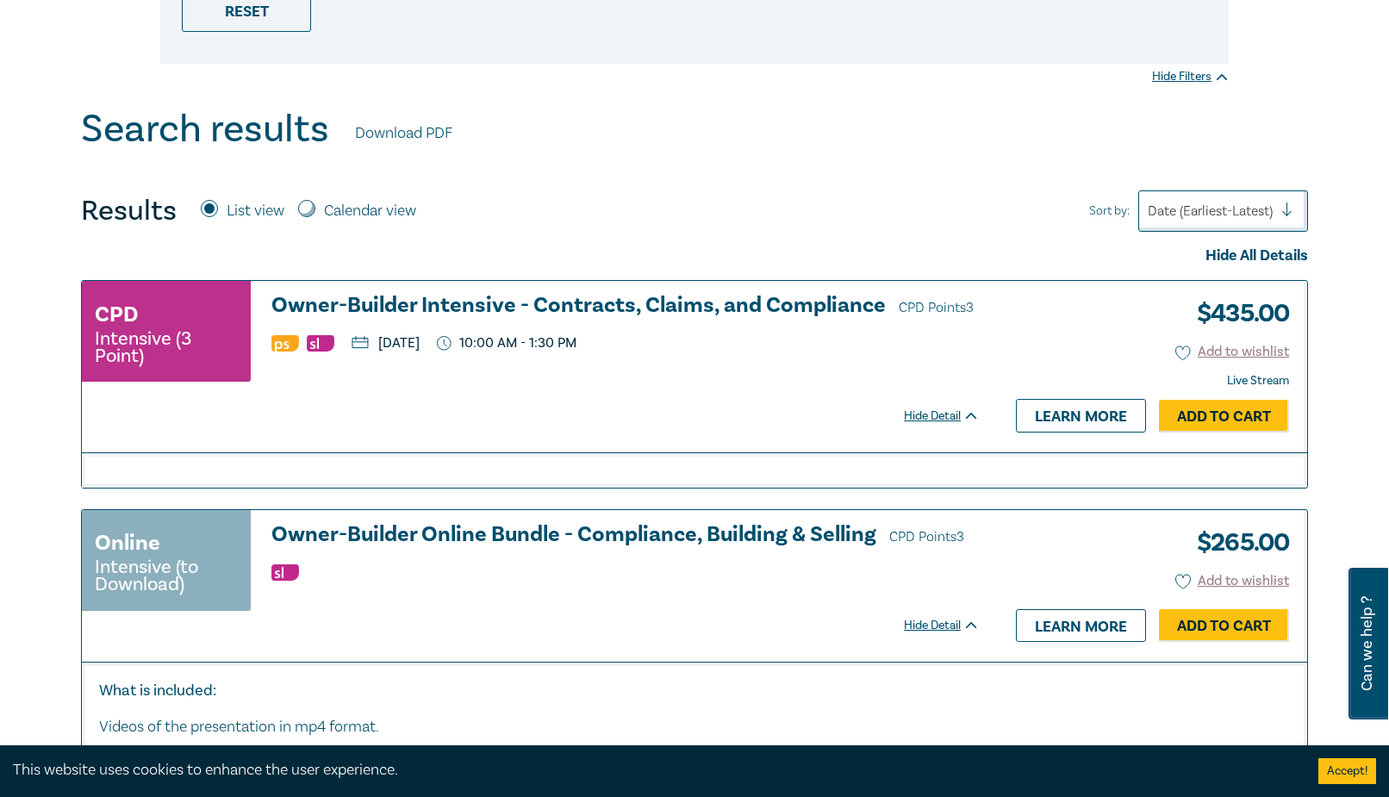
click at [679, 301] on h3 "Owner-Builder Intensive - Contracts, Claims, and Compliance CPD Points 3" at bounding box center [625, 307] width 708 height 26
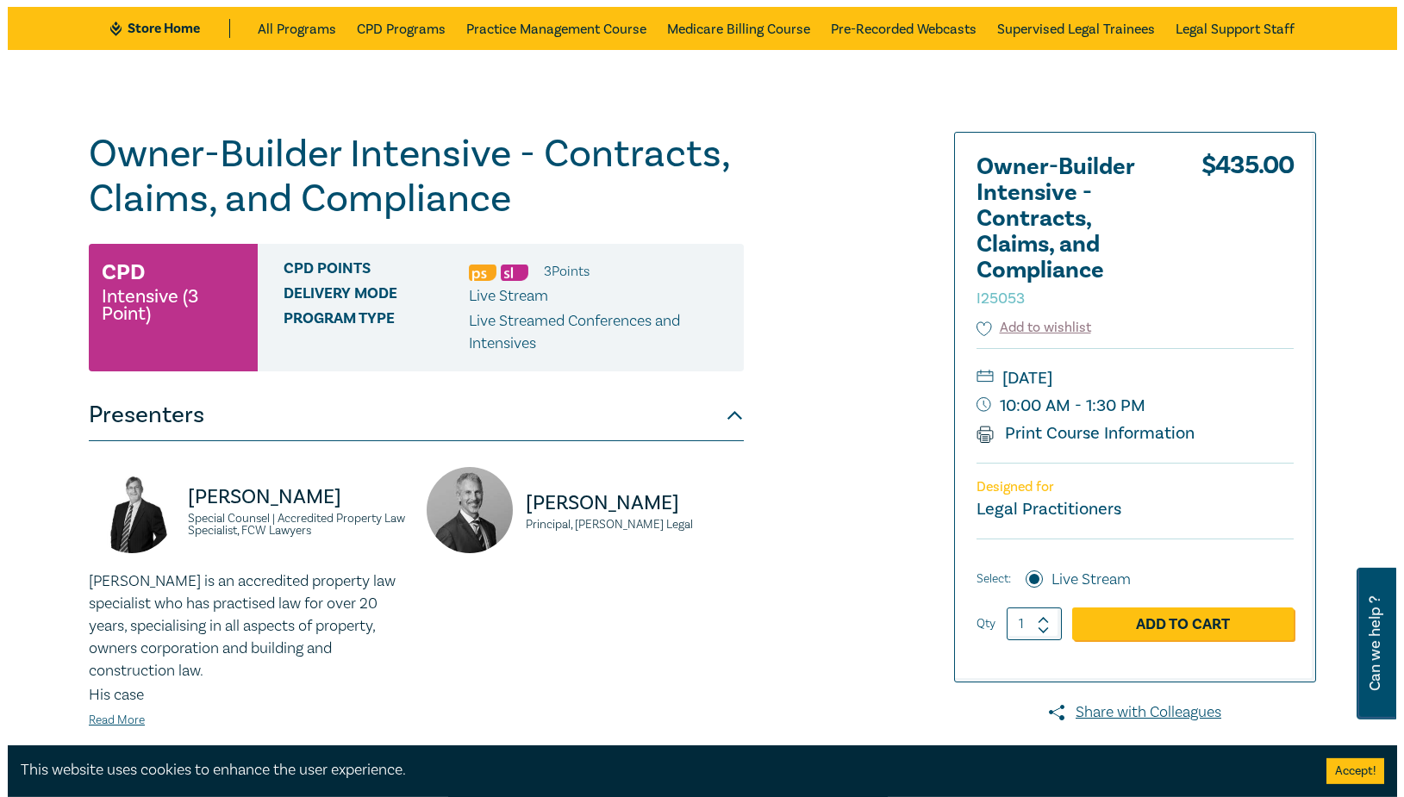
scroll to position [88, 0]
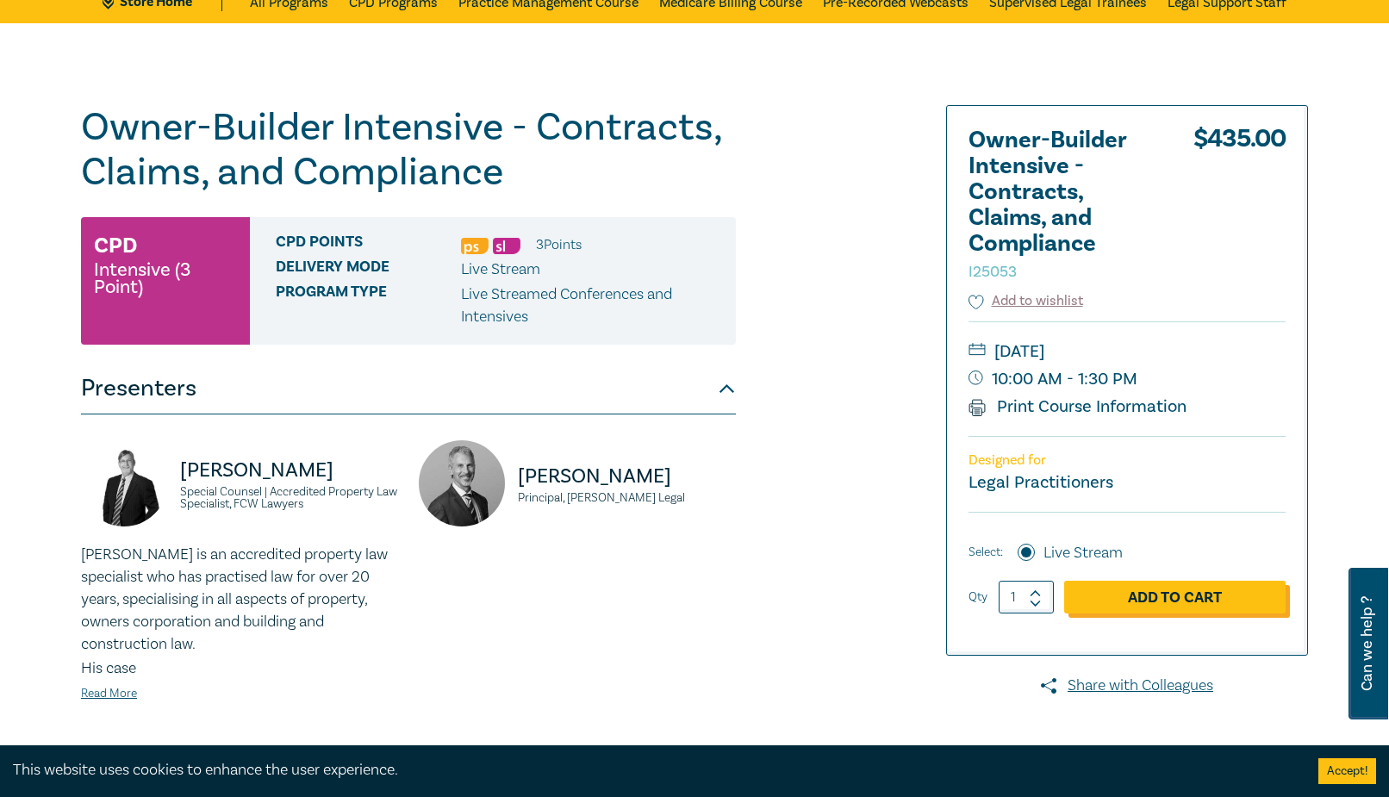
click at [1182, 591] on link "Add to Cart" at bounding box center [1174, 597] width 221 height 33
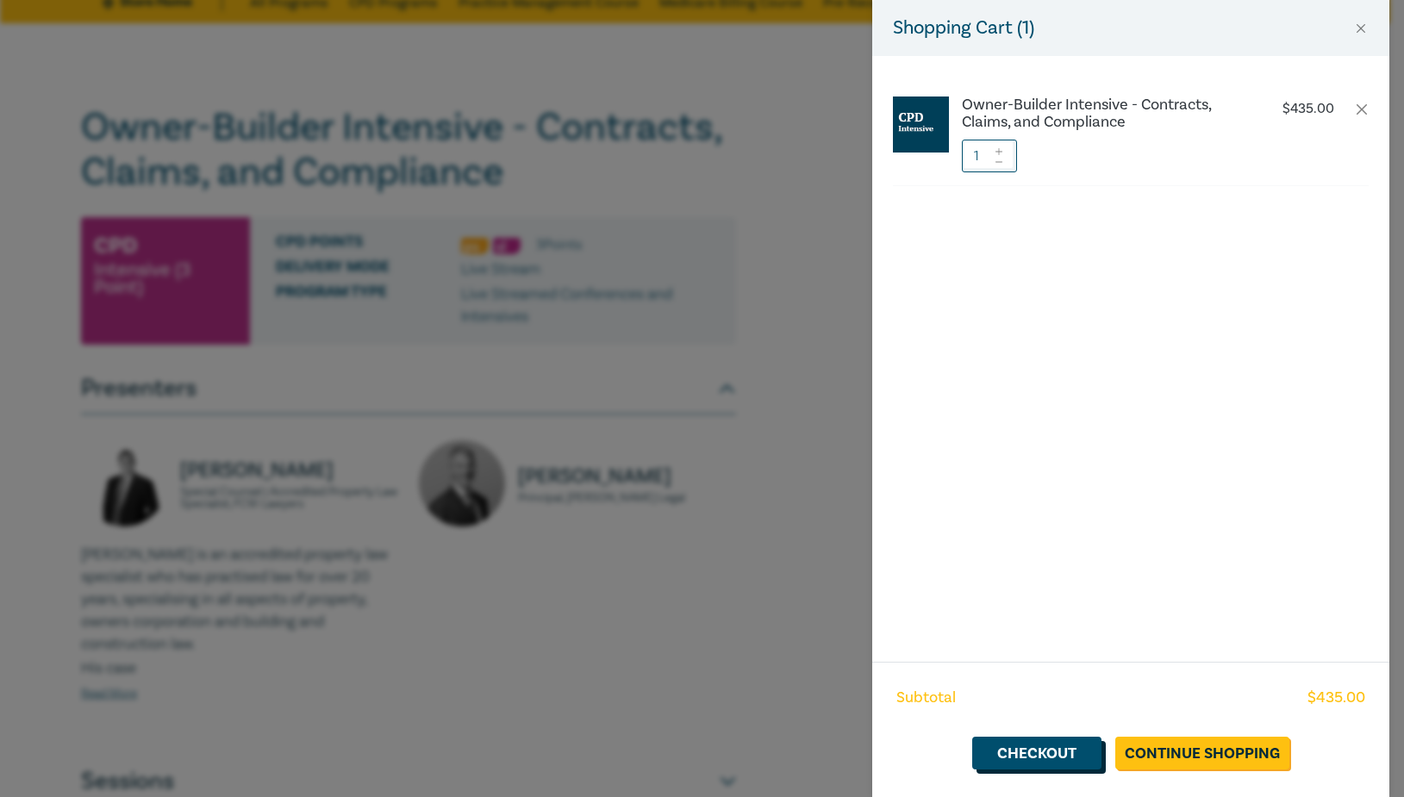
click at [989, 741] on link "Checkout" at bounding box center [1036, 753] width 129 height 33
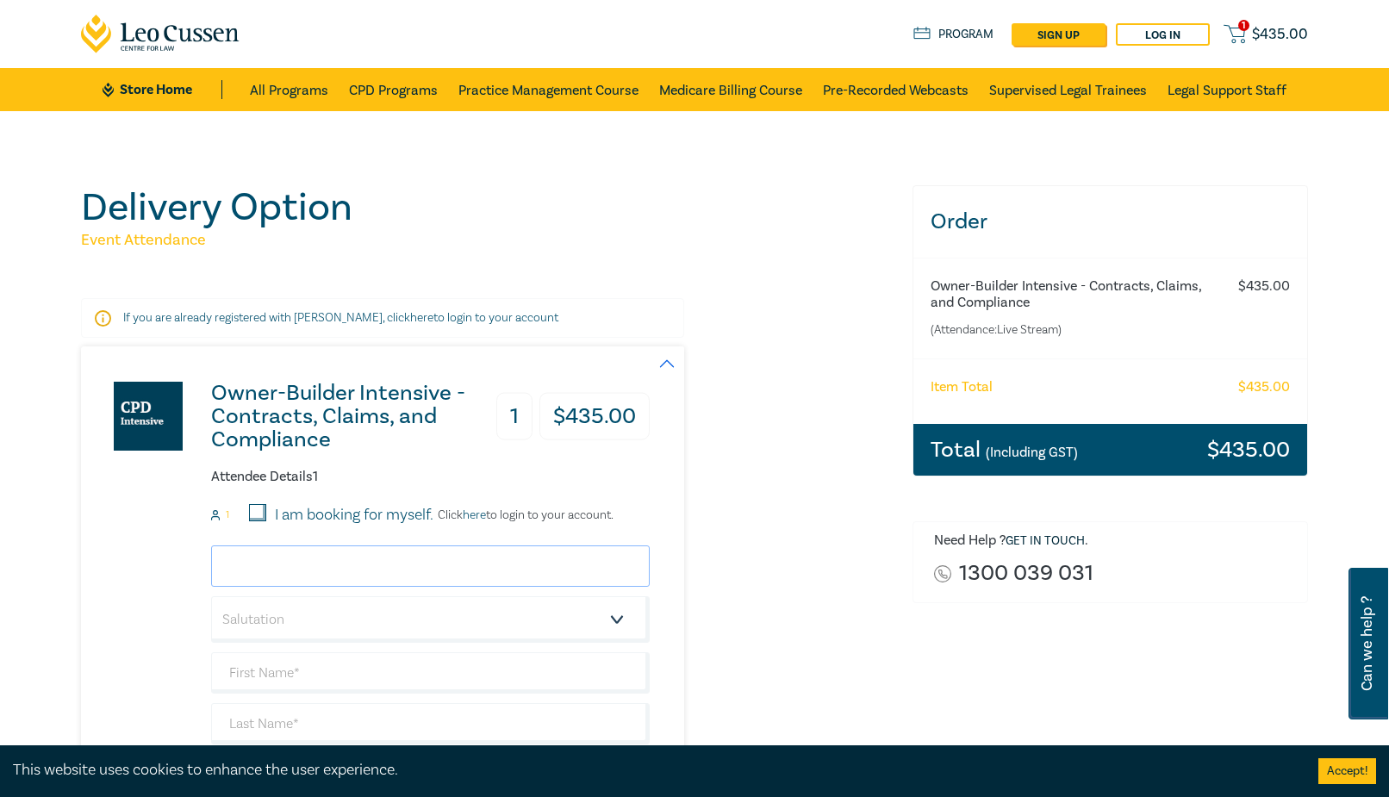
click at [546, 568] on input "email" at bounding box center [430, 566] width 439 height 41
click at [262, 508] on input "I am booking for myself." at bounding box center [257, 512] width 17 height 17
checkbox input "true"
click at [326, 561] on input "email" at bounding box center [430, 566] width 439 height 41
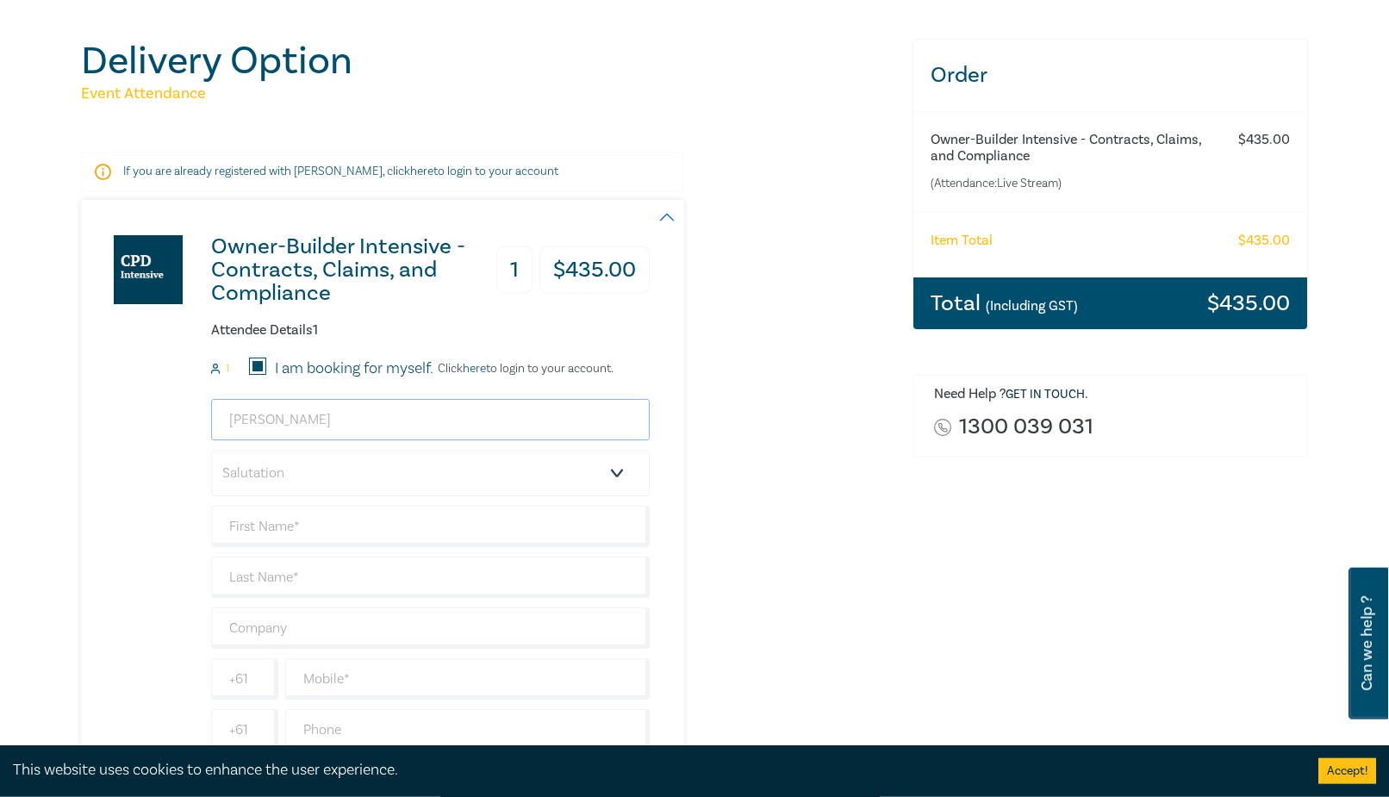
scroll to position [176, 0]
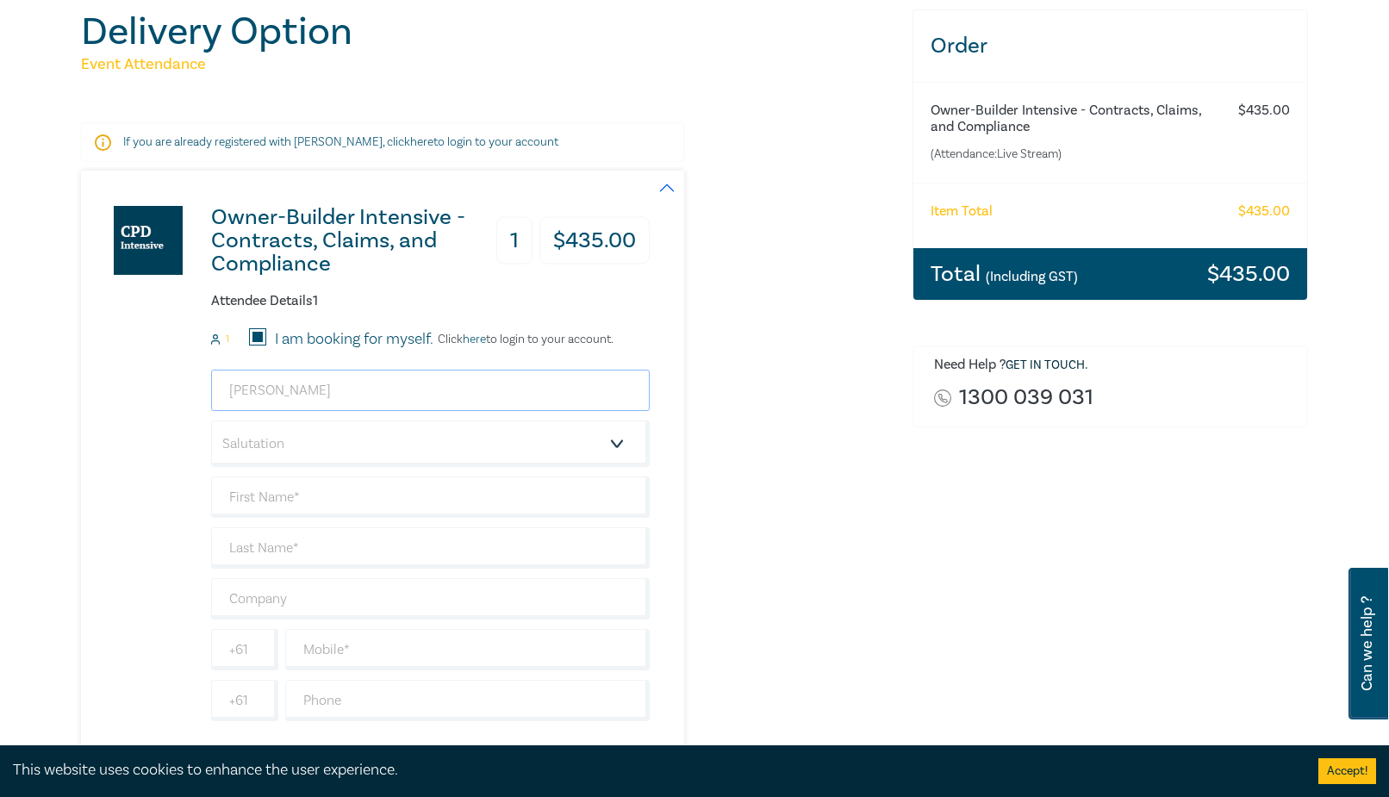
click at [311, 381] on input "michelle" at bounding box center [430, 390] width 439 height 41
type input "m"
type input "michelle@oclawyers.com.au"
click at [865, 416] on div "Owner-Builder Intensive - Contracts, Claims, and Compliance 1 $ 435.00 Attendee…" at bounding box center [486, 466] width 811 height 590
click at [265, 334] on input "I am booking for myself." at bounding box center [257, 336] width 17 height 17
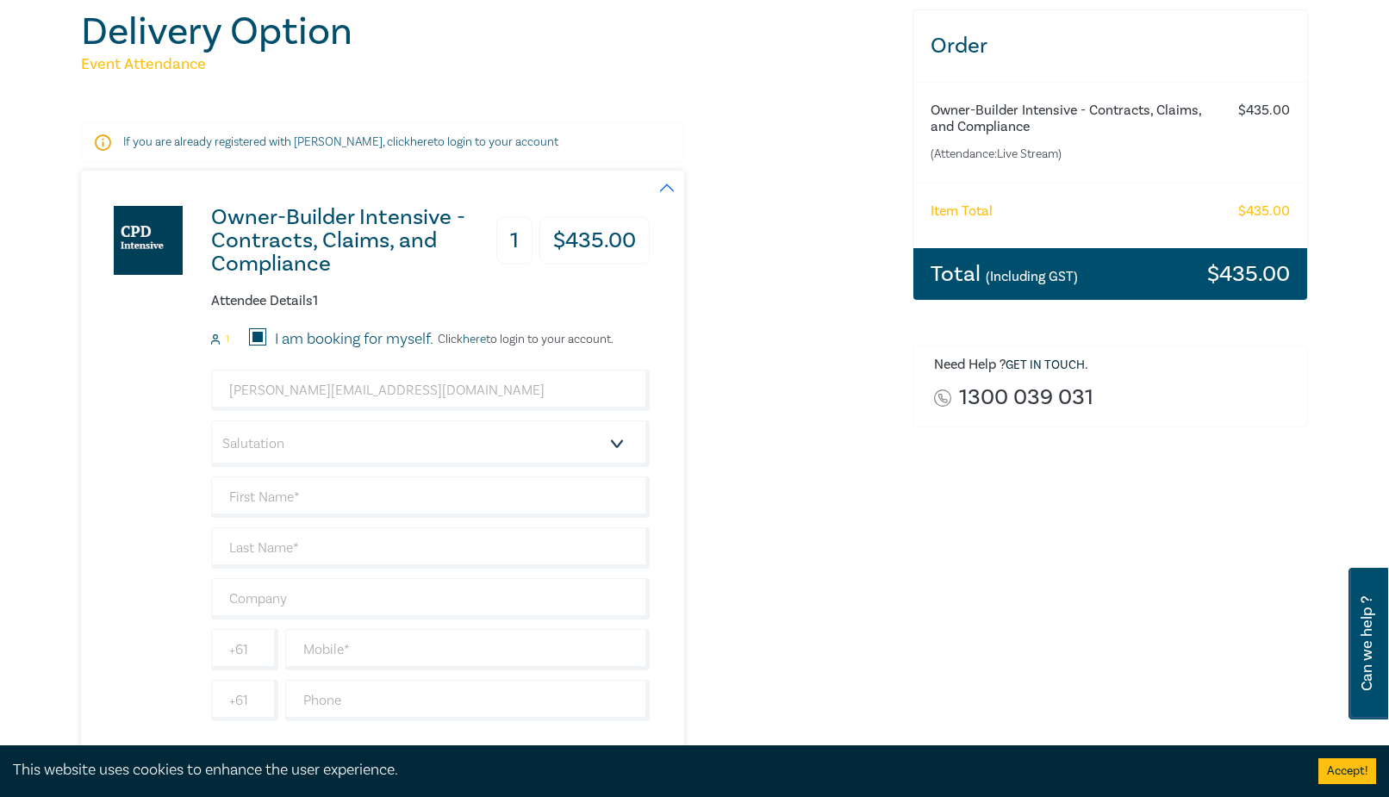
checkbox input "false"
drag, startPoint x: 877, startPoint y: 365, endPoint x: 478, endPoint y: 345, distance: 399.6
click at [876, 365] on div "Owner-Builder Intensive - Contracts, Claims, and Compliance 1 $ 435.00 Attendee…" at bounding box center [486, 466] width 811 height 590
click at [251, 334] on input "I am booking for myself." at bounding box center [257, 336] width 17 height 17
checkbox input "true"
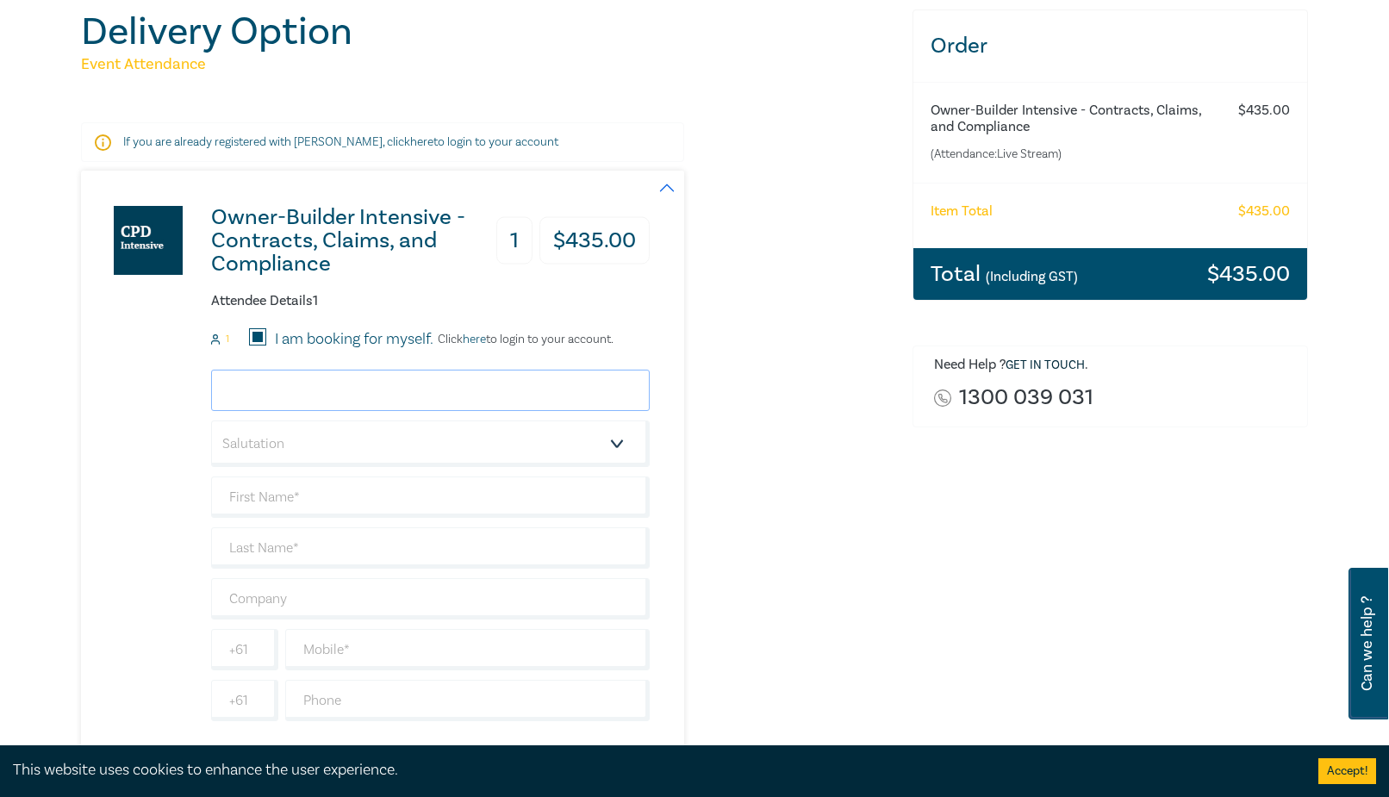
click at [352, 403] on input "email" at bounding box center [430, 390] width 439 height 41
type input "michelle@oclawyers.com.au"
click at [384, 506] on input "text" at bounding box center [430, 497] width 439 height 41
type input "Yuk Cheng"
type input "Ho"
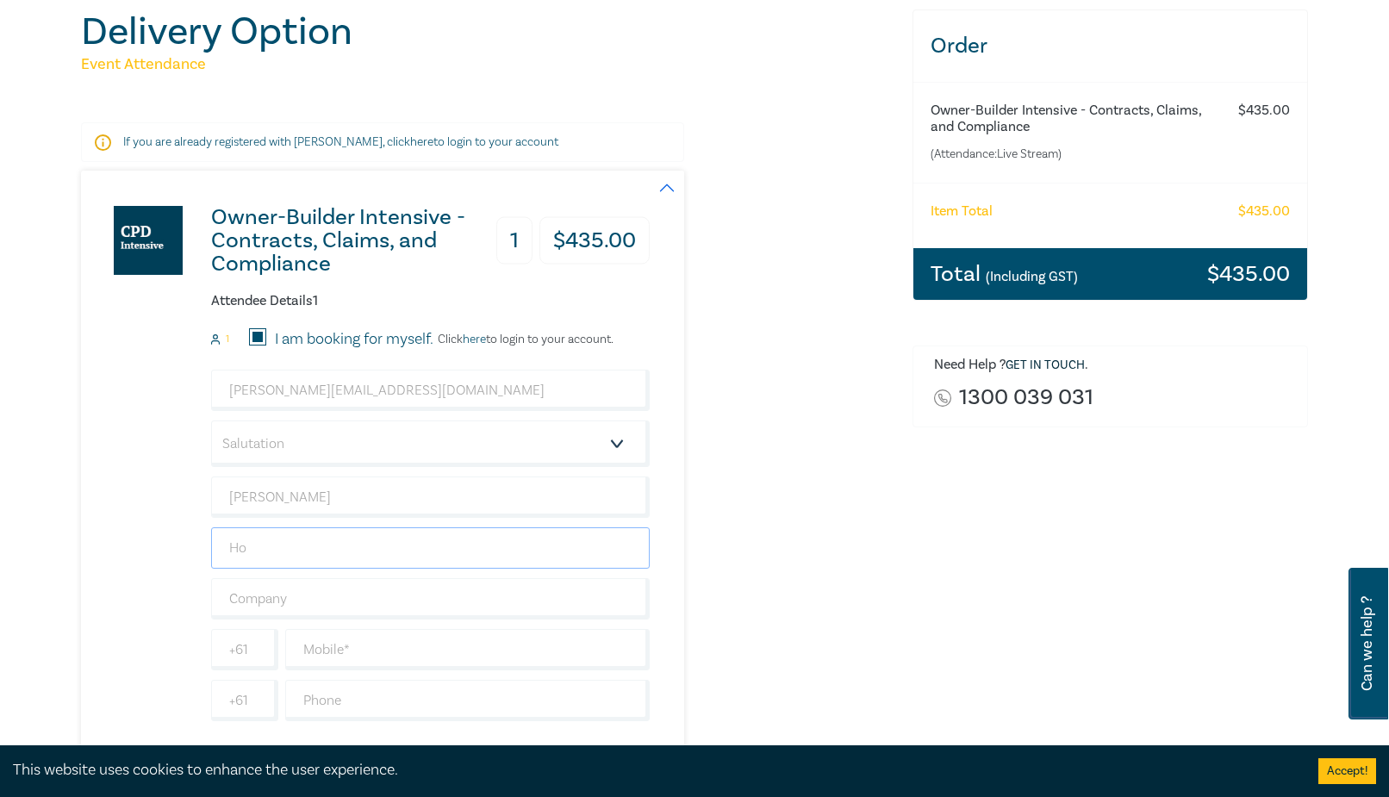
click at [215, 557] on input "Ho" at bounding box center [430, 547] width 439 height 41
click at [101, 540] on div "Owner-Builder Intensive - Contracts, Claims, and Compliance 1 $ 435.00 Attendee…" at bounding box center [365, 466] width 569 height 590
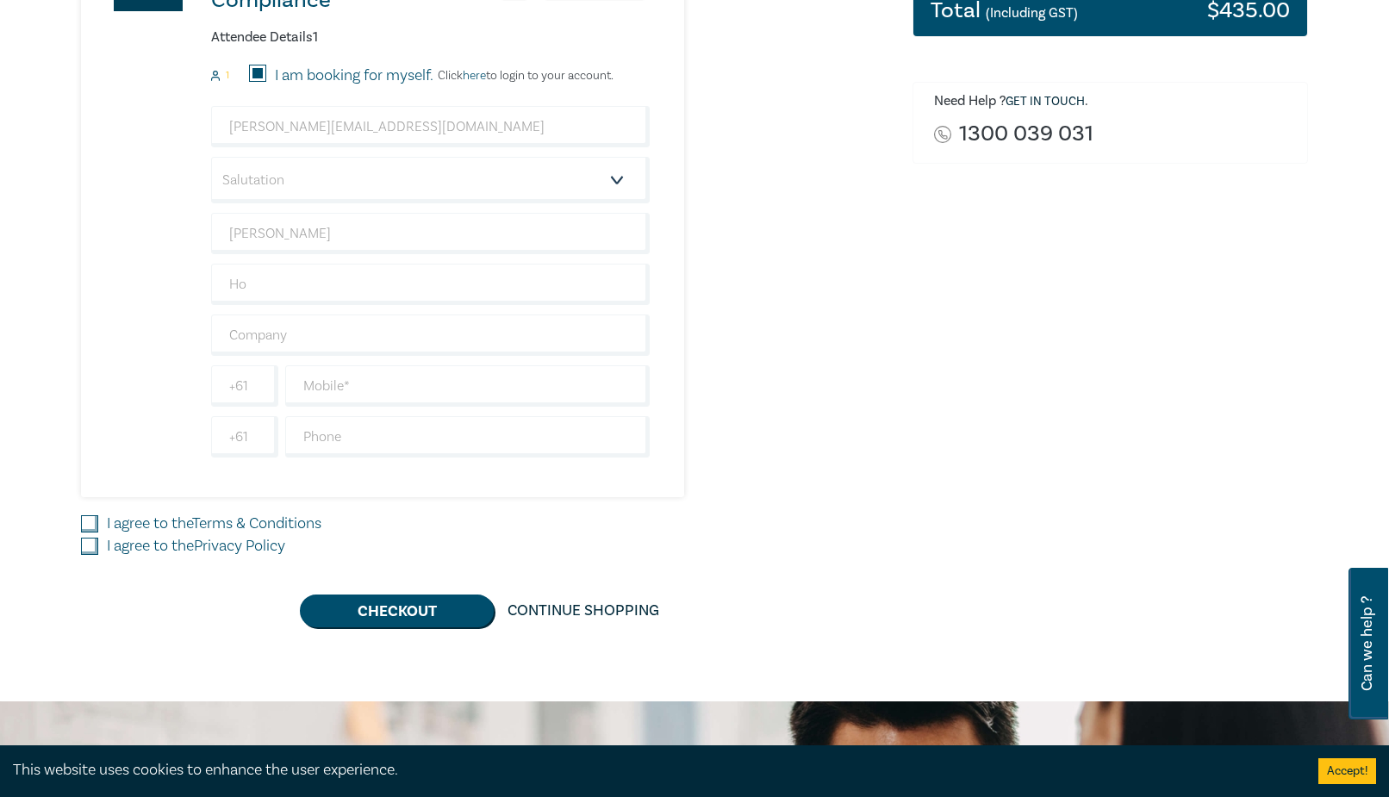
click at [1024, 364] on div "Order Owner-Builder Intensive - Contracts, Claims, and Compliance (Attendance: …" at bounding box center [1110, 187] width 416 height 882
click at [421, 318] on input "text" at bounding box center [430, 335] width 439 height 41
click at [425, 388] on input "text" at bounding box center [467, 385] width 365 height 41
type input "0396400002"
type input "0"
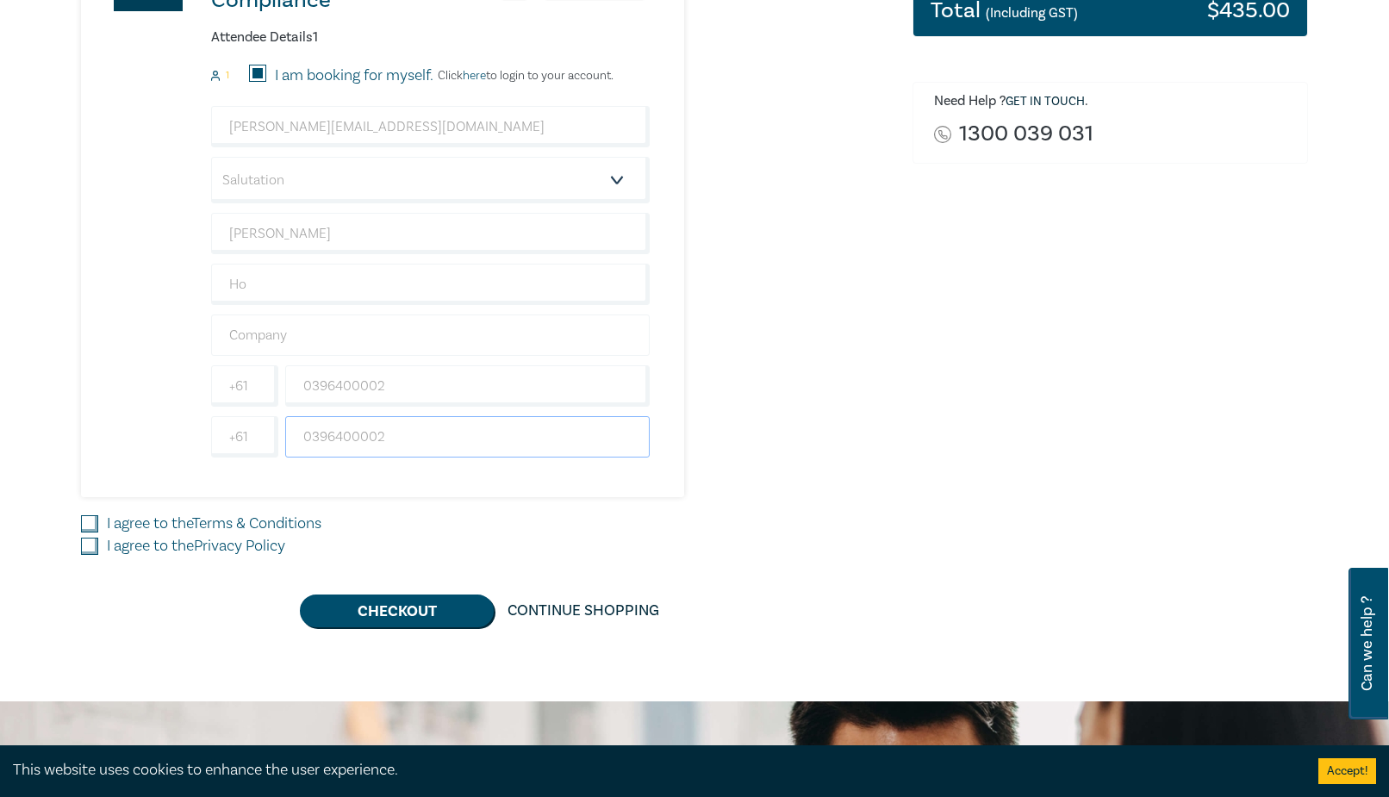
type input "0396400002"
click at [409, 334] on input "text" at bounding box center [430, 335] width 439 height 41
type input "Oldham Construction Lawyers"
click at [82, 525] on input "I agree to the Terms & Conditions" at bounding box center [89, 523] width 17 height 17
checkbox input "true"
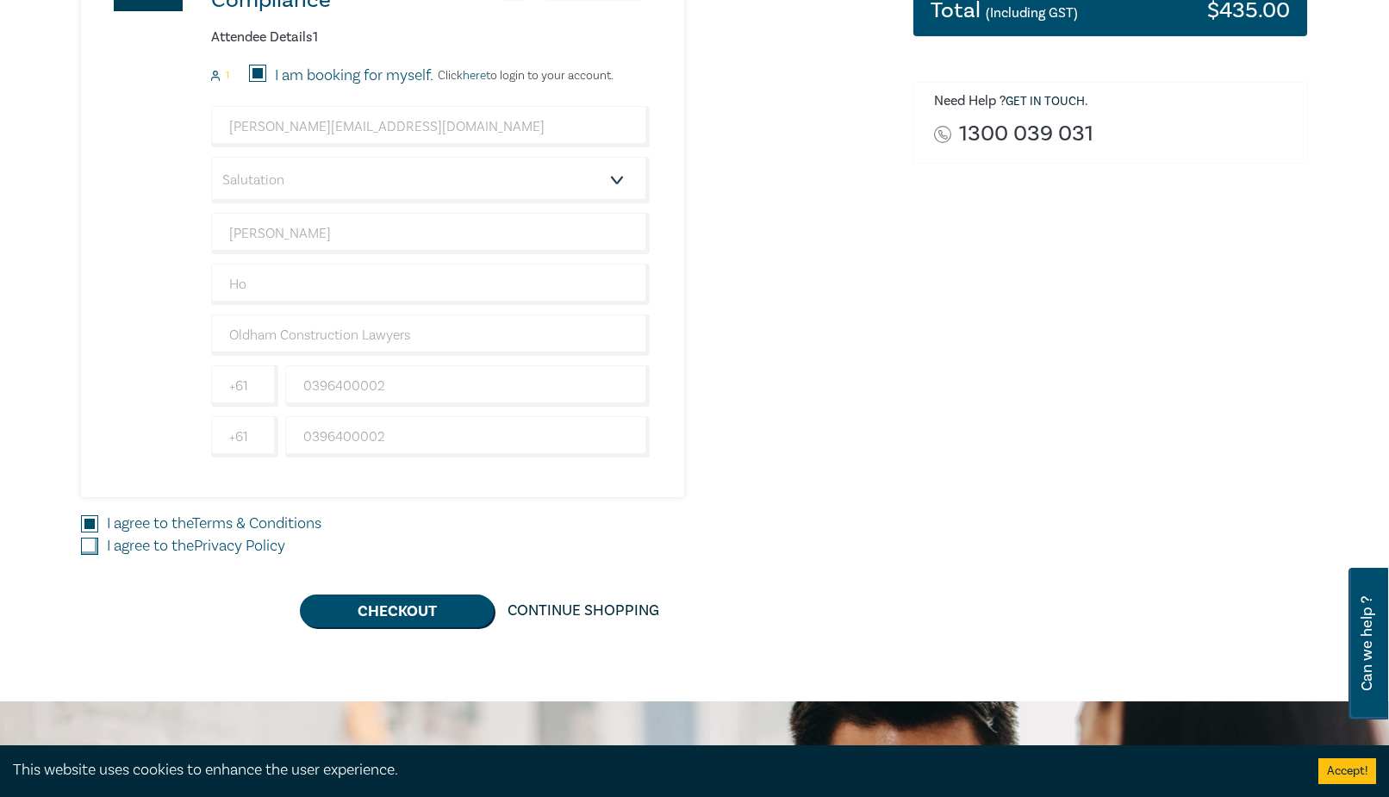
click at [89, 540] on input "I agree to the Privacy Policy" at bounding box center [89, 546] width 17 height 17
checkbox input "true"
click at [427, 605] on button "Checkout" at bounding box center [397, 611] width 194 height 33
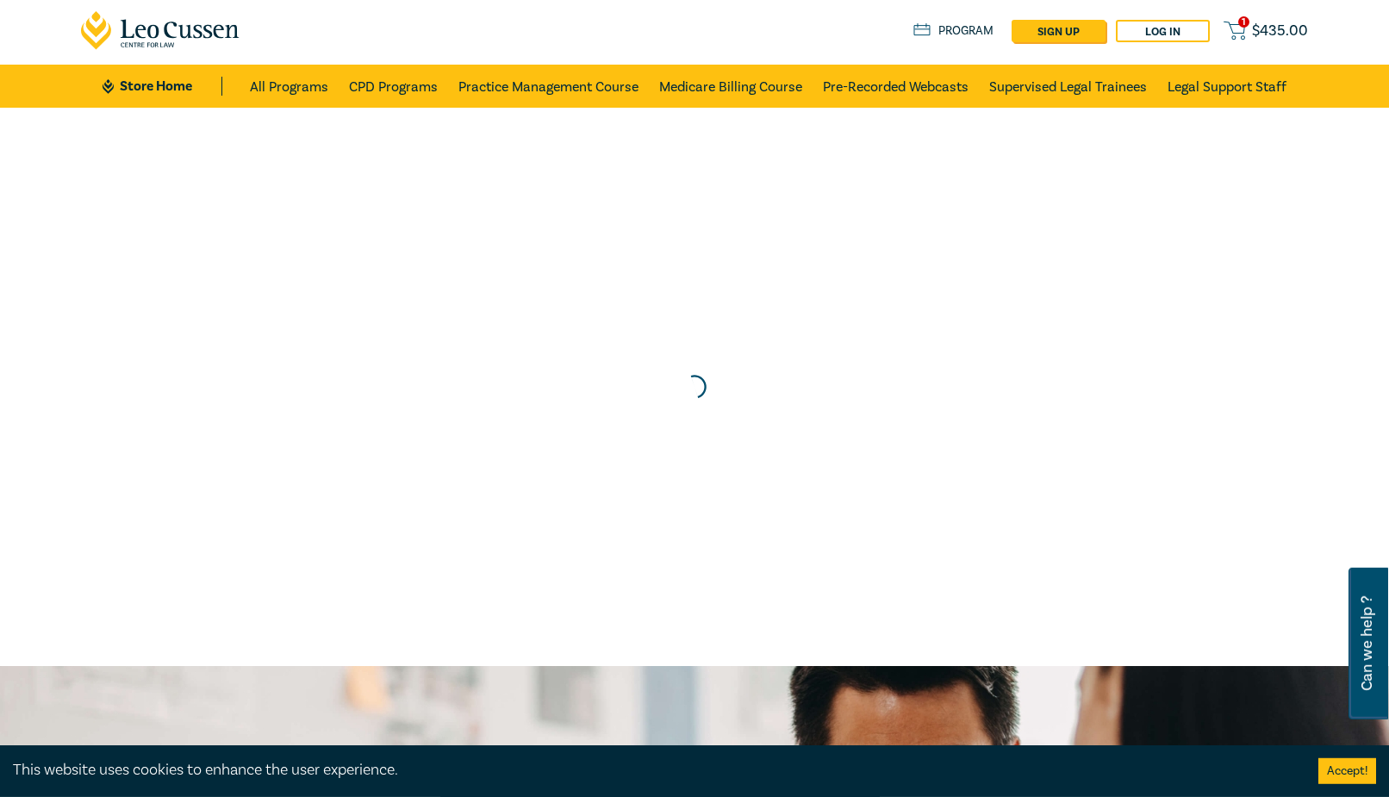
scroll to position [0, 0]
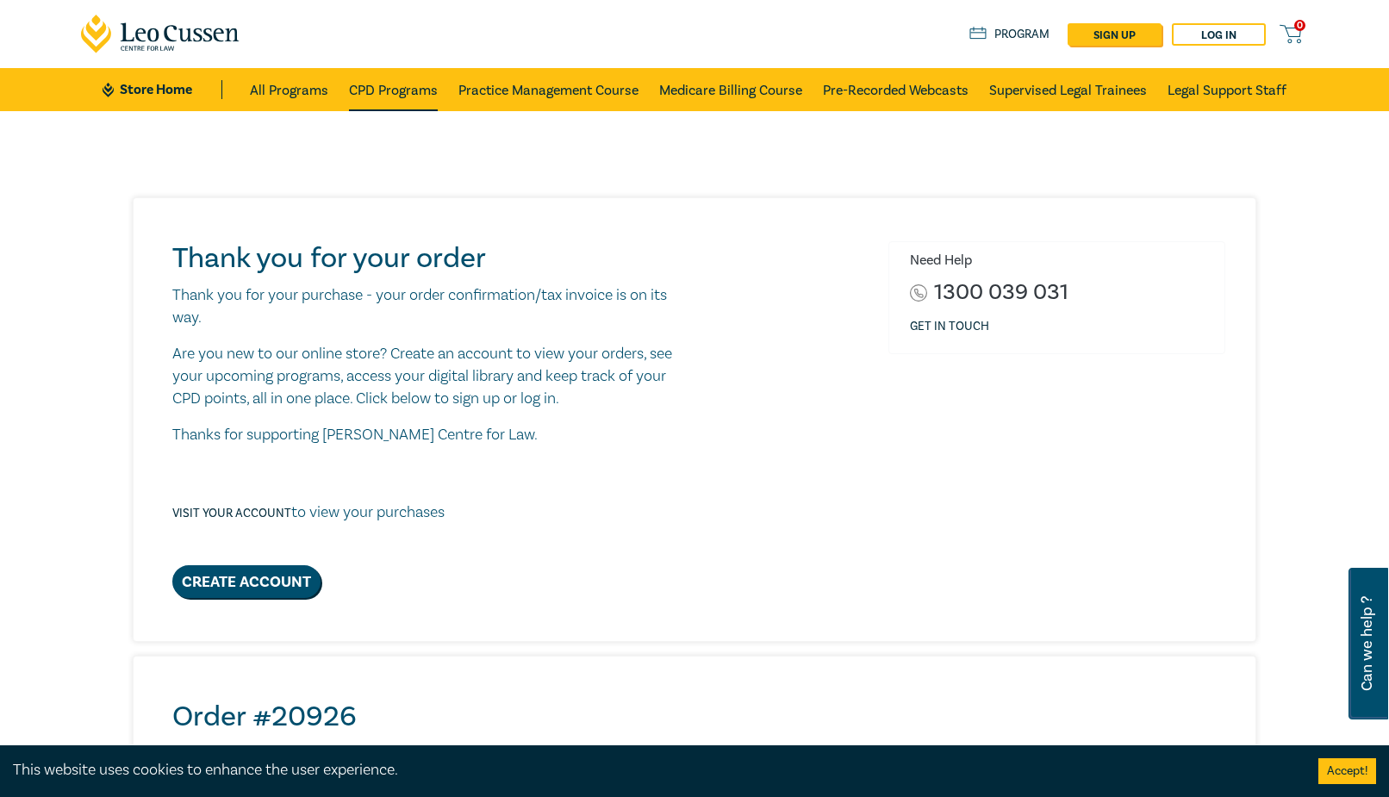
click at [387, 83] on link "CPD Programs" at bounding box center [393, 89] width 89 height 43
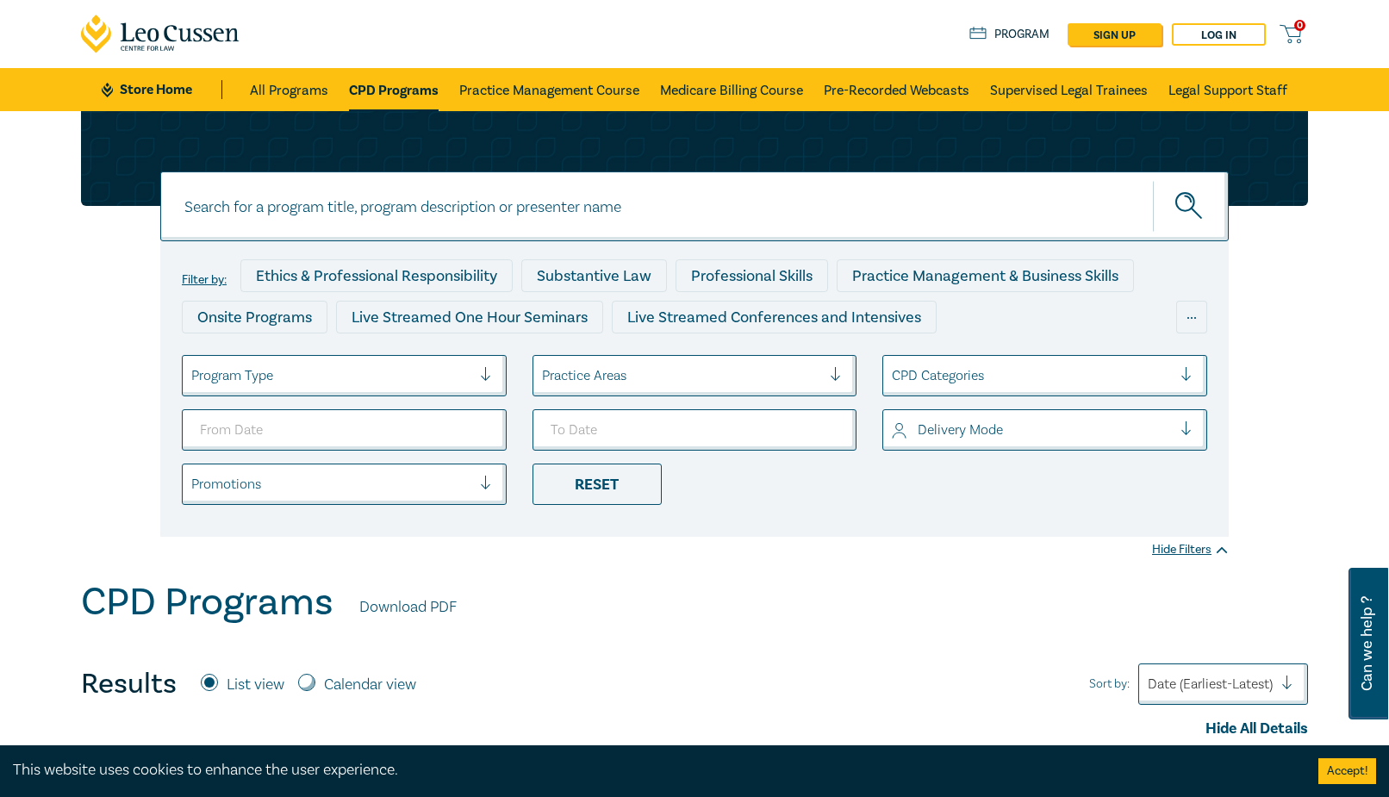
click at [548, 202] on input at bounding box center [694, 207] width 1069 height 70
type input "[PERSON_NAME]"
click at [1153, 180] on button "submit" at bounding box center [1191, 206] width 76 height 53
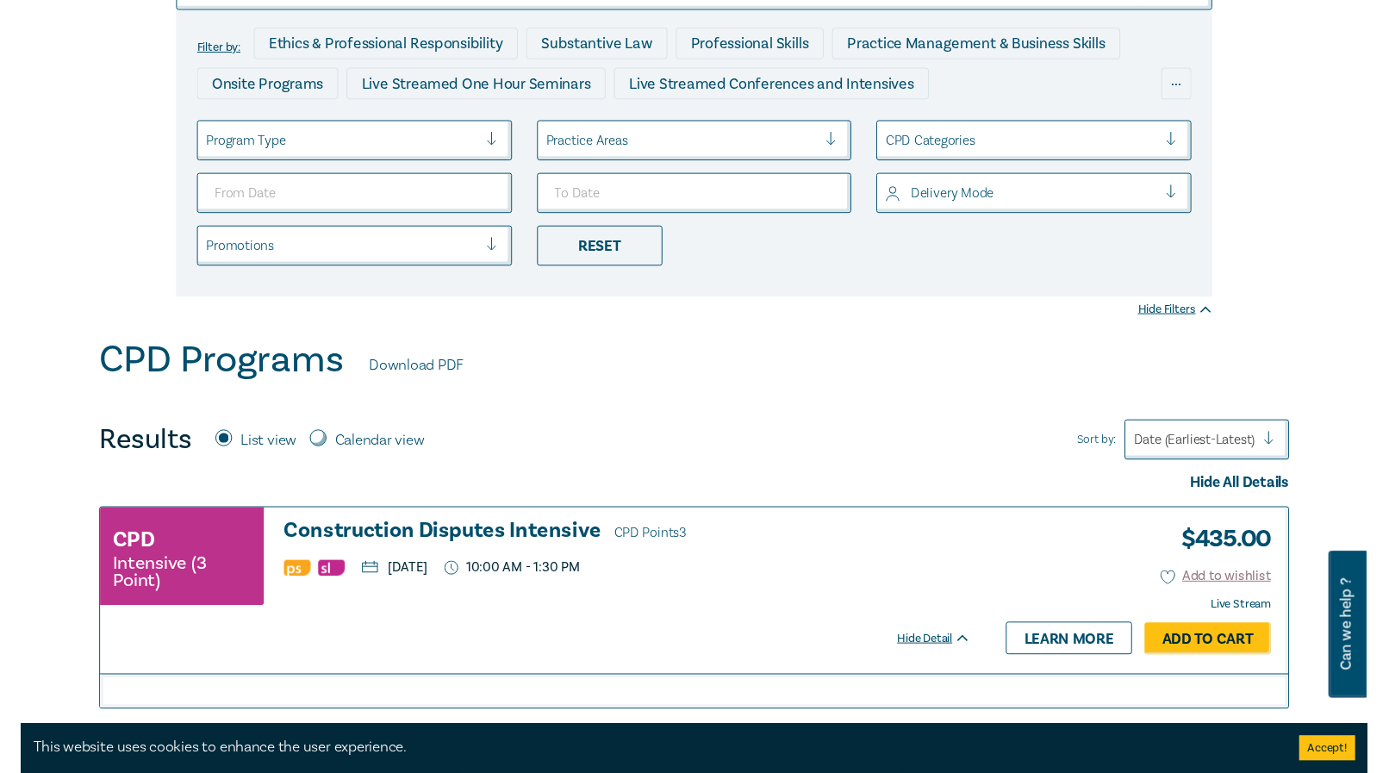
scroll to position [352, 0]
